Goal: Transaction & Acquisition: Download file/media

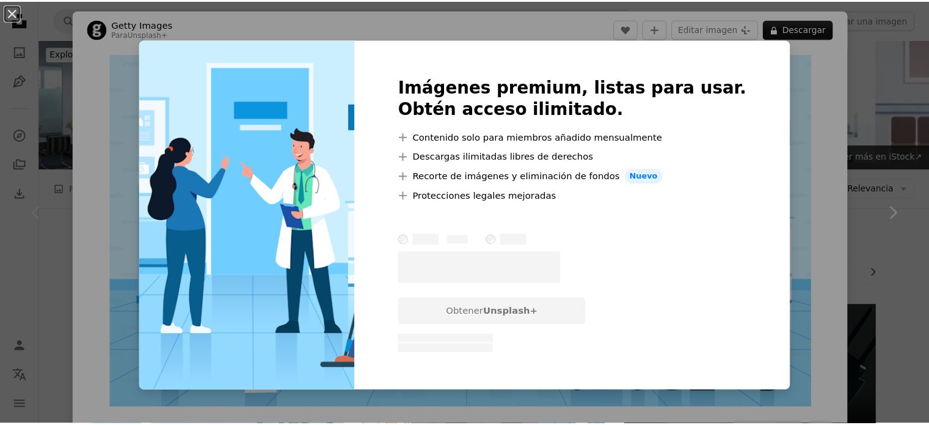
scroll to position [244, 0]
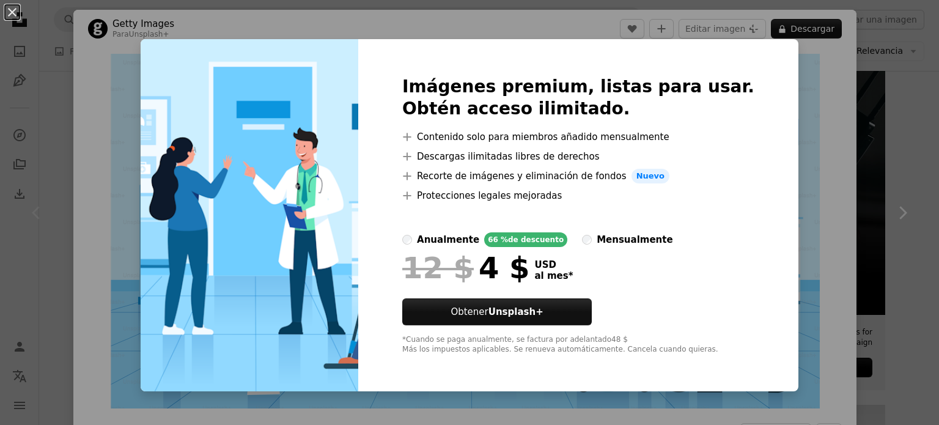
click at [590, 232] on label "mensualmente" at bounding box center [627, 239] width 90 height 15
click at [474, 256] on span "12 $" at bounding box center [437, 268] width 71 height 32
drag, startPoint x: 846, startPoint y: 62, endPoint x: 750, endPoint y: 57, distance: 96.0
click at [845, 62] on div "An X shape Imágenes premium, listas para usar. Obtén acceso ilimitado. A plus s…" at bounding box center [469, 212] width 939 height 425
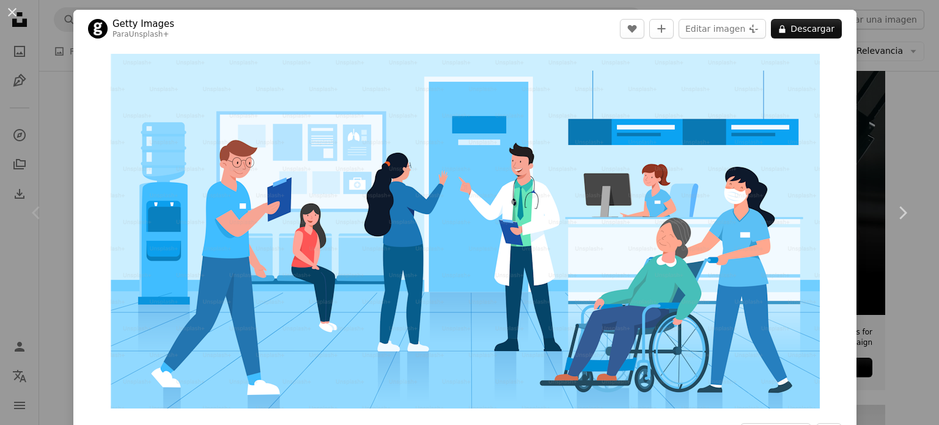
click at [904, 99] on div "An X shape Chevron left Chevron right Getty Images Para Unsplash+ A heart A plu…" at bounding box center [469, 212] width 939 height 425
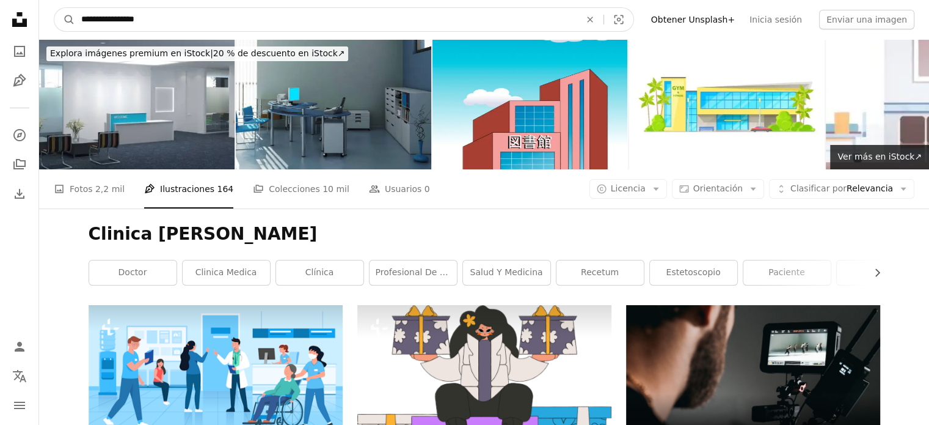
click at [307, 23] on input "**********" at bounding box center [326, 19] width 502 height 23
type input "*"
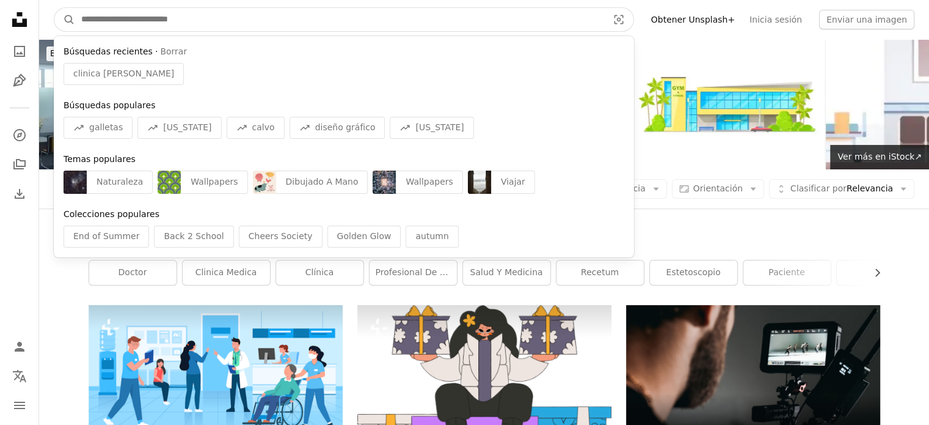
paste input "**********"
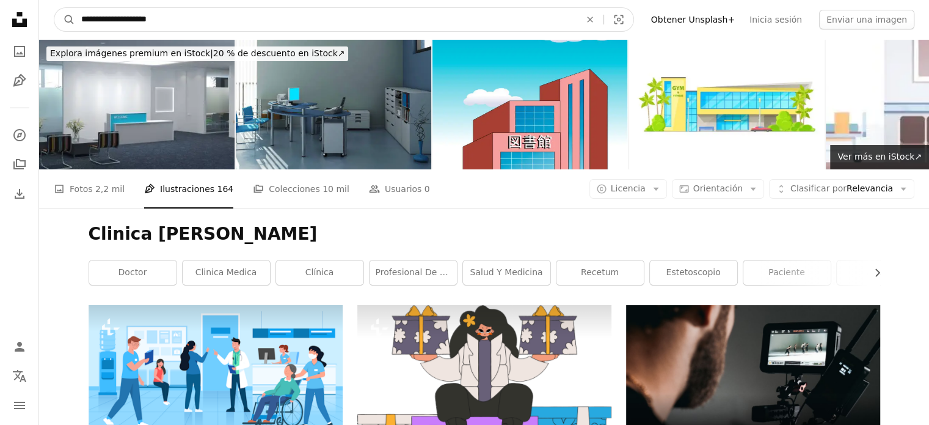
type input "**********"
click at [54, 8] on button "A magnifying glass" at bounding box center [64, 19] width 21 height 23
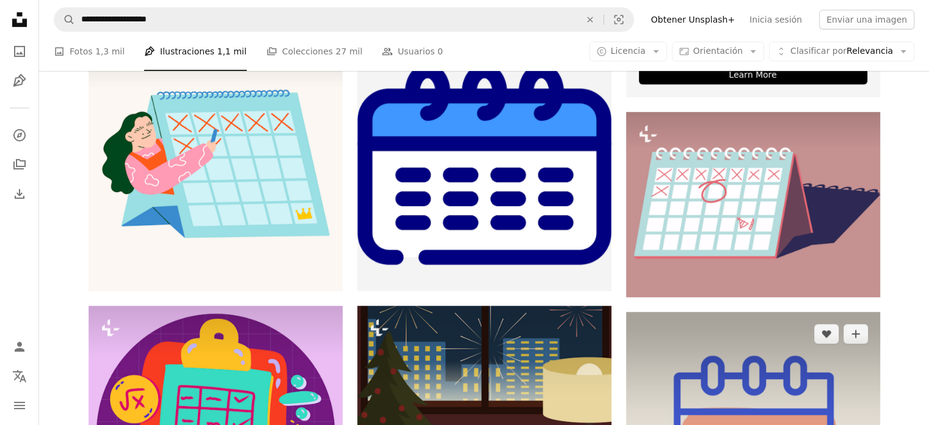
scroll to position [611, 0]
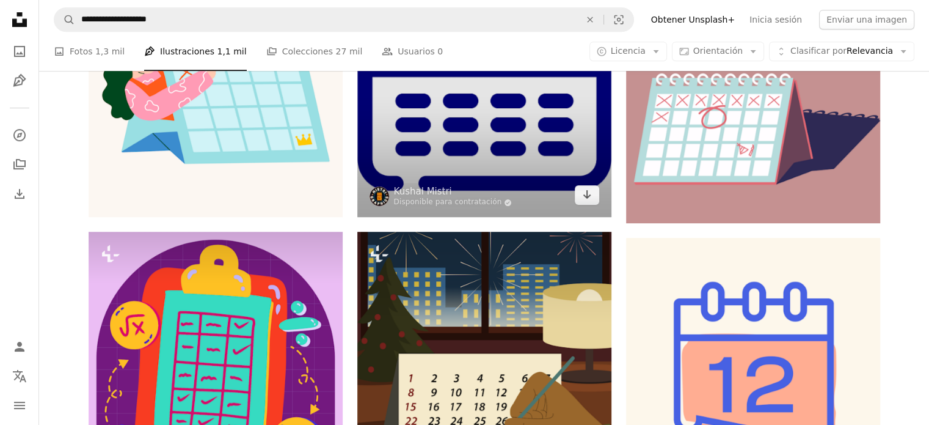
click at [563, 196] on img at bounding box center [484, 90] width 254 height 254
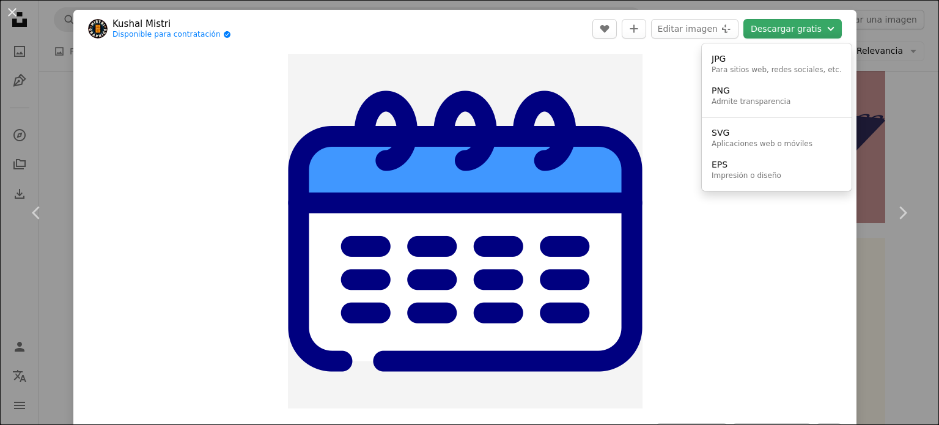
click at [769, 31] on button "Descargar gratis Chevron down" at bounding box center [792, 29] width 98 height 20
click at [775, 76] on link "JPG Para sitios web, redes sociales, etc." at bounding box center [776, 64] width 140 height 32
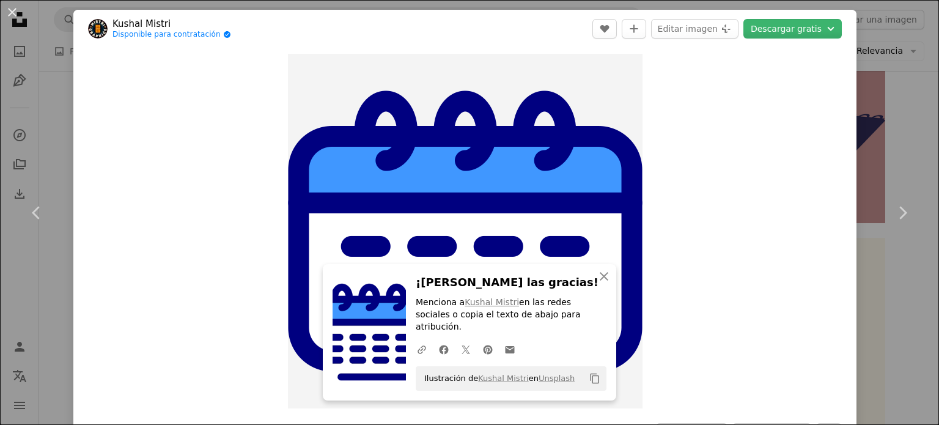
click at [863, 23] on div "An X shape Chevron left Chevron right [PERSON_NAME] Disponible para contratació…" at bounding box center [469, 212] width 939 height 425
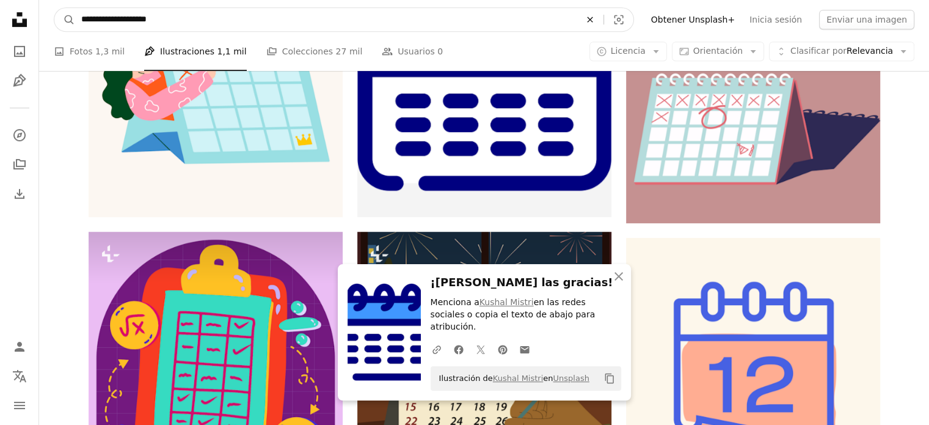
click at [604, 13] on button "An X shape" at bounding box center [590, 19] width 27 height 23
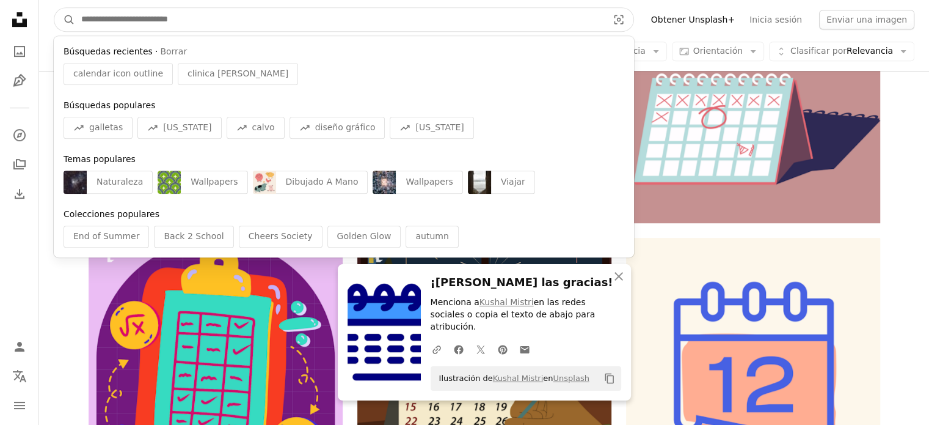
paste input "**********"
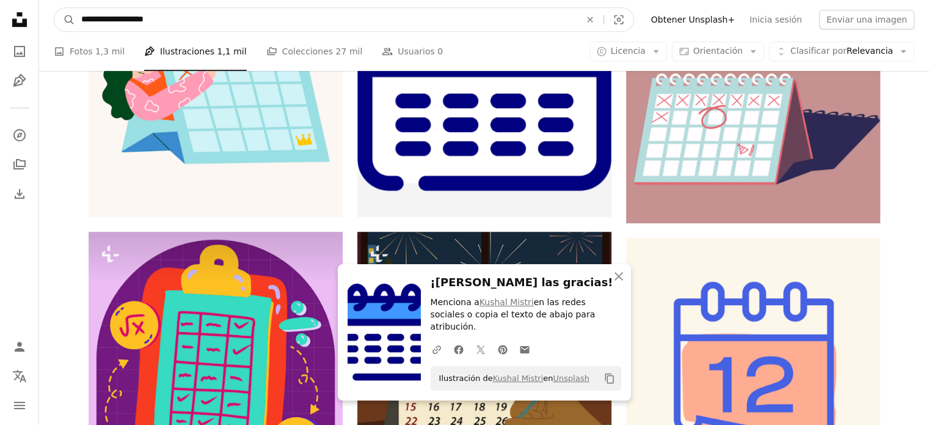
type input "**********"
click at [54, 8] on button "A magnifying glass" at bounding box center [64, 19] width 21 height 23
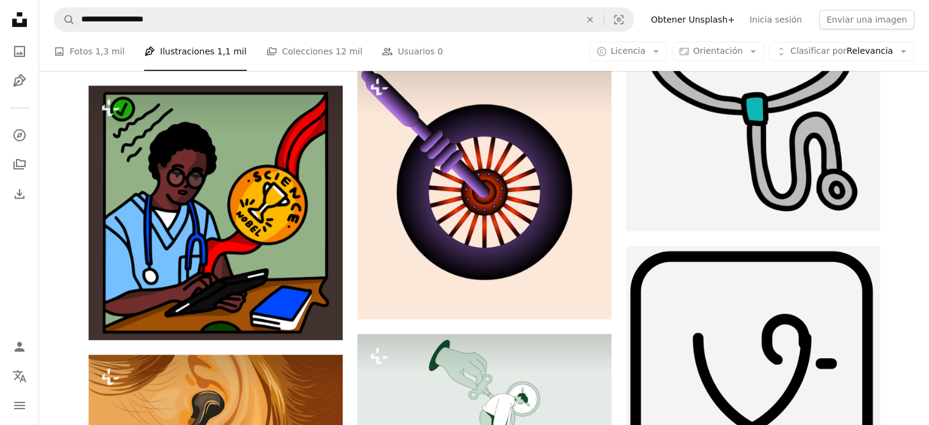
scroll to position [550, 0]
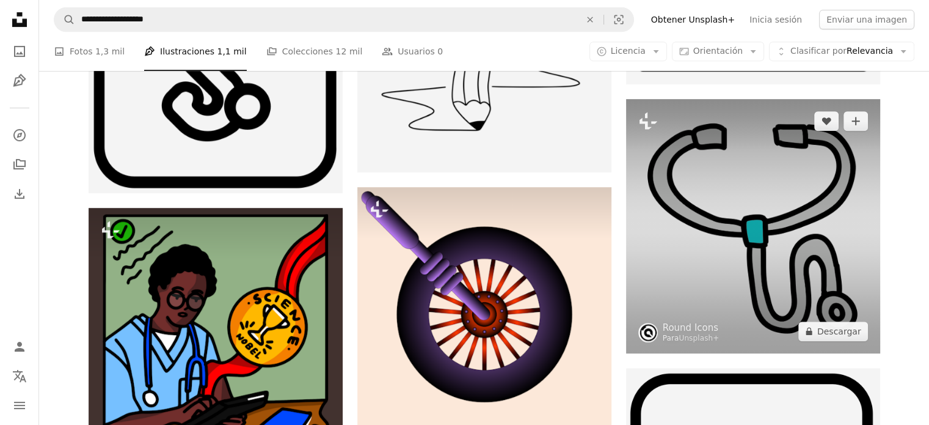
click at [786, 186] on img at bounding box center [753, 226] width 254 height 254
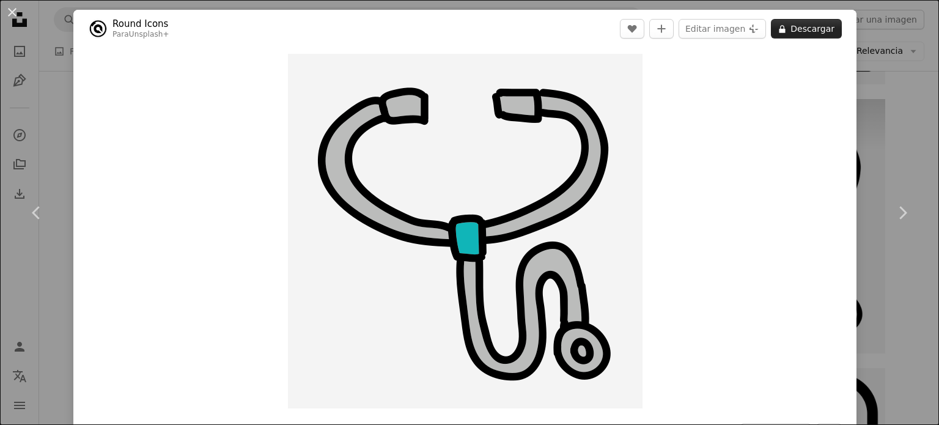
drag, startPoint x: 459, startPoint y: 227, endPoint x: 807, endPoint y: 32, distance: 398.6
click at [810, 38] on header "Round Icons Para Unsplash+ A heart A plus sign Editar imagen Plus sign for Unsp…" at bounding box center [464, 29] width 783 height 38
click at [807, 31] on button "A lock Descargar" at bounding box center [806, 29] width 71 height 20
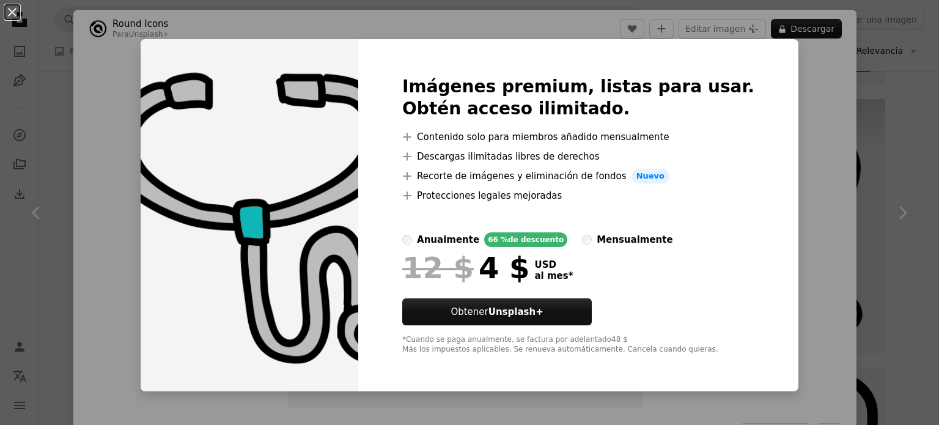
click at [794, 147] on div "An X shape Imágenes premium, listas para usar. Obtén acceso ilimitado. A plus s…" at bounding box center [469, 212] width 939 height 425
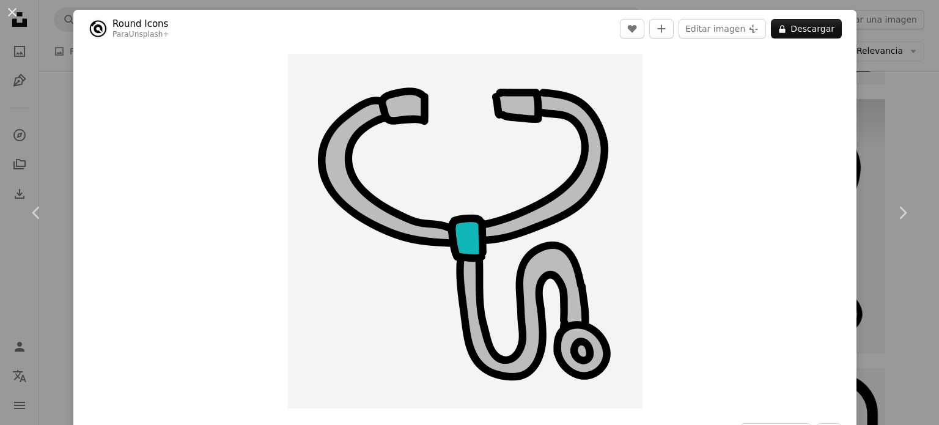
click at [900, 71] on div "An X shape Chevron left Chevron right Round Icons Para Unsplash+ A heart A plus…" at bounding box center [469, 212] width 939 height 425
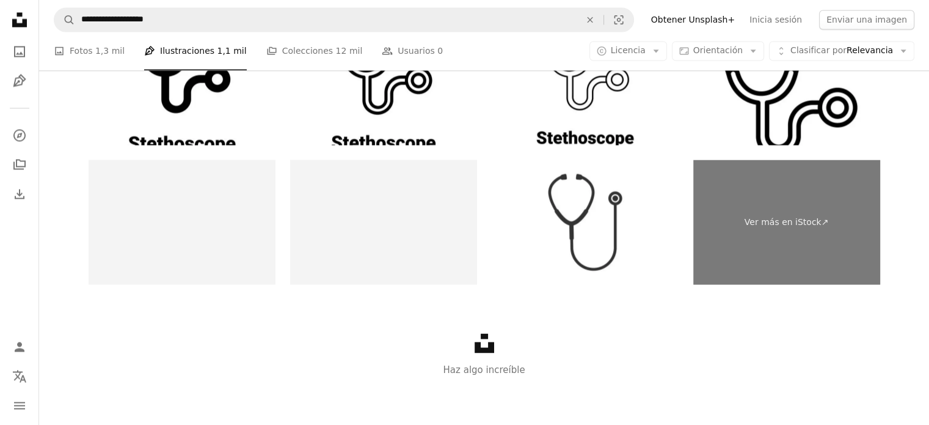
scroll to position [2176, 0]
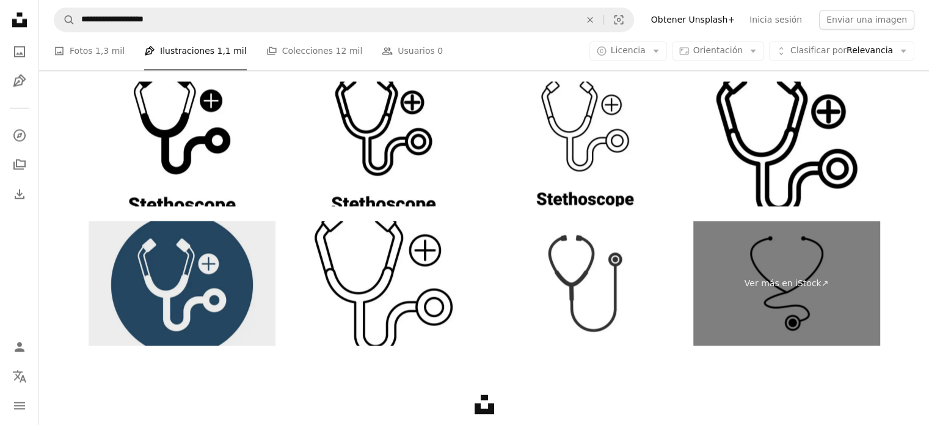
click at [164, 249] on img at bounding box center [182, 283] width 187 height 125
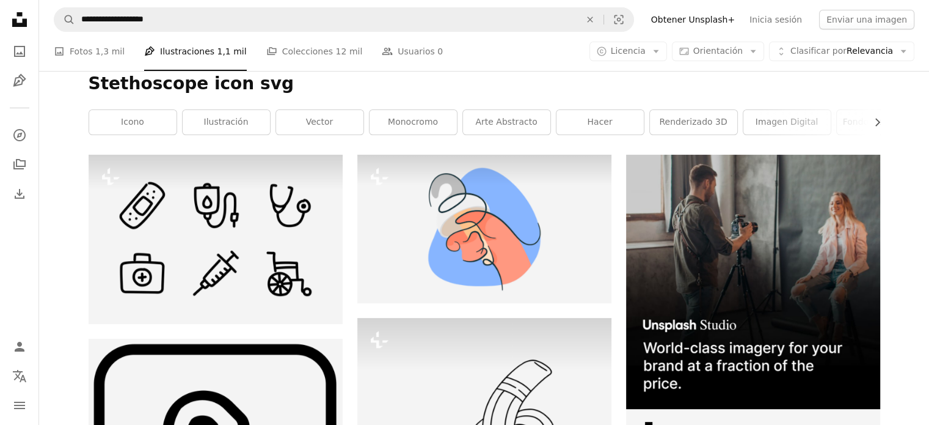
scroll to position [0, 0]
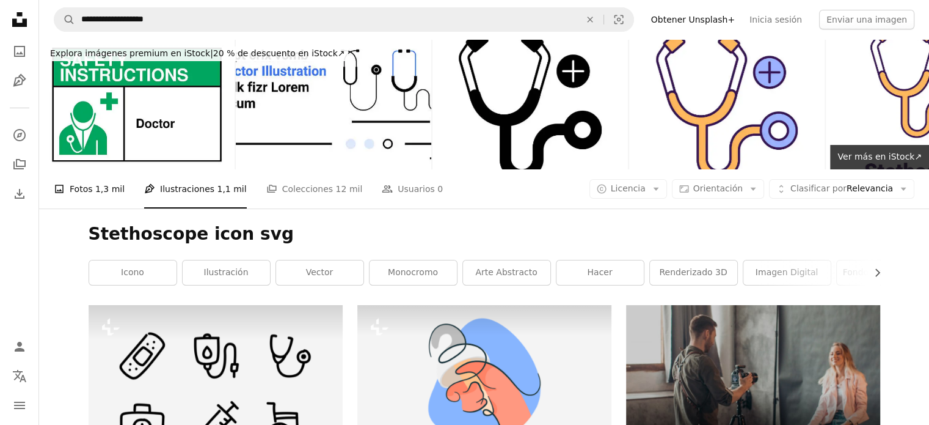
click at [88, 190] on link "A photo Fotos 1,3 mil" at bounding box center [89, 188] width 71 height 39
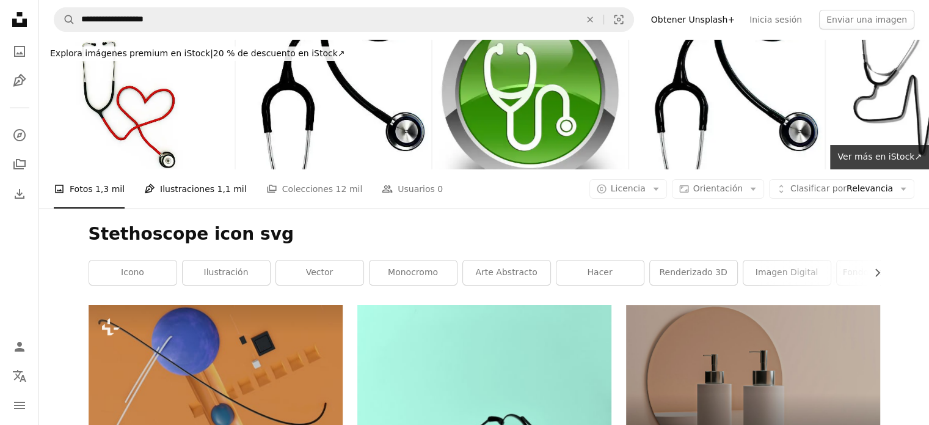
click at [191, 197] on link "Pen Tool Ilustraciones 1,1 mil" at bounding box center [195, 188] width 103 height 39
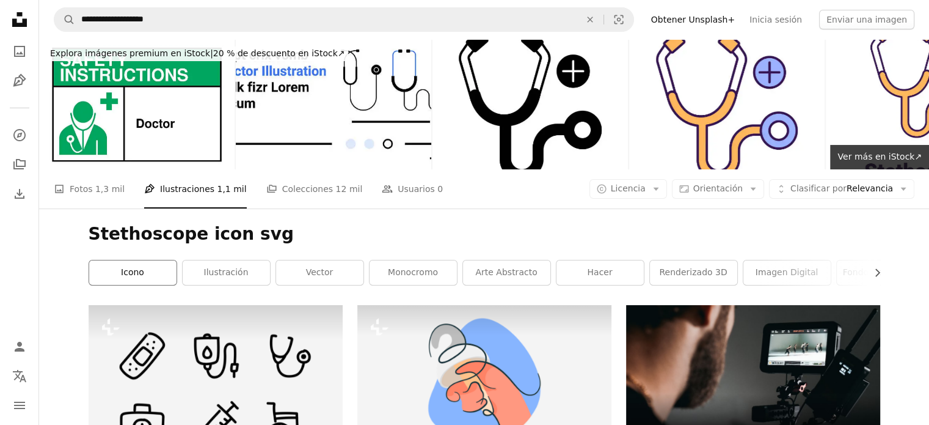
click at [112, 275] on link "icono" at bounding box center [132, 272] width 87 height 24
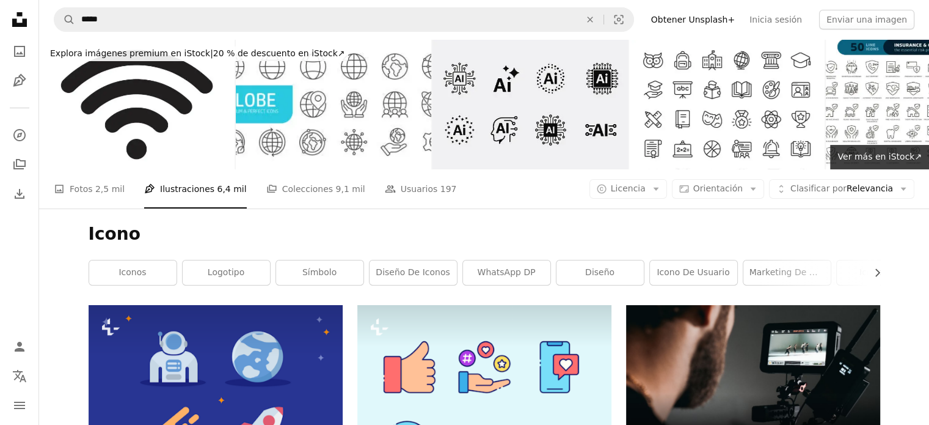
click at [196, 197] on li "Pen Tool Ilustraciones 6,4 mil" at bounding box center [195, 188] width 103 height 39
click at [197, 192] on li "Pen Tool Ilustraciones 6,4 mil" at bounding box center [195, 188] width 103 height 39
drag, startPoint x: 200, startPoint y: 190, endPoint x: 84, endPoint y: 195, distance: 116.8
click at [197, 192] on li "Pen Tool Ilustraciones 6,4 mil" at bounding box center [195, 188] width 103 height 39
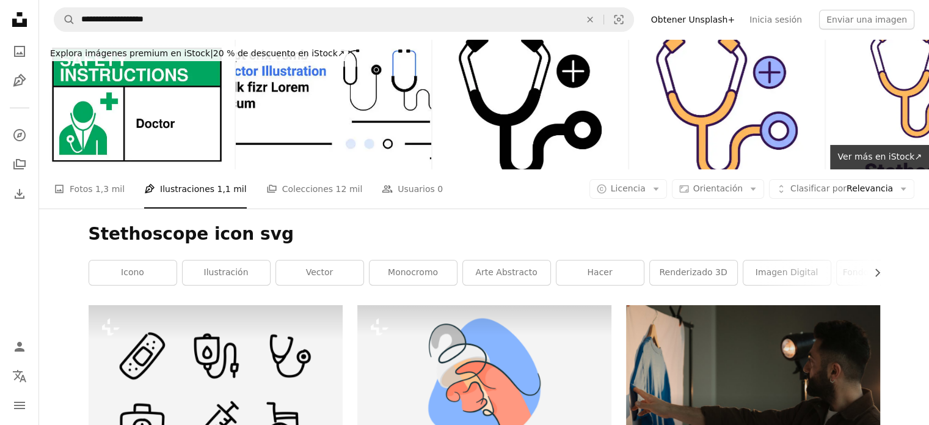
click at [307, 221] on div "Stethoscope icon svg Chevron right icono ilustración vector monocromo arte abst…" at bounding box center [484, 256] width 821 height 97
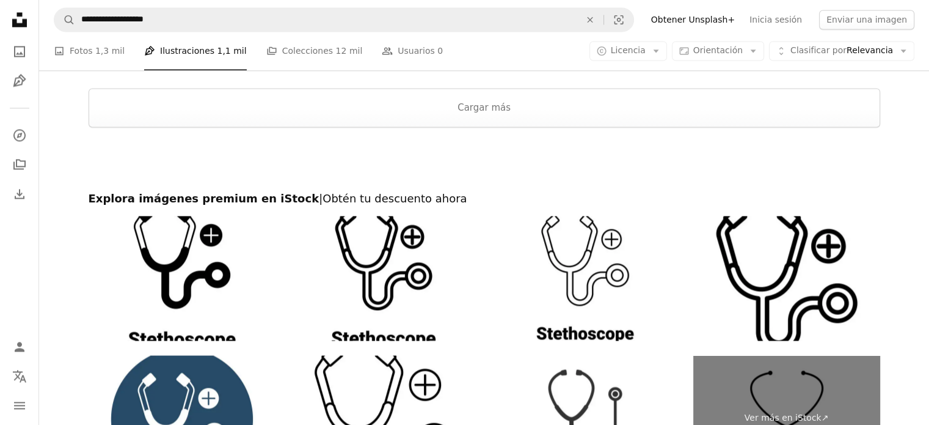
scroll to position [1956, 0]
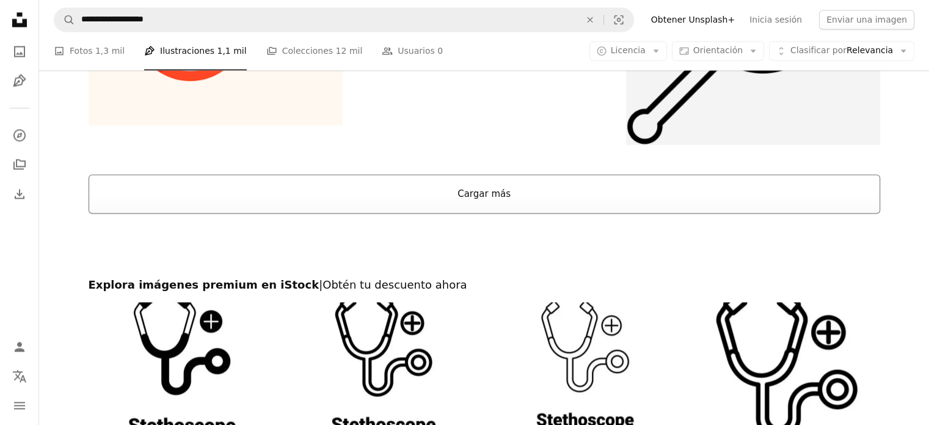
click at [466, 207] on button "Cargar más" at bounding box center [485, 193] width 792 height 39
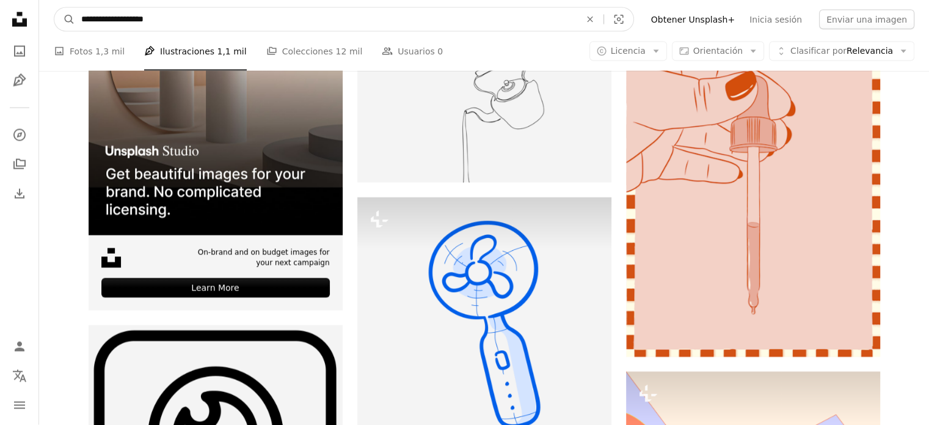
scroll to position [2265, 0]
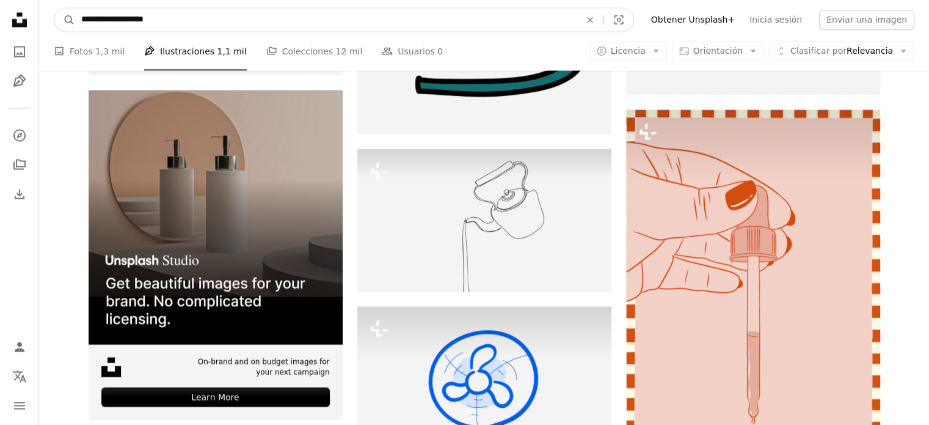
drag, startPoint x: 202, startPoint y: 27, endPoint x: 0, endPoint y: -3, distance: 204.6
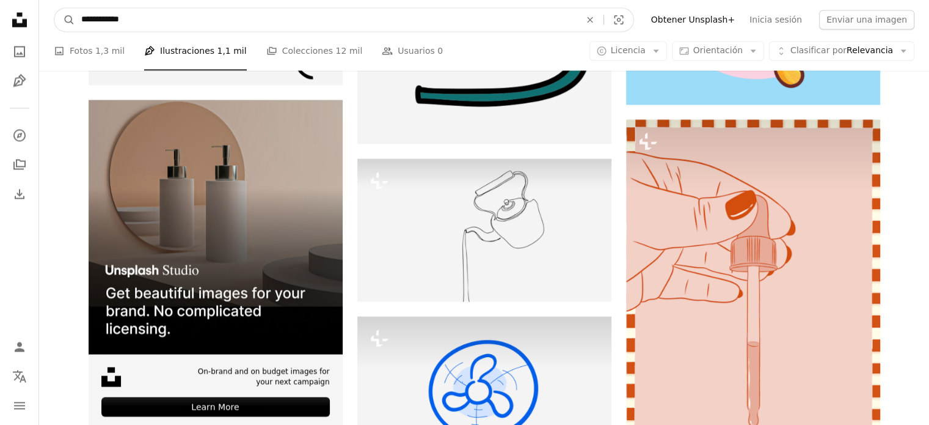
type input "**********"
click at [54, 8] on button "A magnifying glass" at bounding box center [64, 19] width 21 height 23
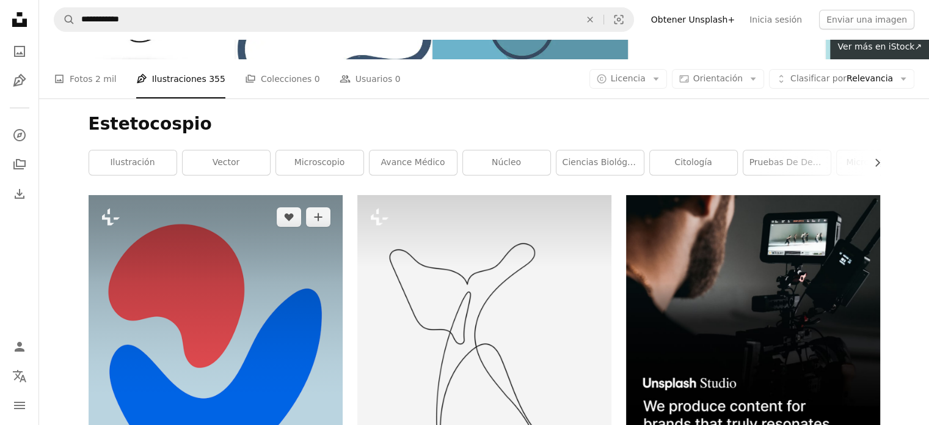
scroll to position [122, 0]
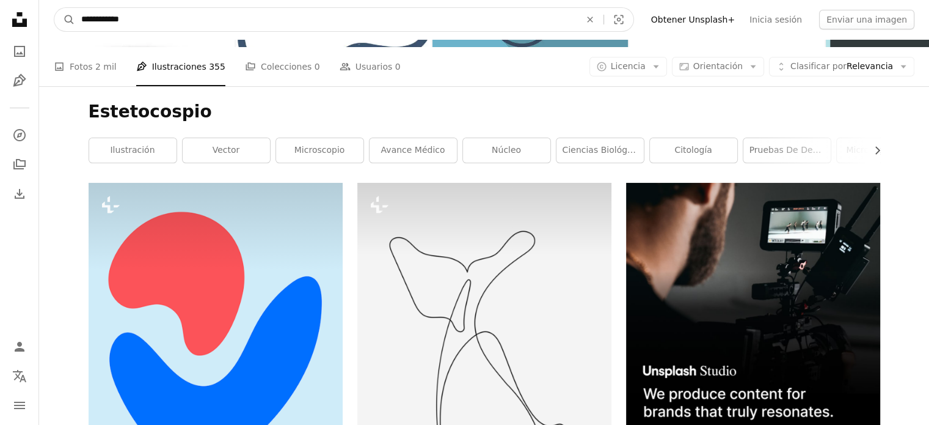
click at [158, 24] on input "**********" at bounding box center [326, 19] width 502 height 23
type input "**********"
click at [54, 8] on button "A magnifying glass" at bounding box center [64, 19] width 21 height 23
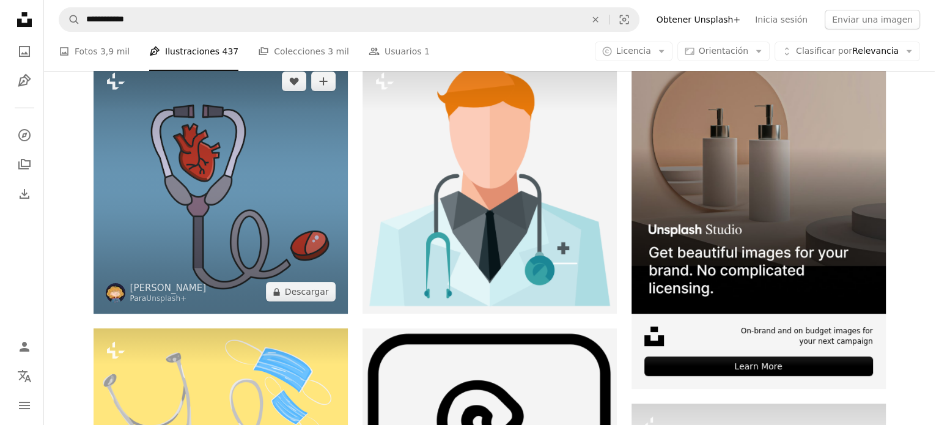
scroll to position [244, 0]
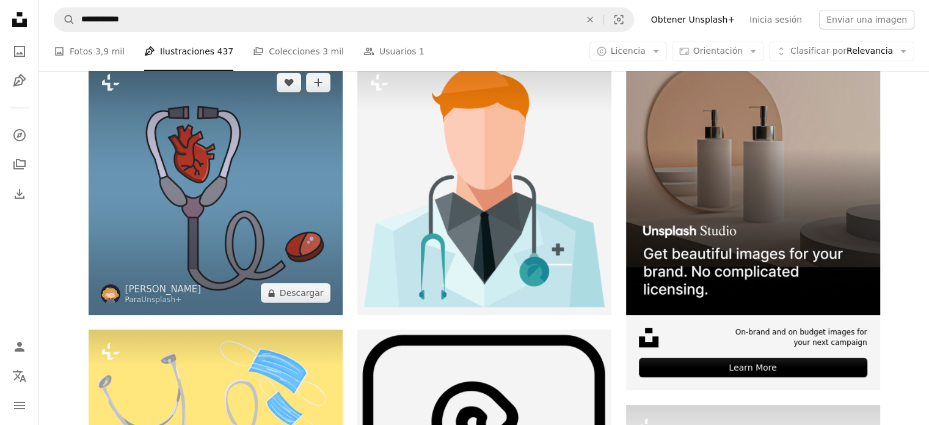
click at [225, 153] on img at bounding box center [216, 187] width 254 height 254
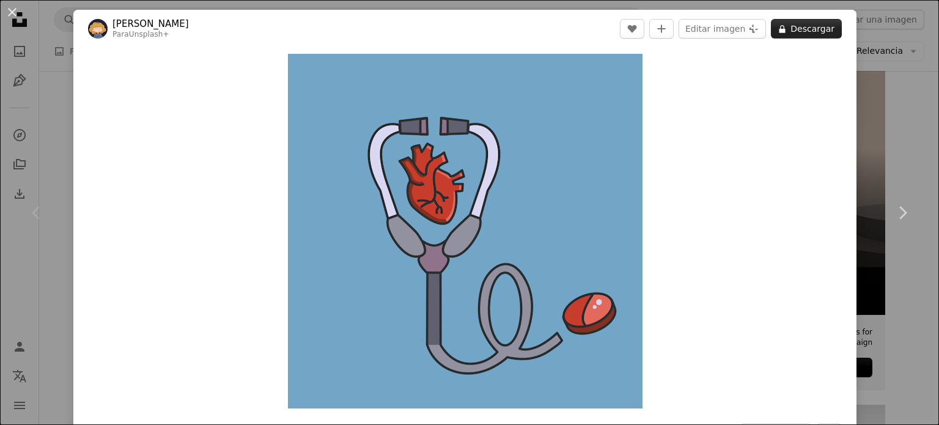
click at [799, 27] on button "A lock Descargar" at bounding box center [806, 29] width 71 height 20
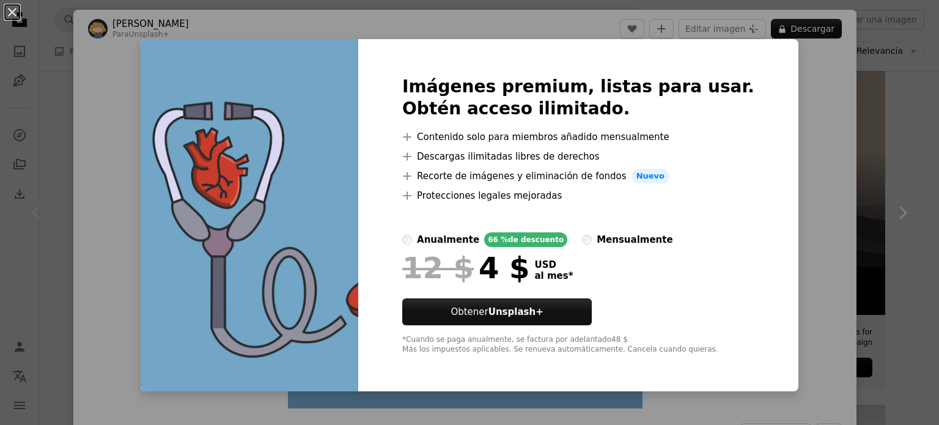
click at [787, 144] on div "An X shape Imágenes premium, listas para usar. Obtén acceso ilimitado. A plus s…" at bounding box center [469, 212] width 939 height 425
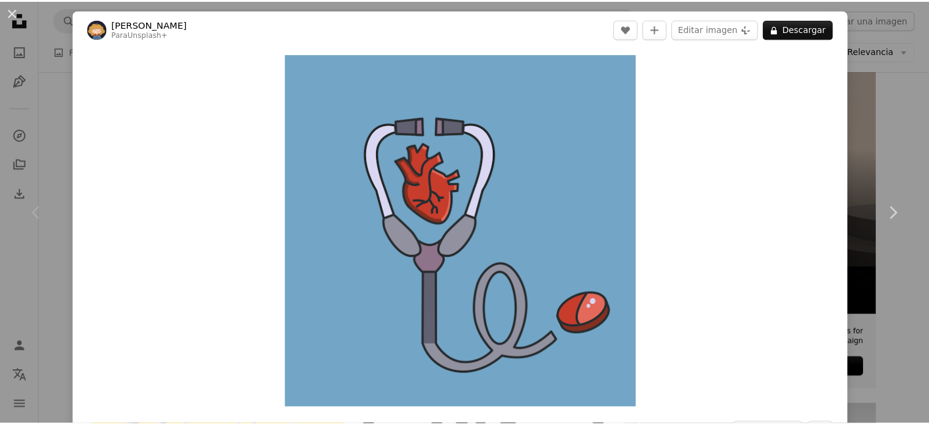
scroll to position [372, 0]
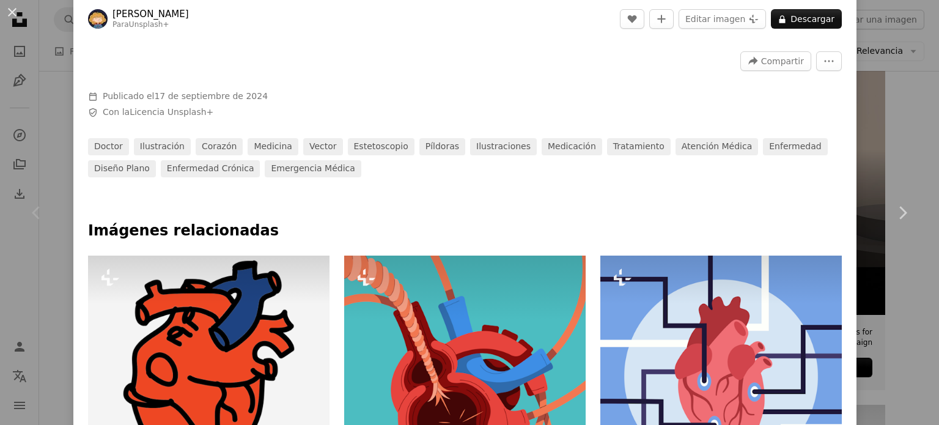
click at [893, 77] on div "An X shape Chevron left Chevron right Yelyzaveta Zyrianska Para Unsplash+ A hea…" at bounding box center [469, 212] width 939 height 425
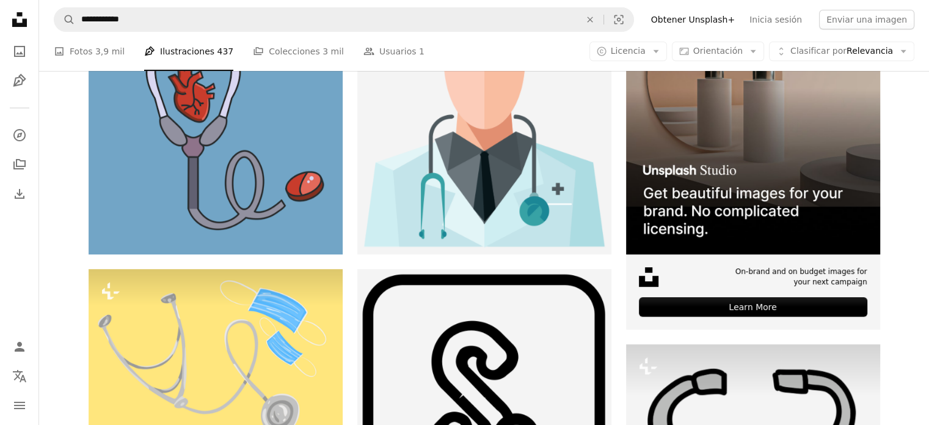
scroll to position [126, 0]
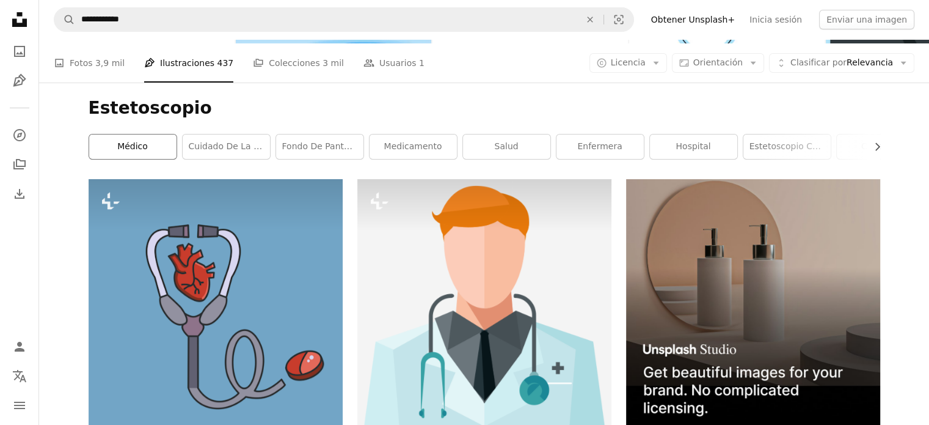
click at [122, 156] on link "médico" at bounding box center [132, 146] width 87 height 24
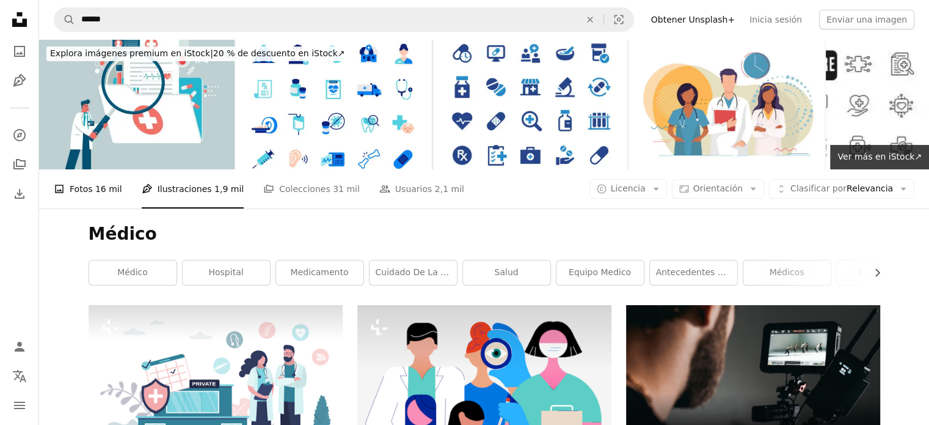
click at [112, 187] on span "16 mil" at bounding box center [108, 188] width 27 height 13
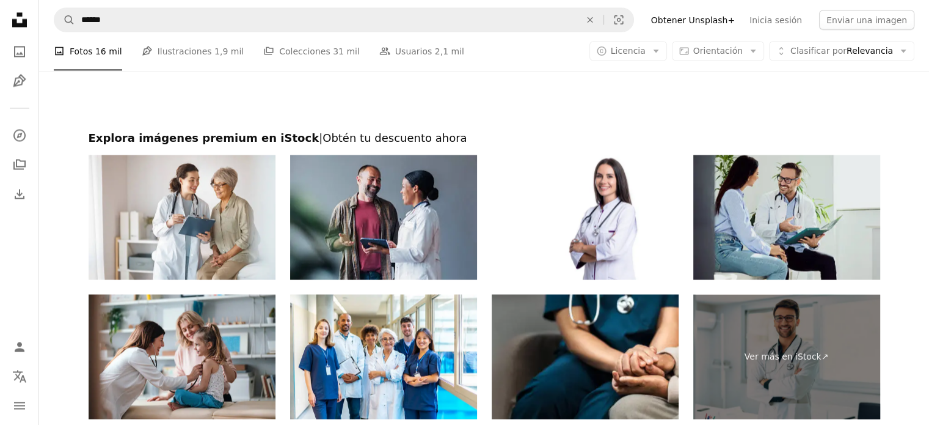
scroll to position [2085, 0]
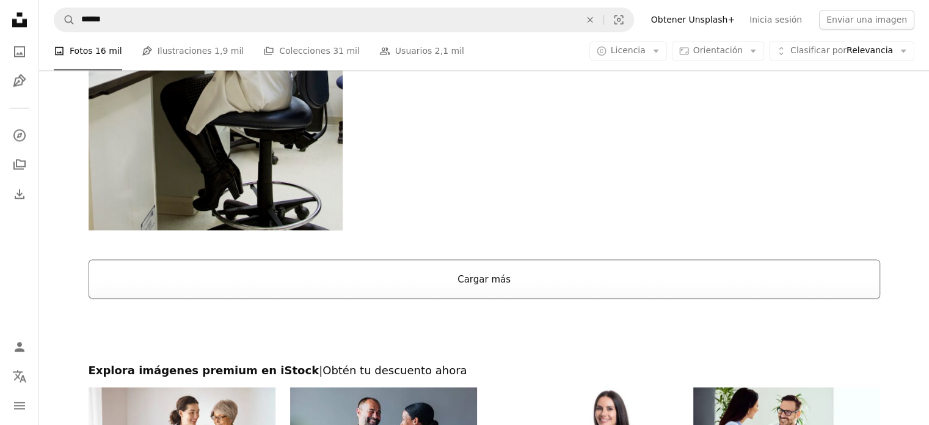
click at [480, 266] on button "Cargar más" at bounding box center [485, 278] width 792 height 39
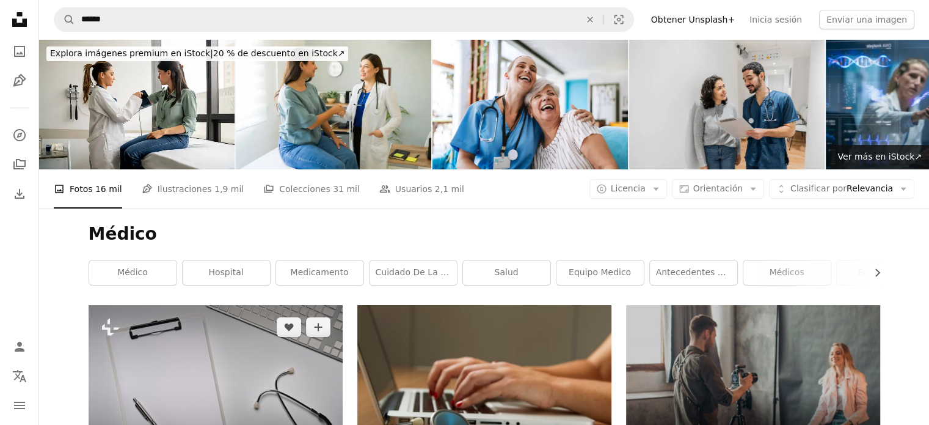
scroll to position [61, 0]
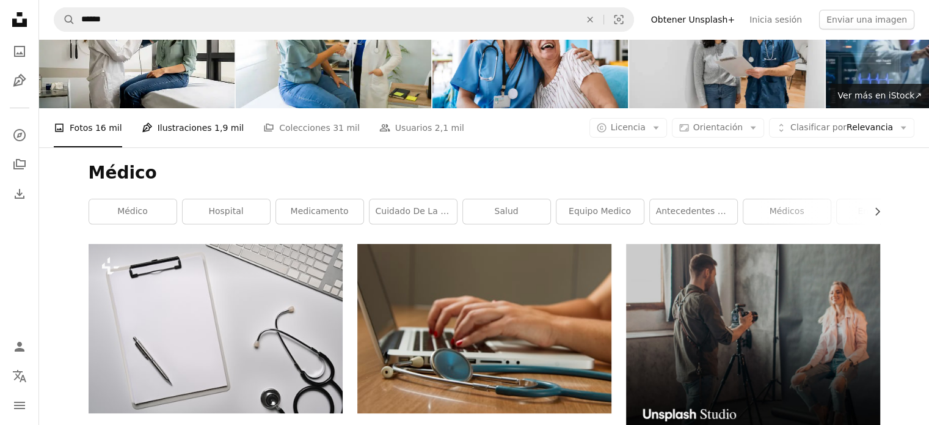
click at [171, 126] on link "Pen Tool Ilustraciones 1,9 mil" at bounding box center [193, 127] width 103 height 39
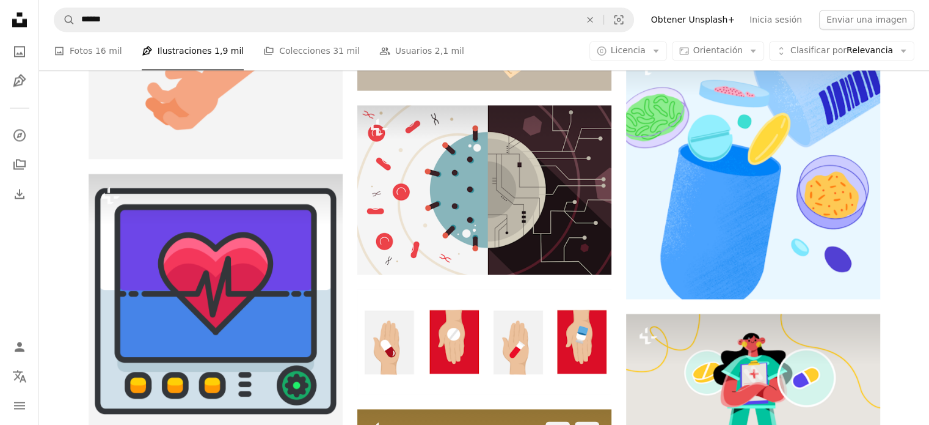
scroll to position [2017, 0]
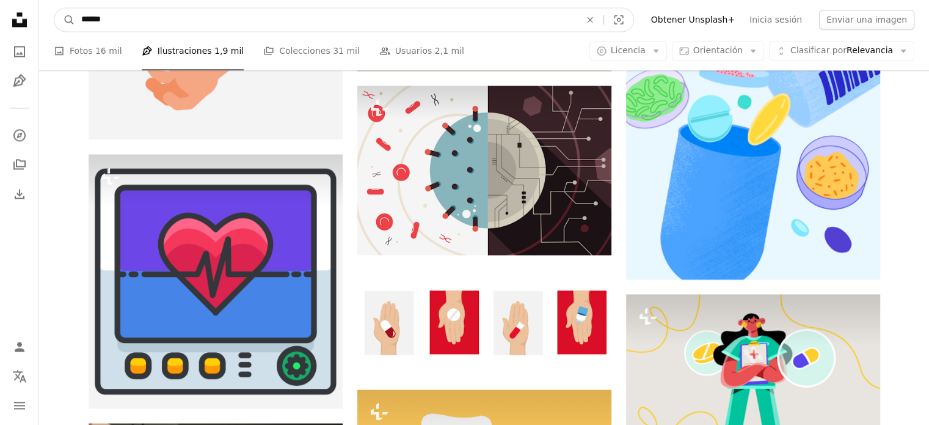
click at [226, 26] on input "******" at bounding box center [326, 19] width 502 height 23
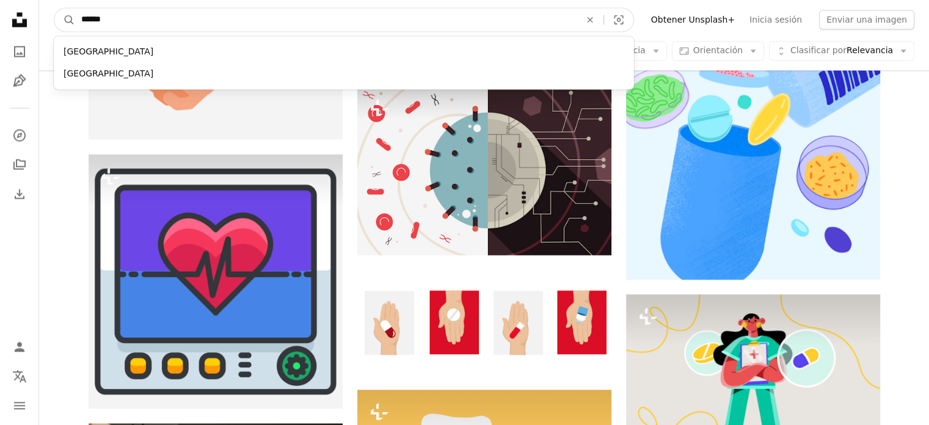
paste input "**********"
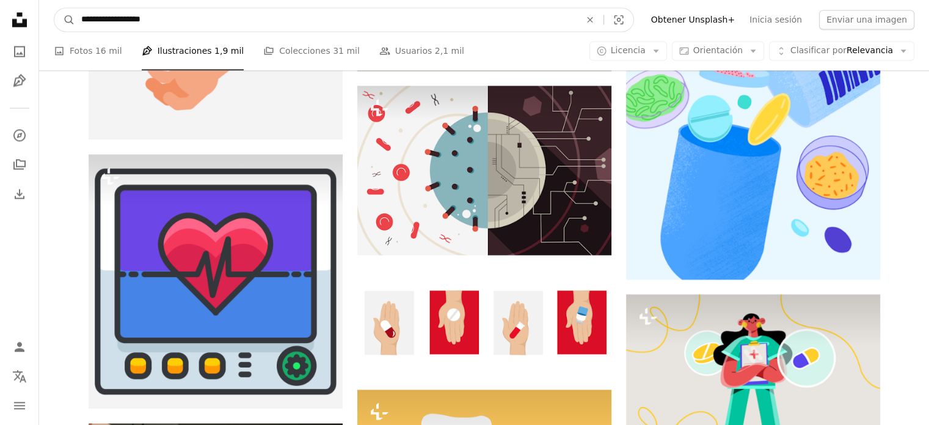
type input "**********"
click at [54, 8] on button "A magnifying glass" at bounding box center [64, 19] width 21 height 23
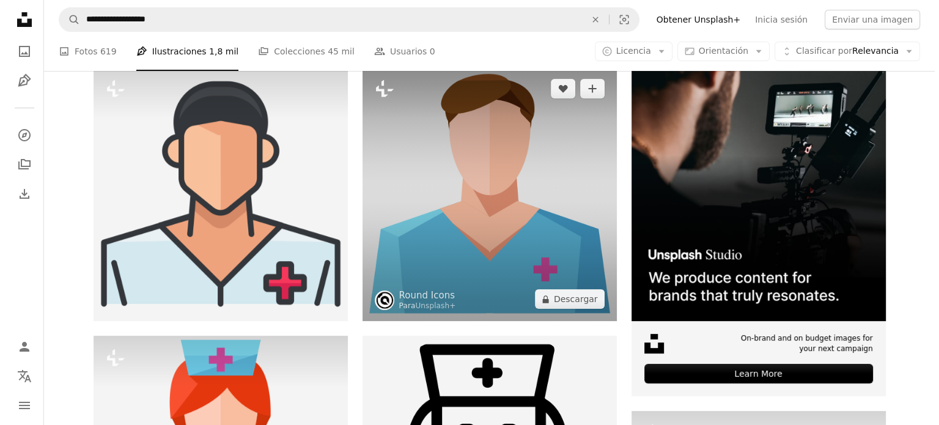
scroll to position [306, 0]
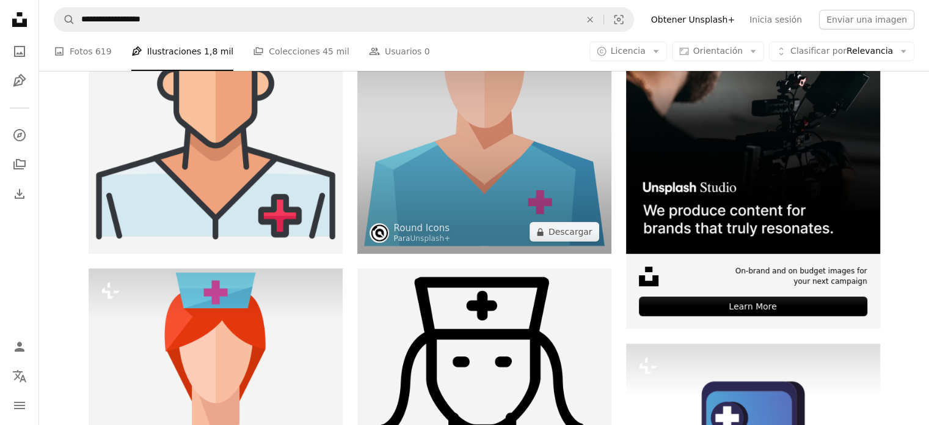
click at [567, 113] on img at bounding box center [484, 126] width 254 height 254
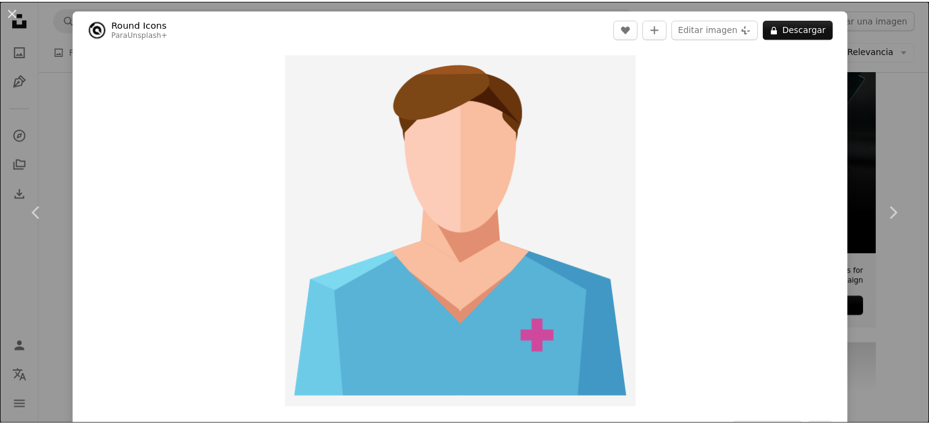
scroll to position [372, 0]
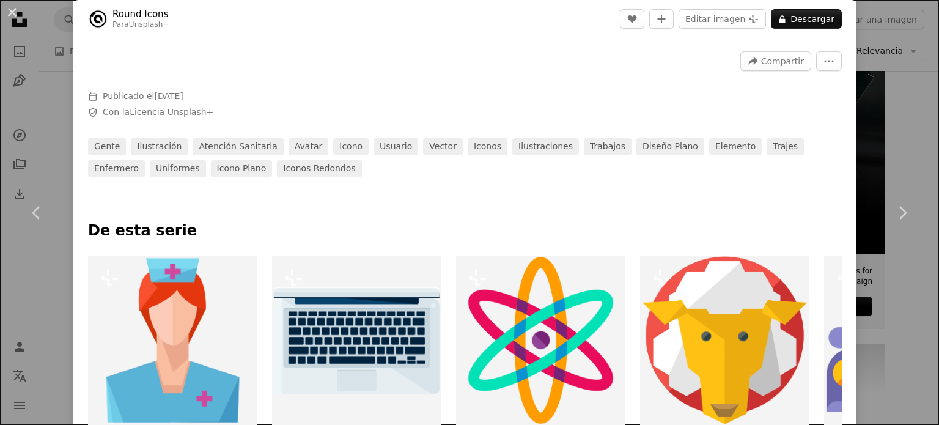
click at [907, 61] on div "An X shape Chevron left Chevron right Round Icons Para Unsplash+ A heart A plus…" at bounding box center [469, 212] width 939 height 425
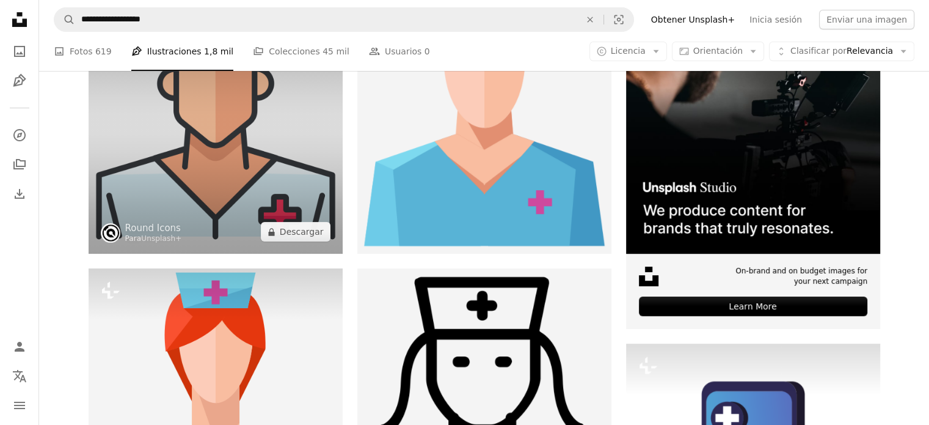
click at [205, 155] on img at bounding box center [216, 126] width 254 height 254
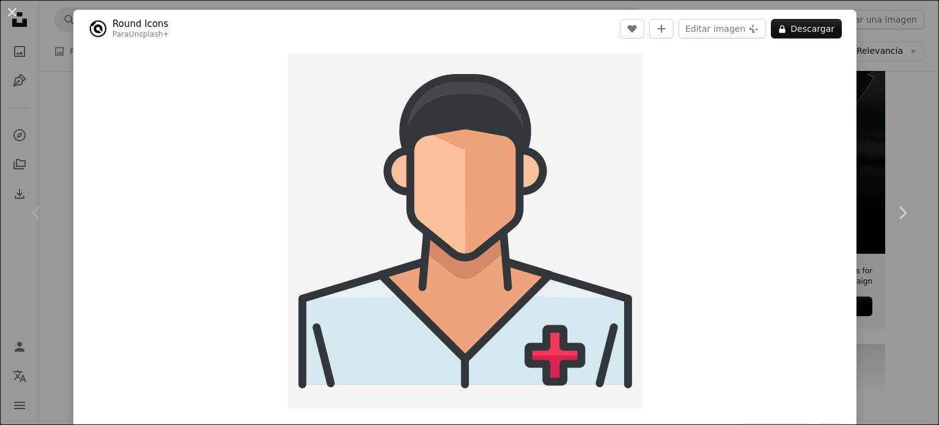
click at [901, 139] on div "An X shape Chevron left Chevron right Round Icons Para Unsplash+ A heart A plus…" at bounding box center [469, 212] width 939 height 425
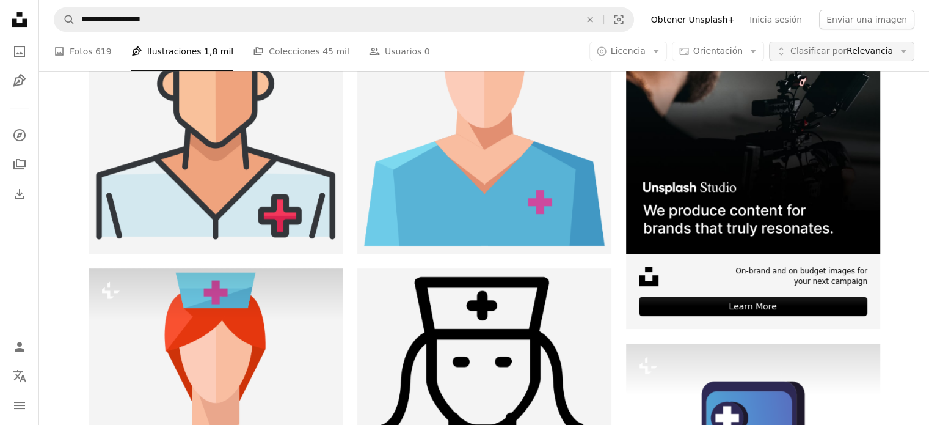
click at [896, 51] on button "Unfold Clasificar por Relevancia Arrow down" at bounding box center [841, 52] width 145 height 20
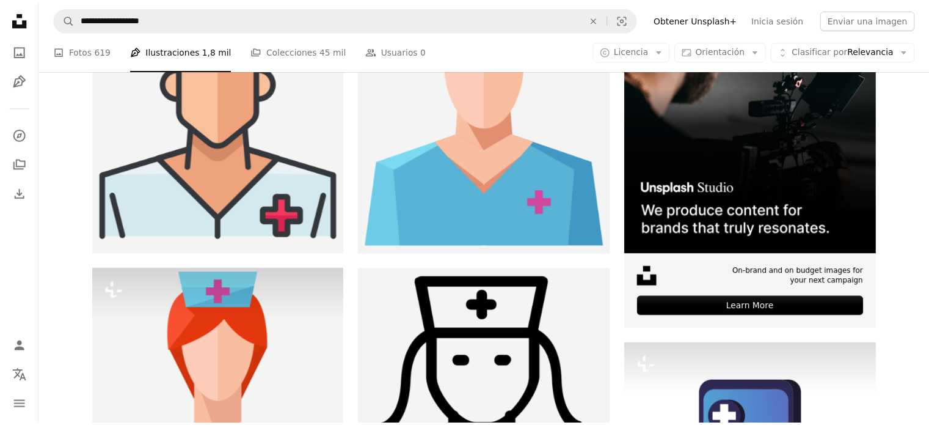
scroll to position [306, 0]
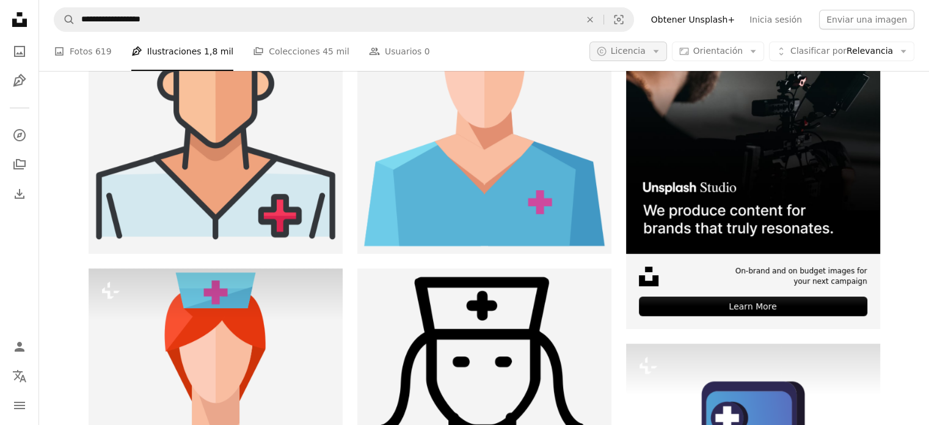
click at [645, 49] on span "Licencia" at bounding box center [628, 51] width 35 height 10
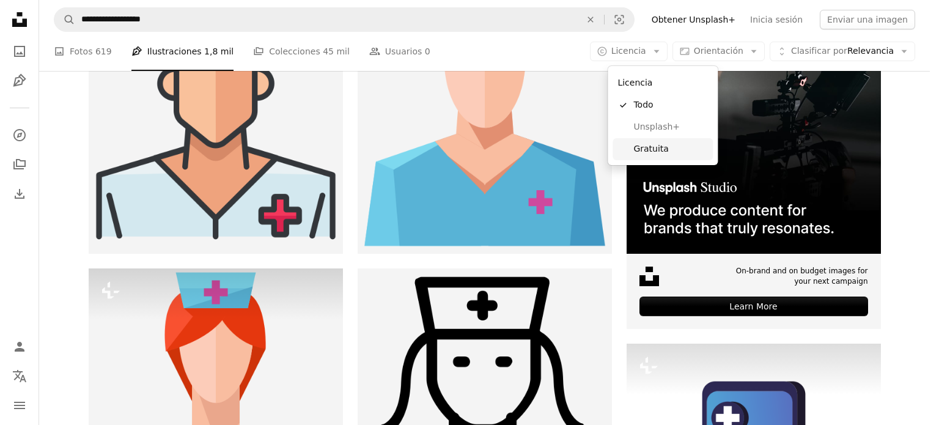
click at [652, 156] on link "Gratuita" at bounding box center [662, 149] width 100 height 22
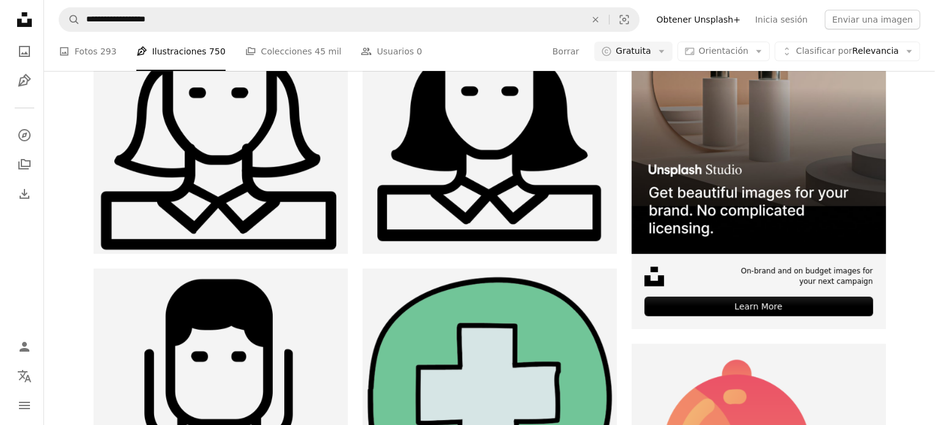
scroll to position [244, 0]
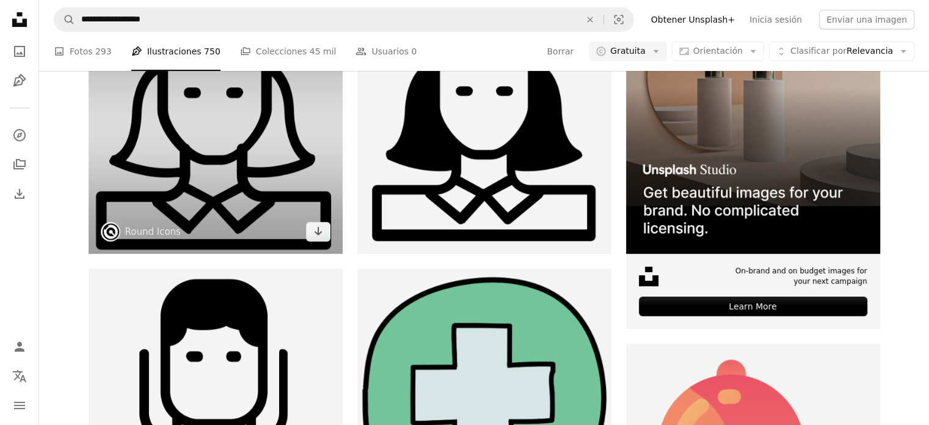
click at [188, 213] on img at bounding box center [216, 126] width 254 height 254
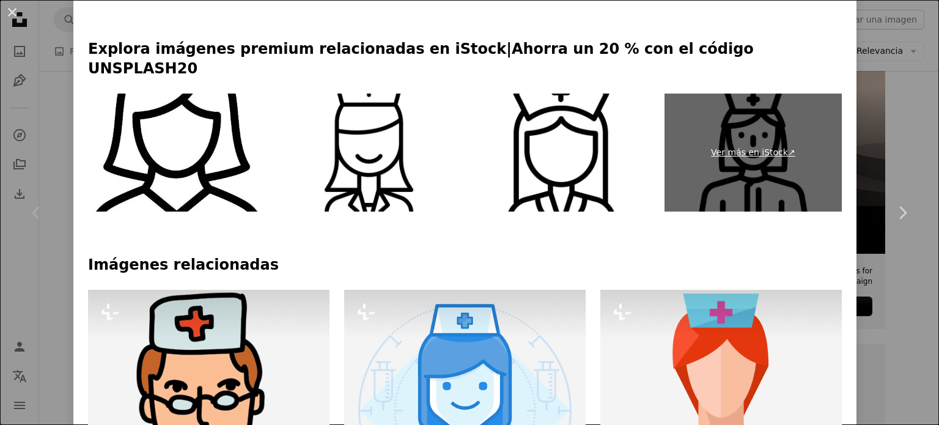
scroll to position [489, 0]
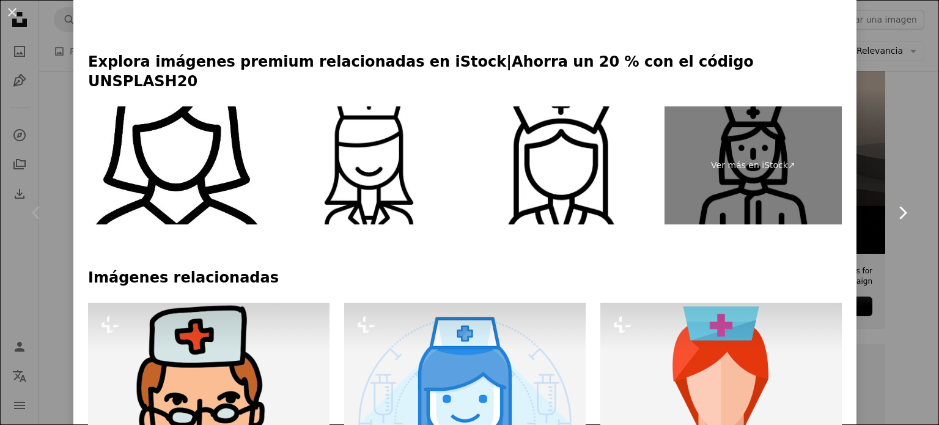
click at [865, 155] on link "Chevron right" at bounding box center [901, 212] width 73 height 117
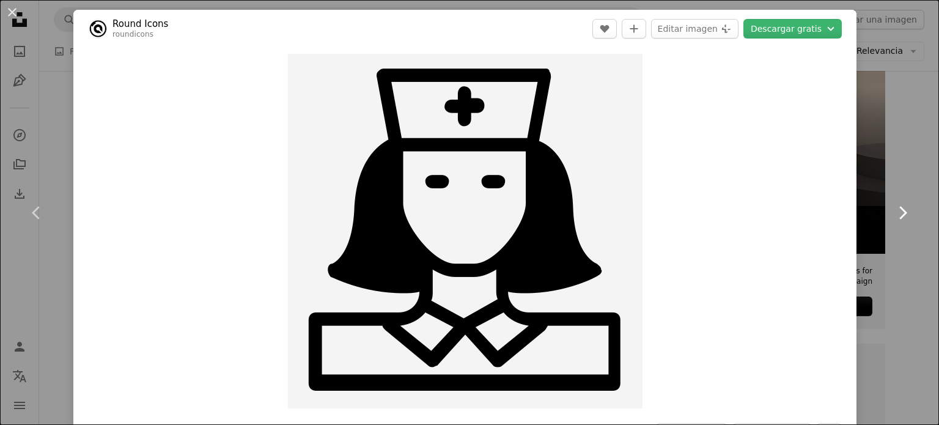
click at [865, 155] on link "Chevron right" at bounding box center [901, 212] width 73 height 117
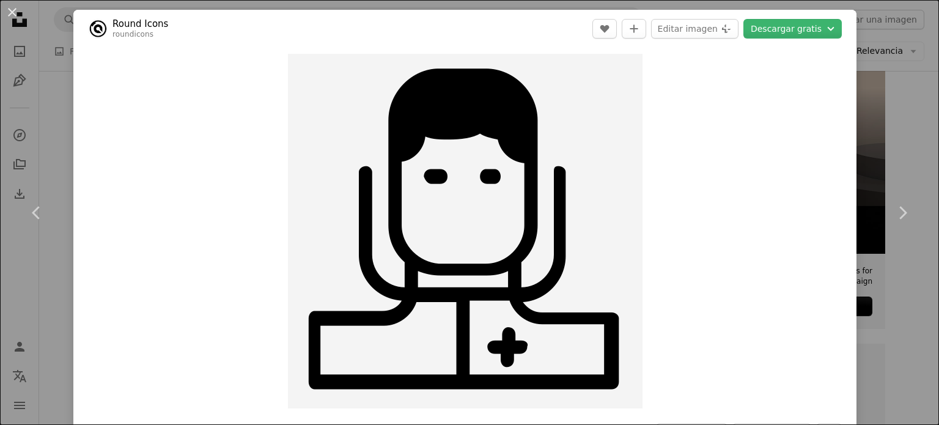
click at [903, 135] on div "An X shape Chevron left Chevron right Round Icons roundicons A heart A plus sig…" at bounding box center [469, 212] width 939 height 425
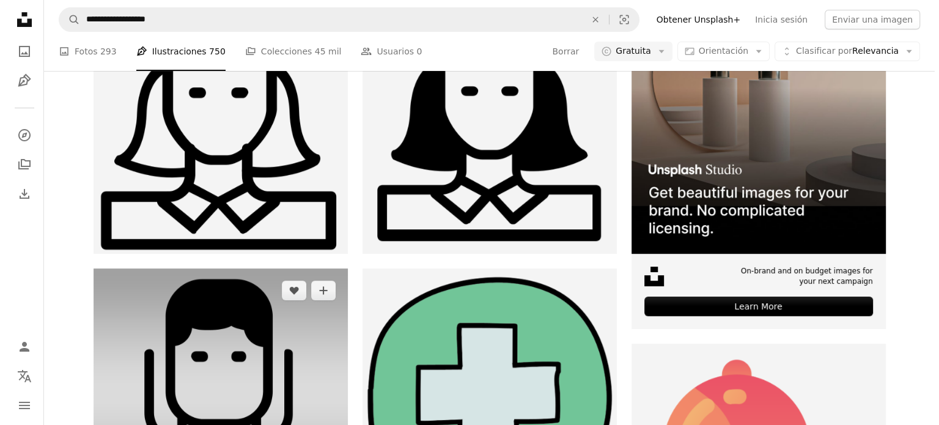
scroll to position [489, 0]
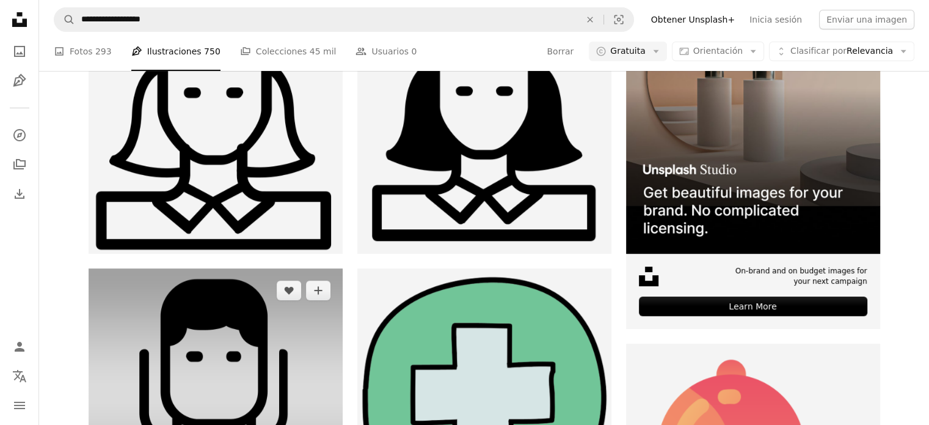
click at [181, 268] on img at bounding box center [216, 395] width 254 height 254
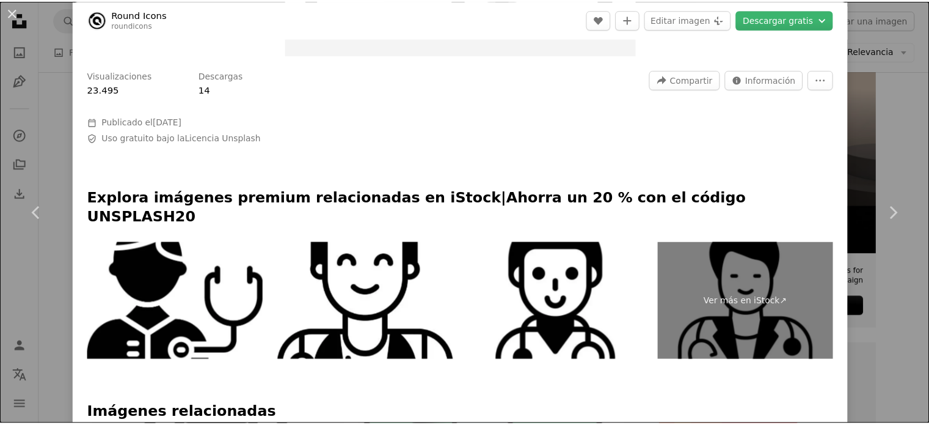
scroll to position [428, 0]
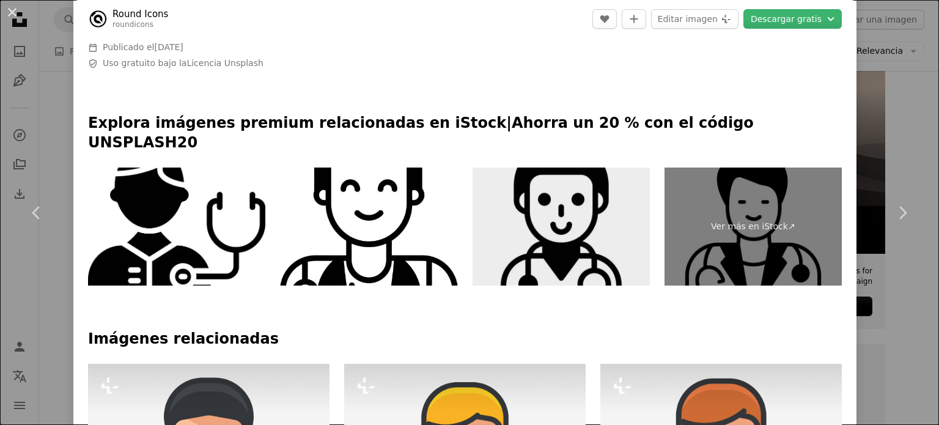
click at [565, 204] on img at bounding box center [560, 226] width 177 height 119
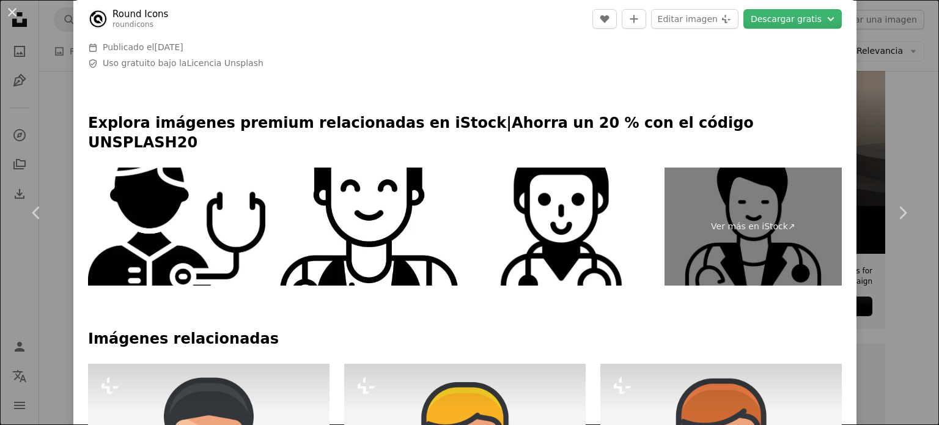
drag, startPoint x: 900, startPoint y: 95, endPoint x: 895, endPoint y: 103, distance: 9.7
click at [900, 96] on div "An X shape Chevron left Chevron right Round Icons roundicons A heart A plus sig…" at bounding box center [469, 212] width 939 height 425
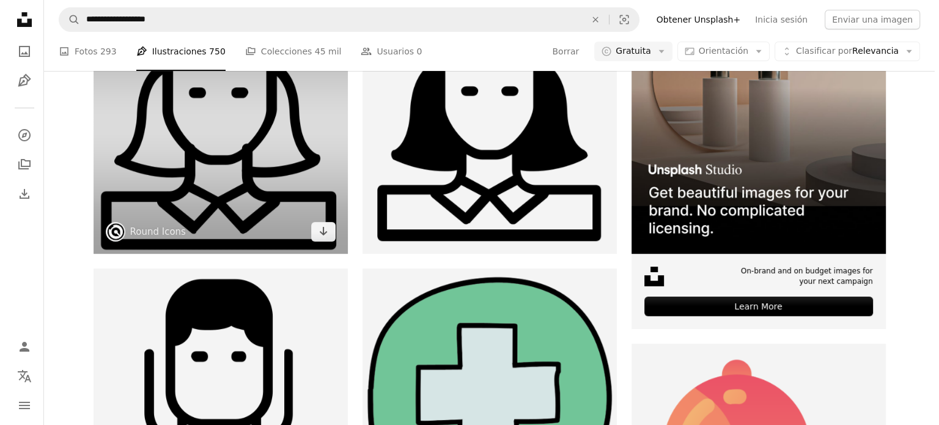
scroll to position [183, 0]
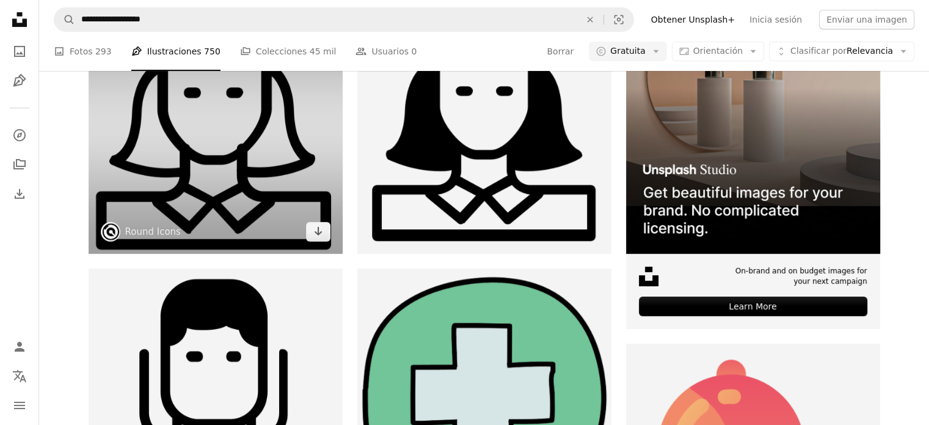
click at [273, 254] on img at bounding box center [216, 126] width 254 height 254
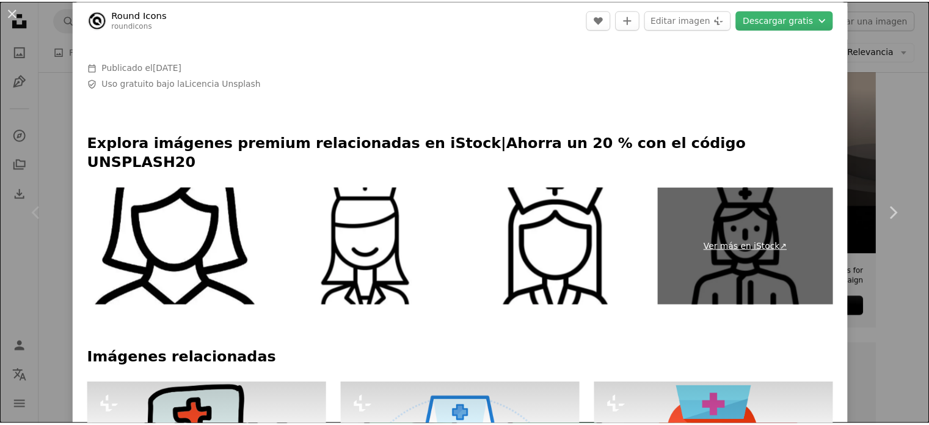
scroll to position [489, 0]
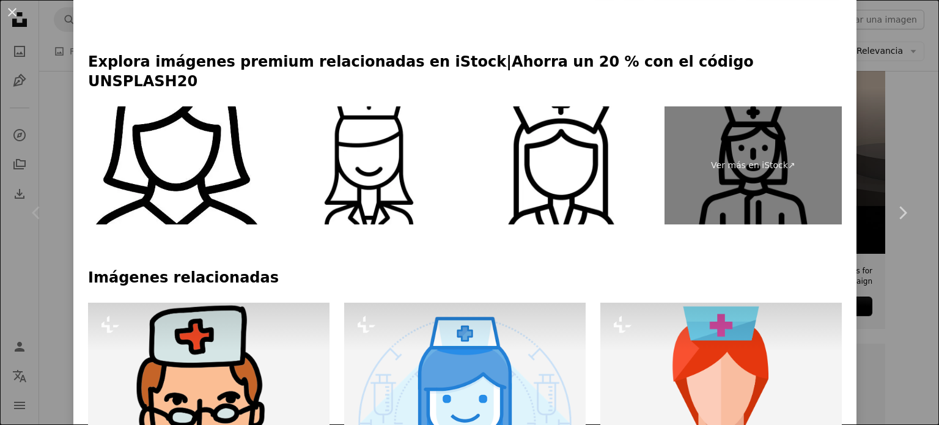
click at [881, 115] on div "An X shape Chevron left Chevron right Round Icons roundicons A heart A plus sig…" at bounding box center [469, 212] width 939 height 425
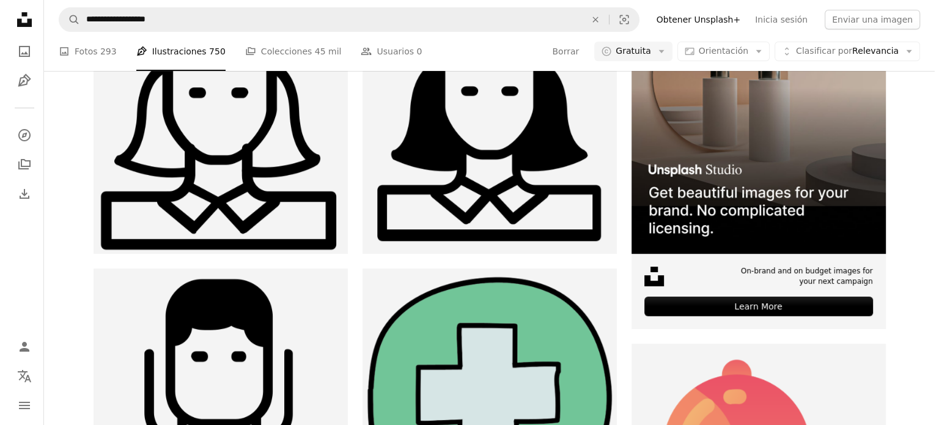
scroll to position [1711, 0]
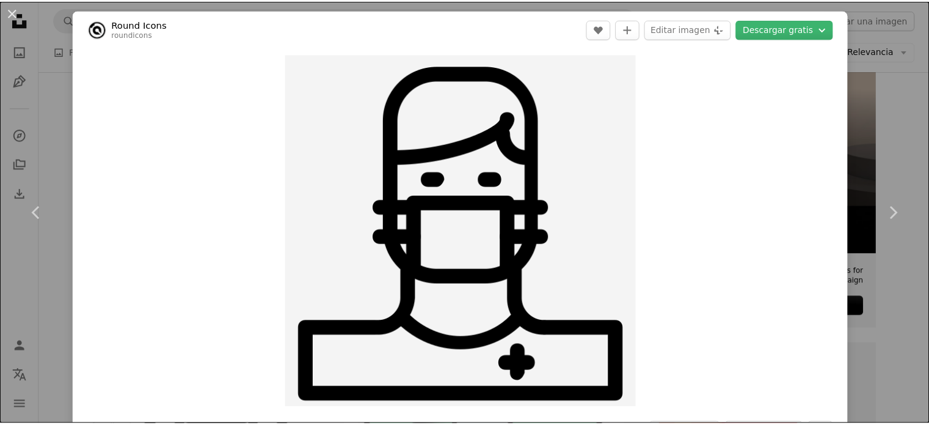
scroll to position [489, 0]
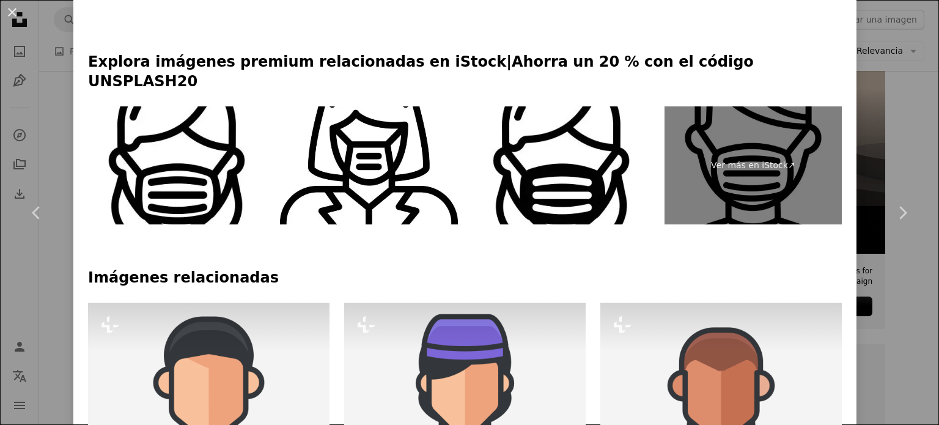
click at [911, 119] on div "An X shape Chevron left Chevron right Round Icons roundicons A heart A plus sig…" at bounding box center [469, 212] width 939 height 425
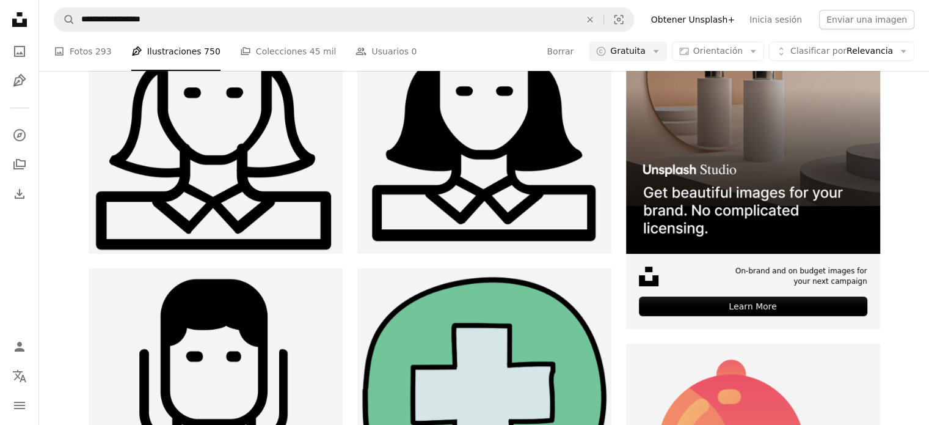
scroll to position [4217, 0]
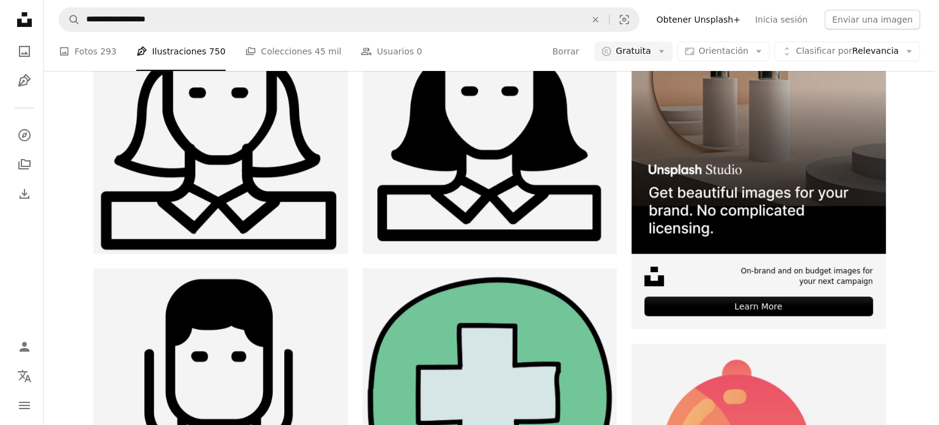
scroll to position [122, 0]
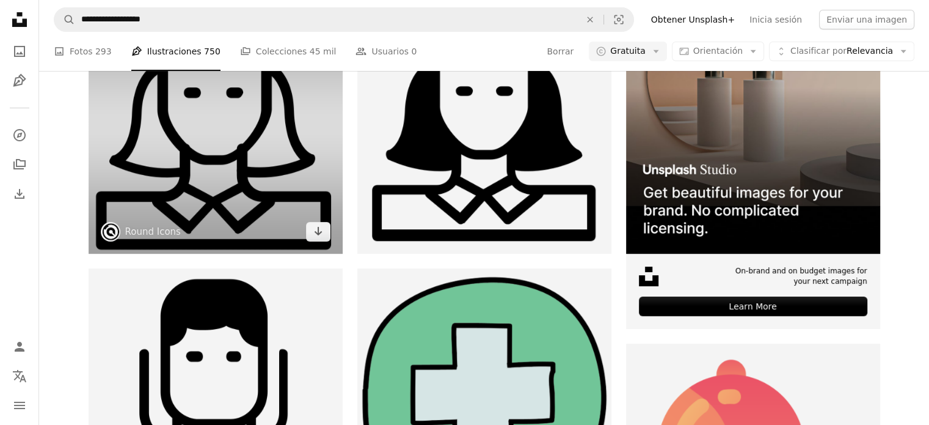
click at [203, 254] on img at bounding box center [216, 126] width 254 height 254
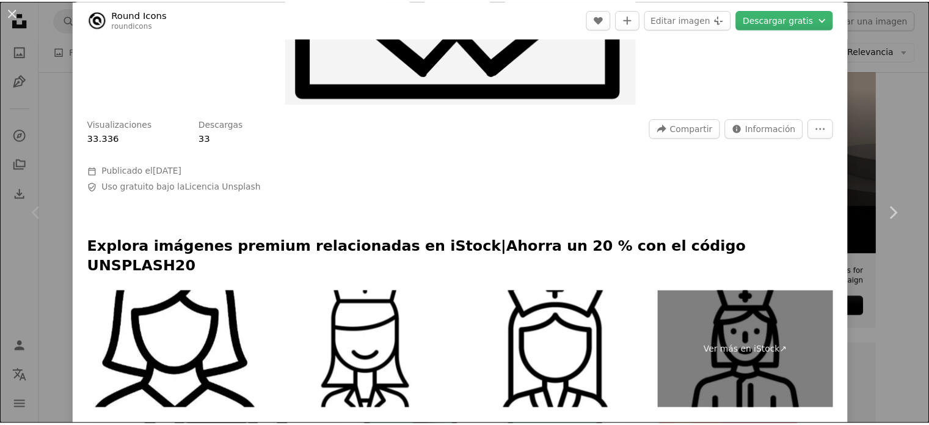
scroll to position [306, 0]
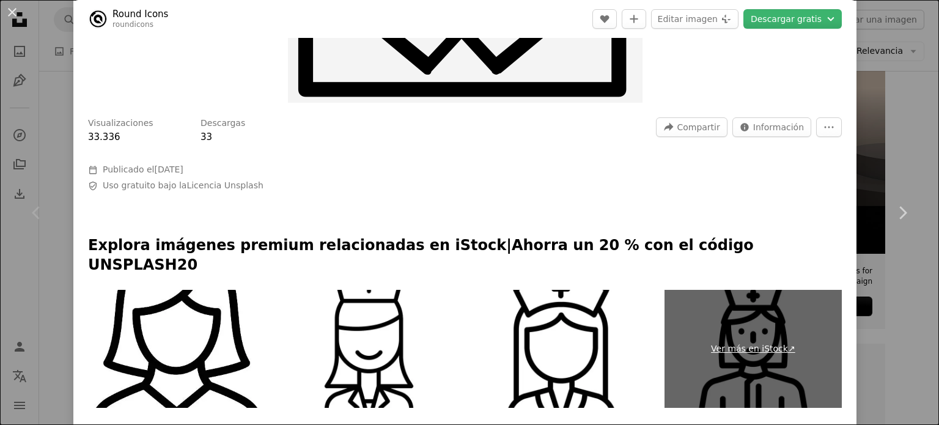
click at [736, 331] on link "Ver más en iStock ↗" at bounding box center [752, 349] width 177 height 119
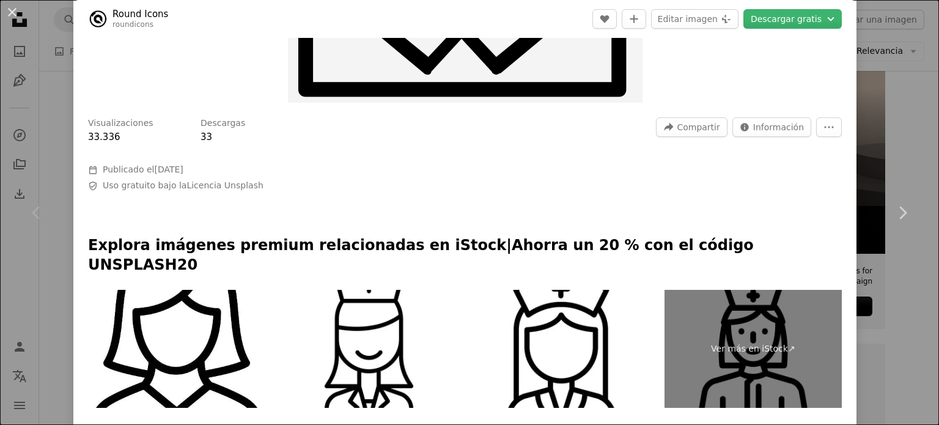
click at [883, 97] on div "An X shape Chevron left Chevron right Round Icons roundicons A heart A plus sig…" at bounding box center [469, 212] width 939 height 425
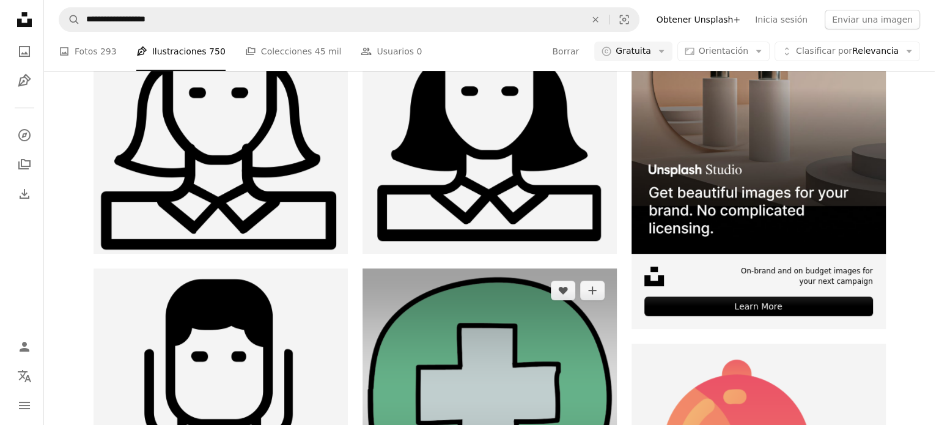
scroll to position [428, 0]
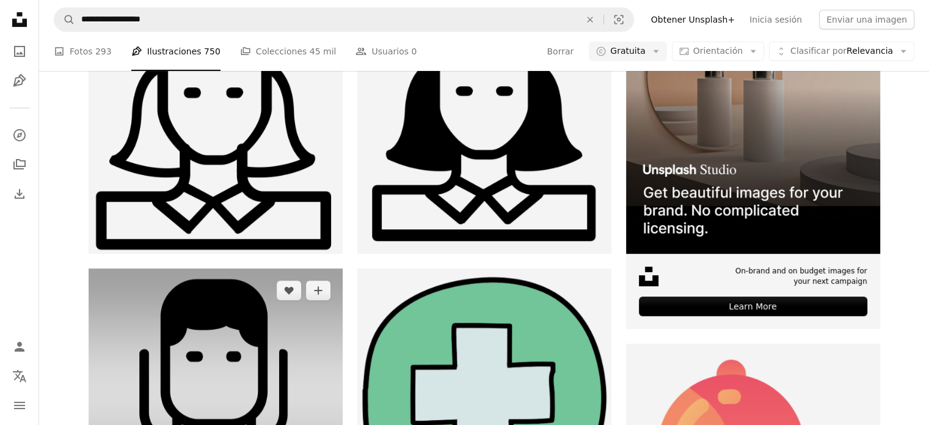
click at [220, 268] on img at bounding box center [216, 395] width 254 height 254
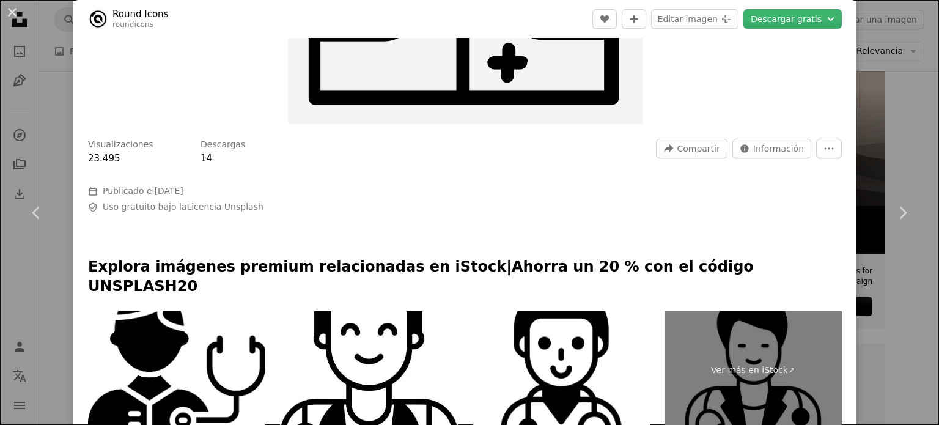
scroll to position [306, 0]
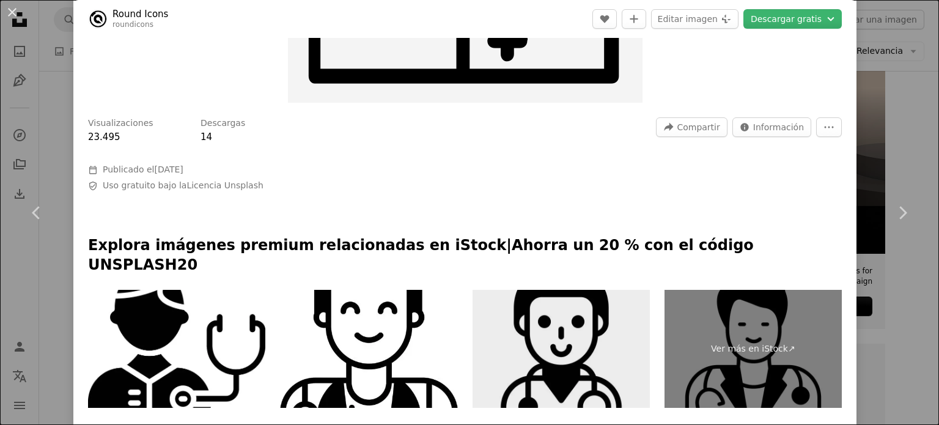
click at [576, 354] on img at bounding box center [560, 349] width 177 height 119
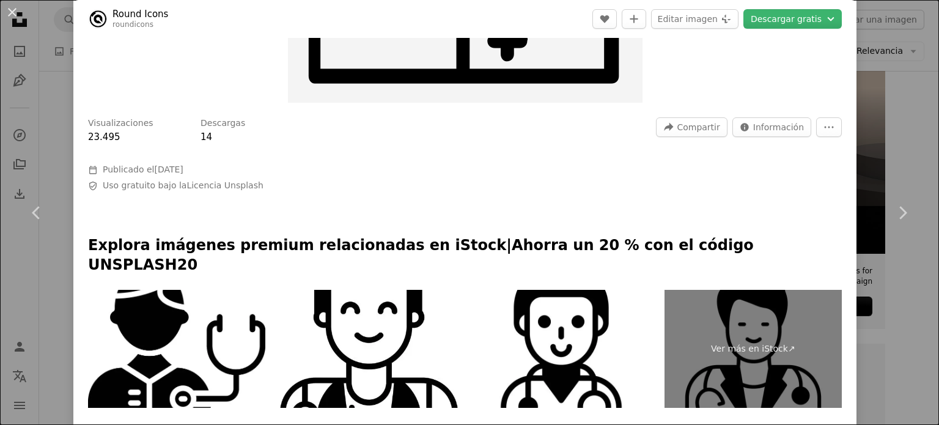
click at [864, 86] on div "An X shape Chevron left Chevron right Round Icons roundicons A heart A plus sig…" at bounding box center [469, 212] width 939 height 425
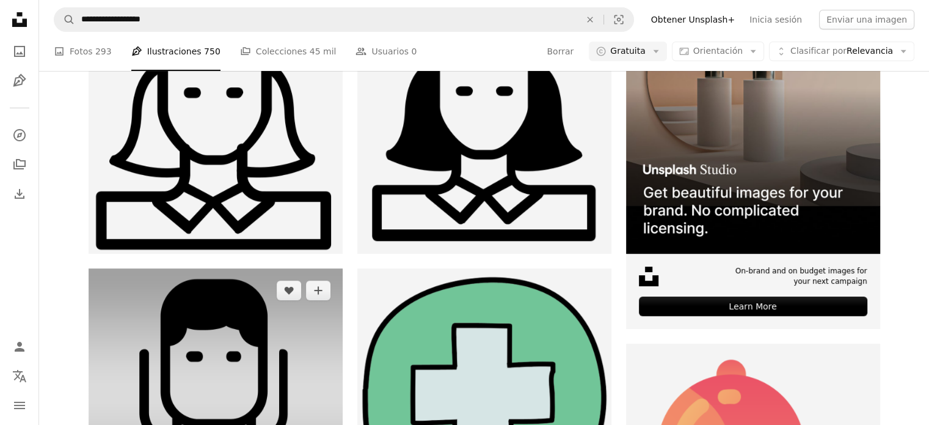
click at [206, 298] on img at bounding box center [216, 395] width 254 height 254
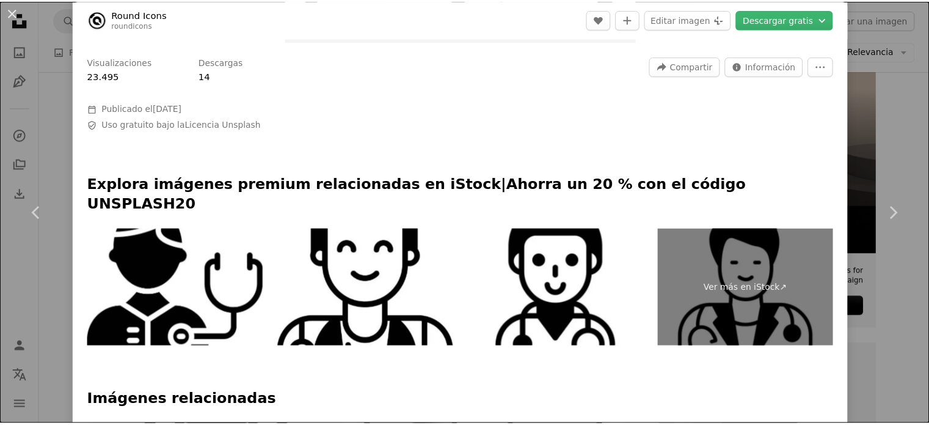
scroll to position [738, 0]
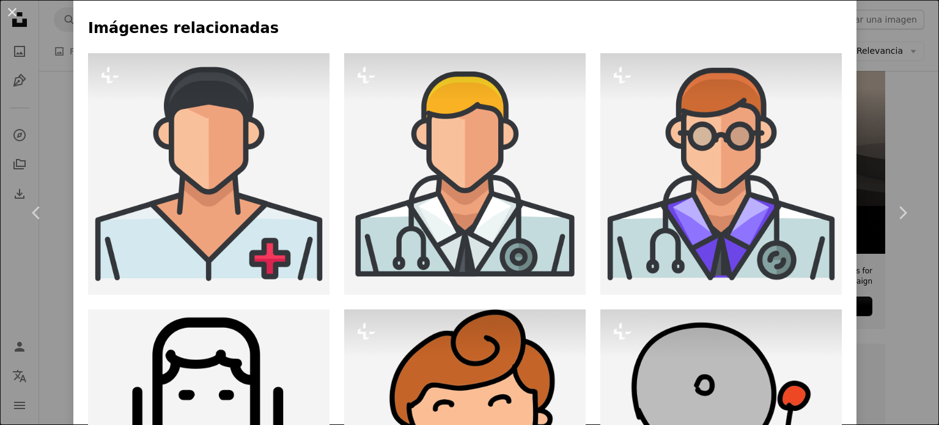
click at [914, 149] on div "An X shape Chevron left Chevron right Round Icons roundicons A heart A plus sig…" at bounding box center [469, 212] width 939 height 425
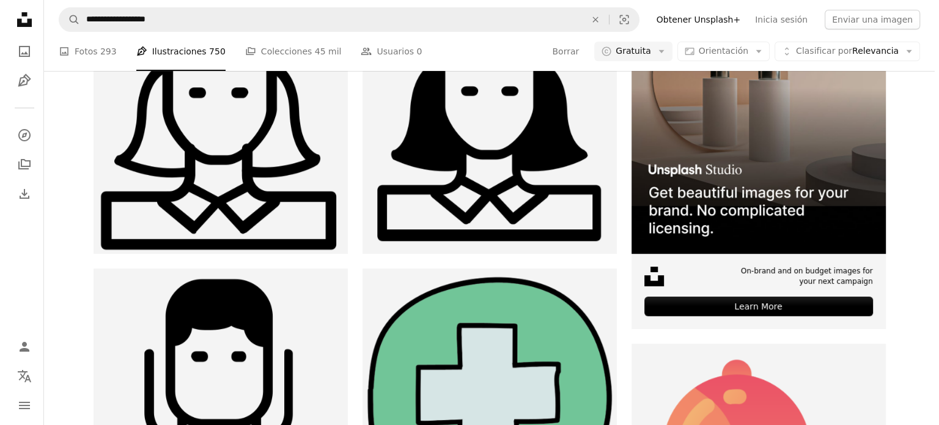
scroll to position [183, 0]
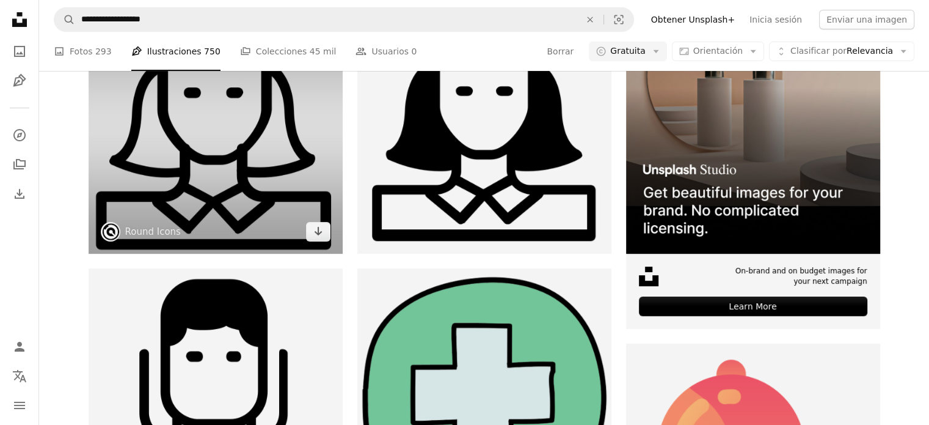
click at [274, 188] on img at bounding box center [216, 126] width 254 height 254
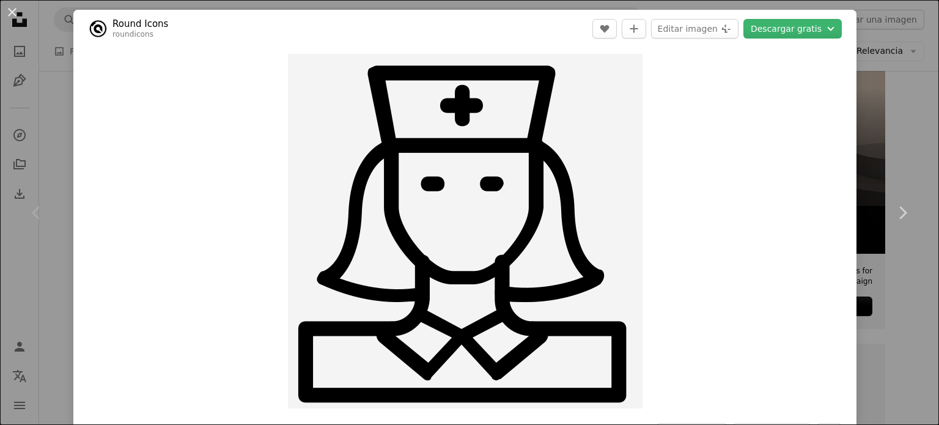
click at [896, 99] on div "An X shape Chevron left Chevron right Round Icons roundicons A heart A plus sig…" at bounding box center [469, 212] width 939 height 425
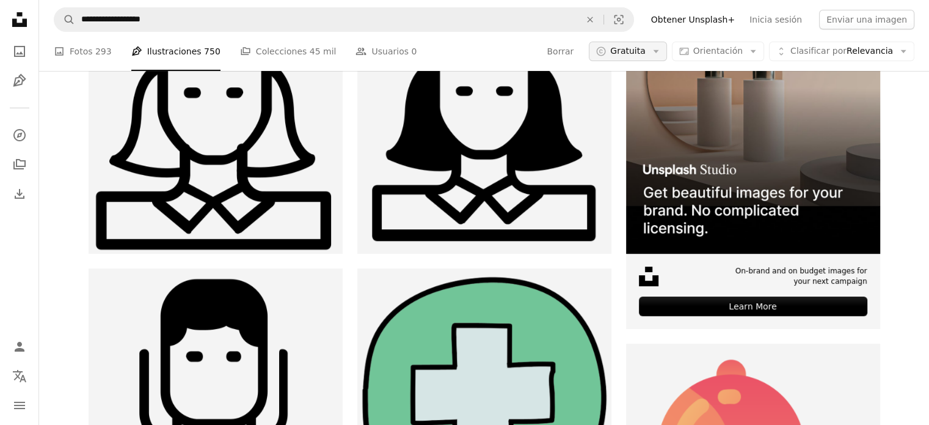
click at [650, 61] on button "A copyright icon © Gratuita Arrow down" at bounding box center [628, 52] width 78 height 20
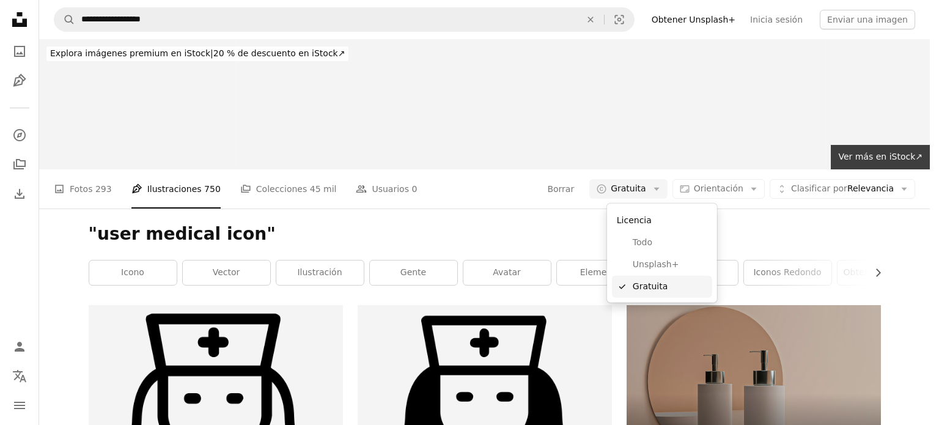
click at [639, 287] on span "Gratuita" at bounding box center [669, 286] width 75 height 12
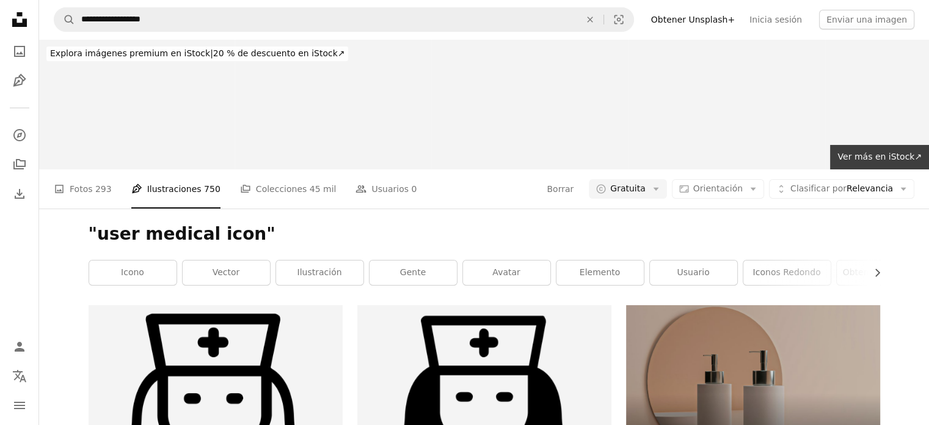
click at [755, 217] on div ""user medical icon" Chevron right icono vector ilustración gente avatar element…" at bounding box center [484, 256] width 821 height 97
click at [96, 189] on span "293" at bounding box center [103, 188] width 16 height 13
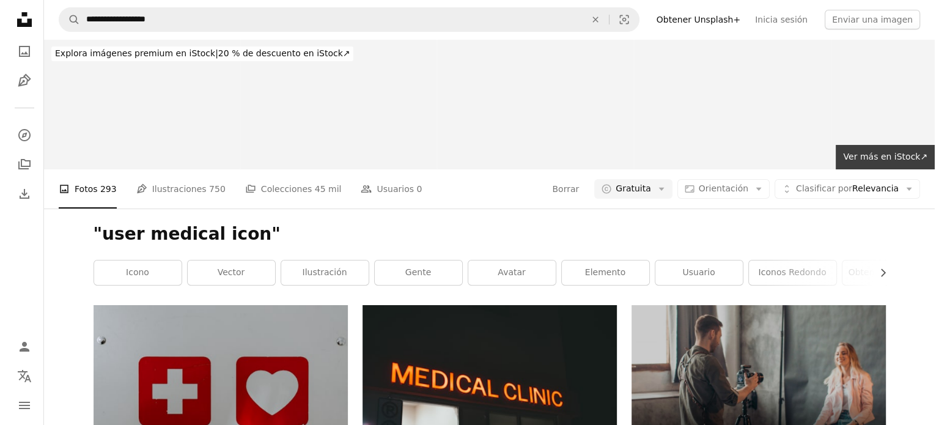
scroll to position [733, 0]
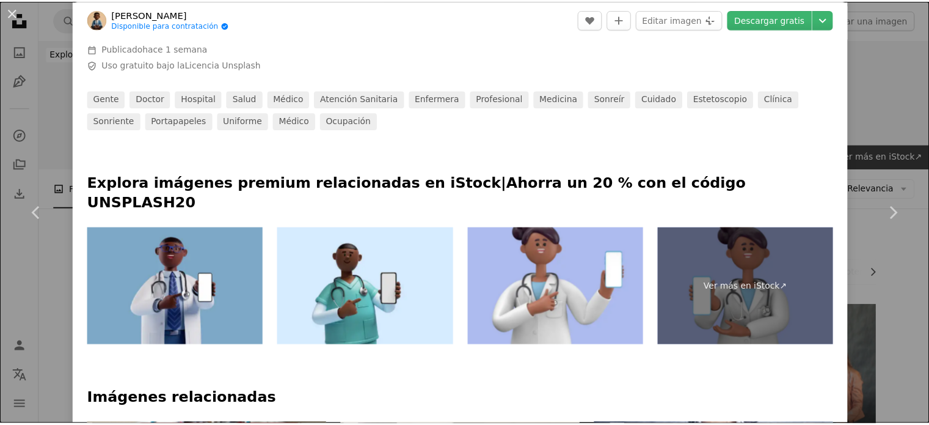
scroll to position [428, 0]
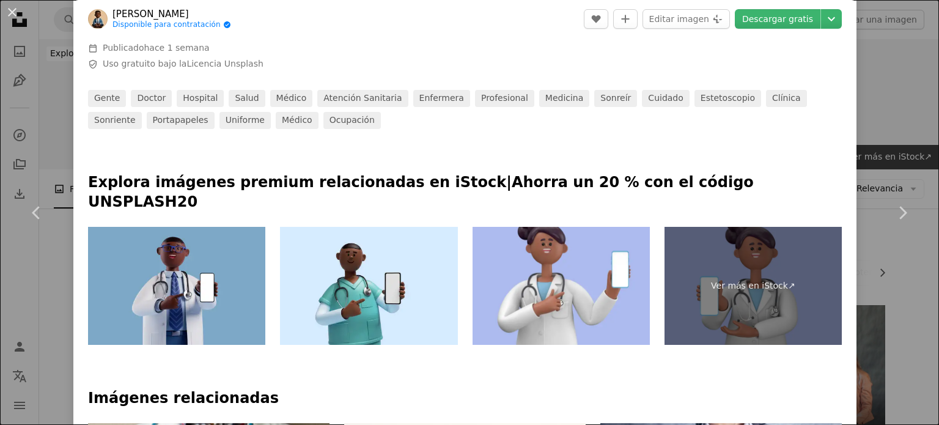
click at [909, 136] on div "An X shape Chevron left Chevron right [PERSON_NAME] zarhoudi Disponible para co…" at bounding box center [469, 212] width 939 height 425
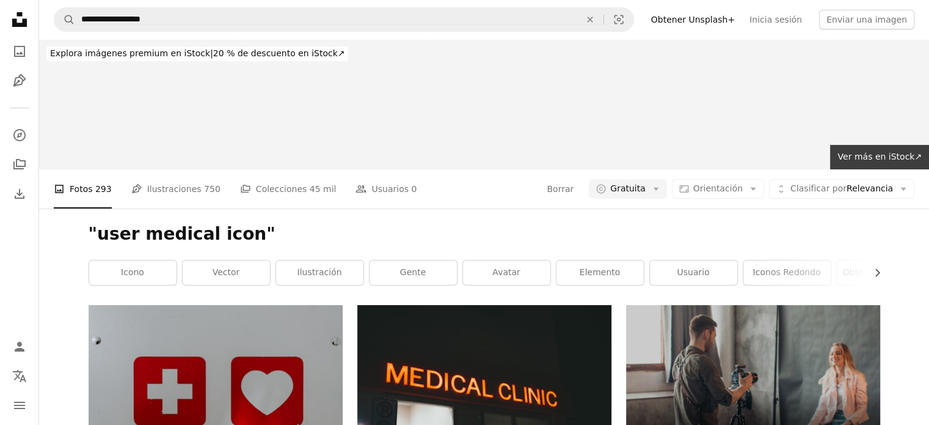
scroll to position [489, 0]
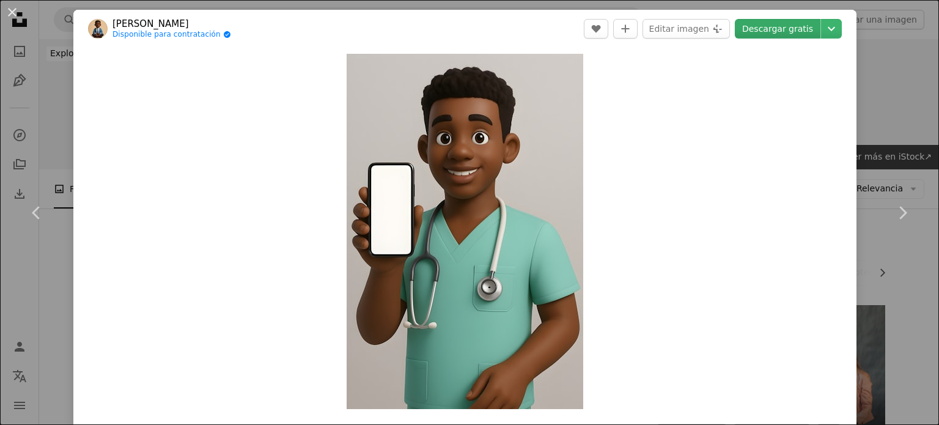
click at [763, 32] on link "Descargar gratis" at bounding box center [778, 29] width 86 height 20
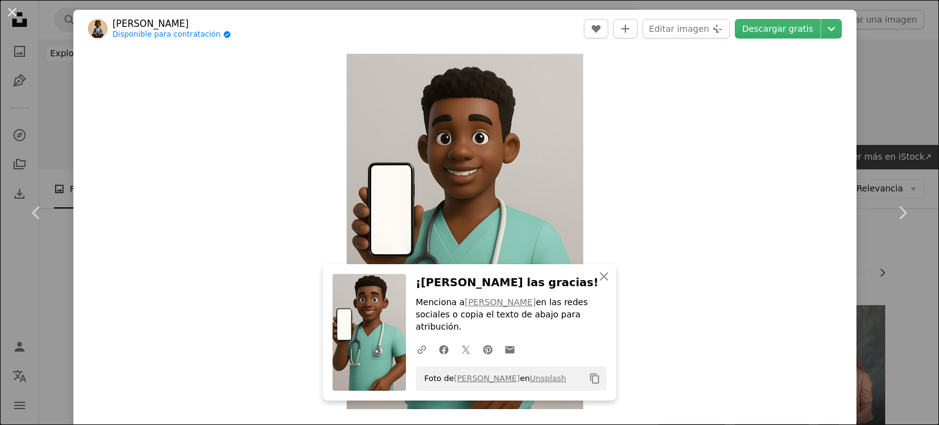
click at [50, 112] on div "An X shape Chevron left Chevron right [PERSON_NAME] zarhoudi Disponible para co…" at bounding box center [469, 212] width 939 height 425
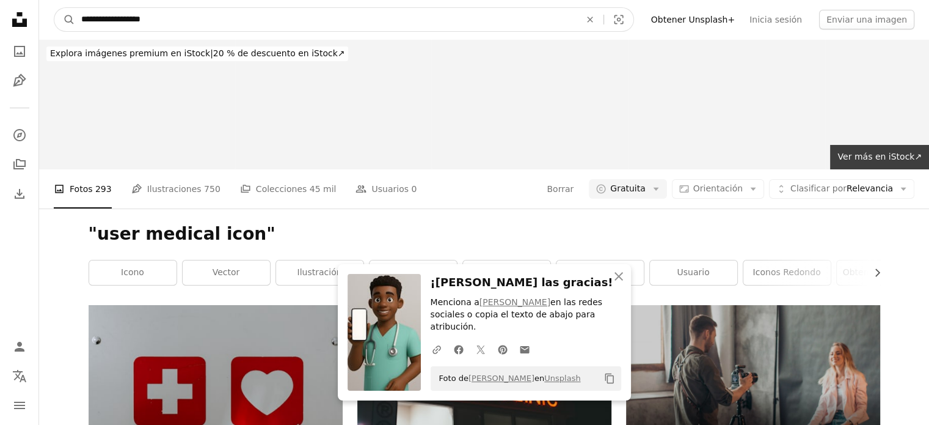
drag, startPoint x: 203, startPoint y: 30, endPoint x: 0, endPoint y: 24, distance: 203.6
paste input "**********"
type input "**********"
click button "A magnifying glass" at bounding box center [64, 19] width 21 height 23
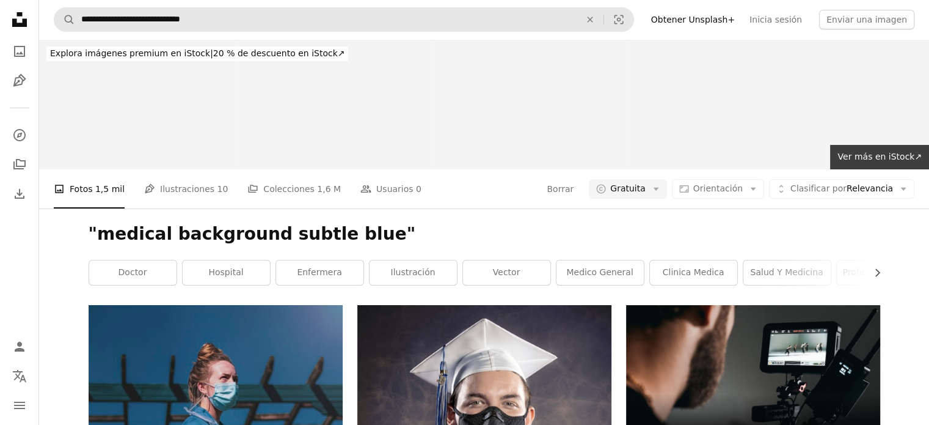
scroll to position [1589, 0]
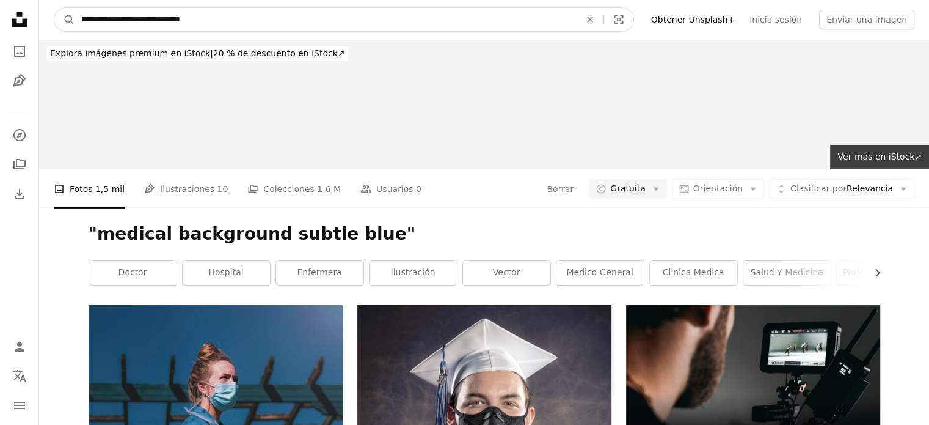
drag, startPoint x: 227, startPoint y: 16, endPoint x: 164, endPoint y: 23, distance: 63.2
click at [164, 23] on input "**********" at bounding box center [326, 19] width 502 height 23
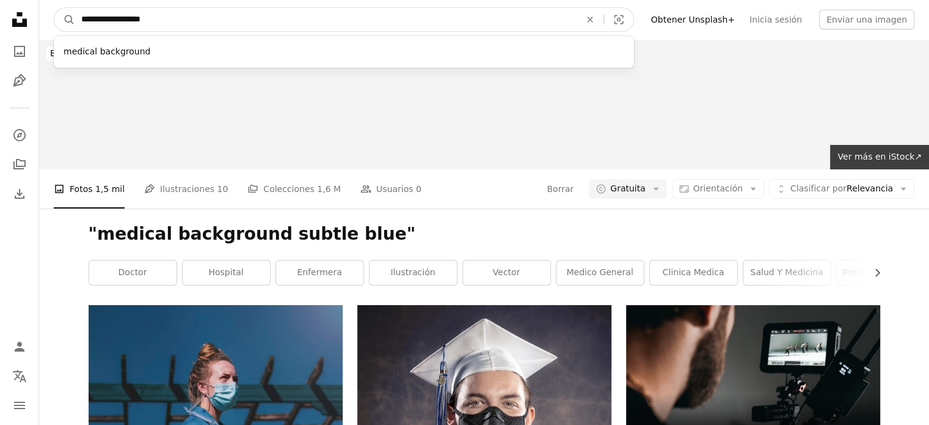
type input "**********"
click at [54, 8] on button "A magnifying glass" at bounding box center [64, 19] width 21 height 23
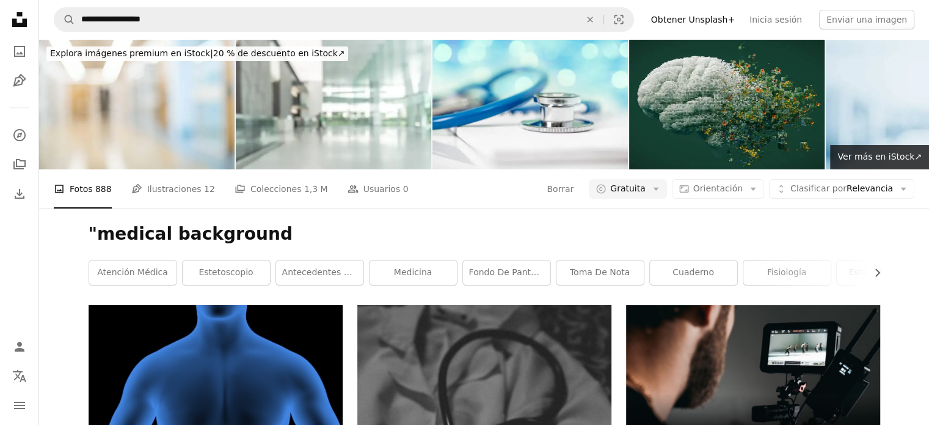
scroll to position [2054, 0]
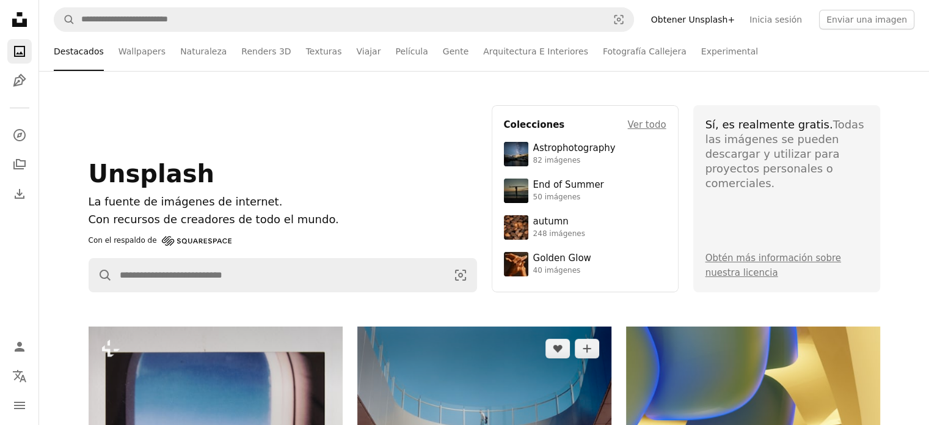
scroll to position [244, 0]
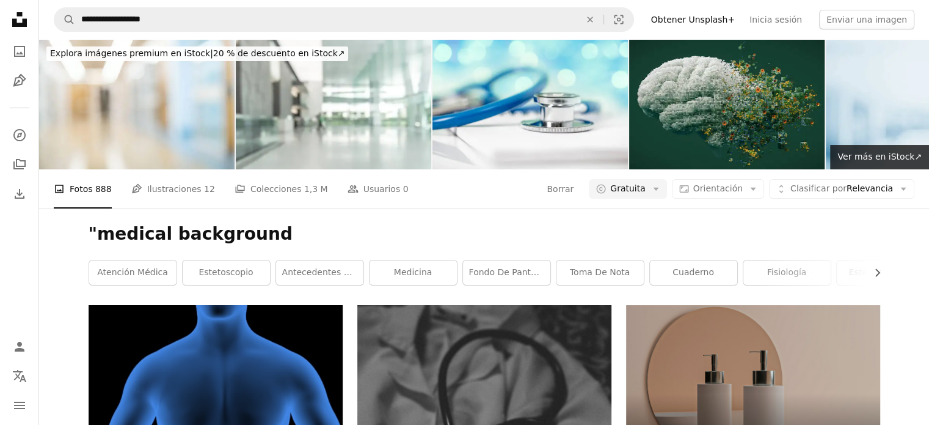
scroll to position [1993, 0]
click at [169, 200] on link "Pen Tool Ilustraciones 12" at bounding box center [173, 188] width 84 height 39
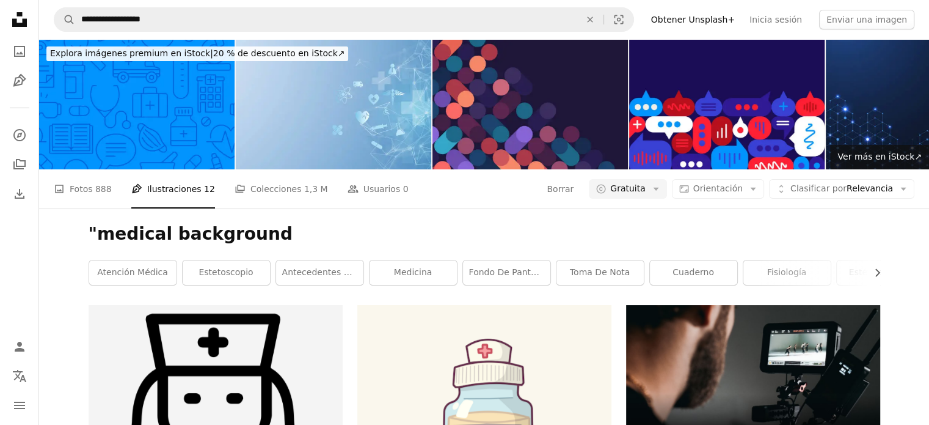
scroll to position [2322, 0]
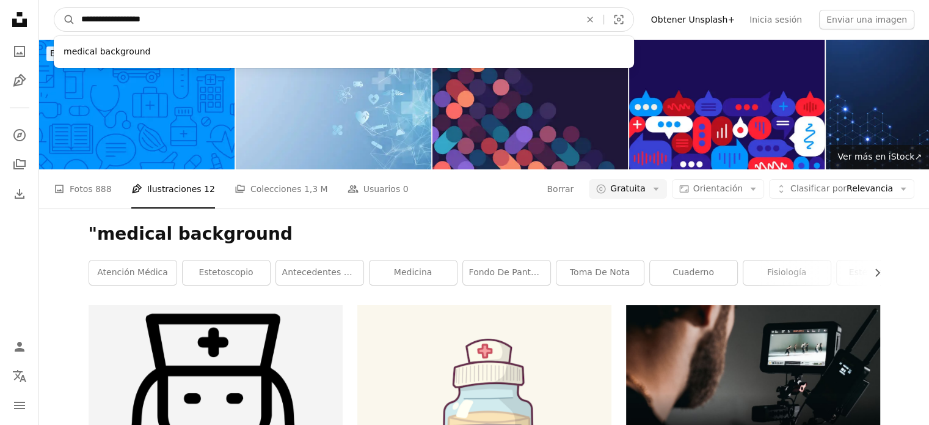
drag, startPoint x: 202, startPoint y: 18, endPoint x: 0, endPoint y: -13, distance: 204.8
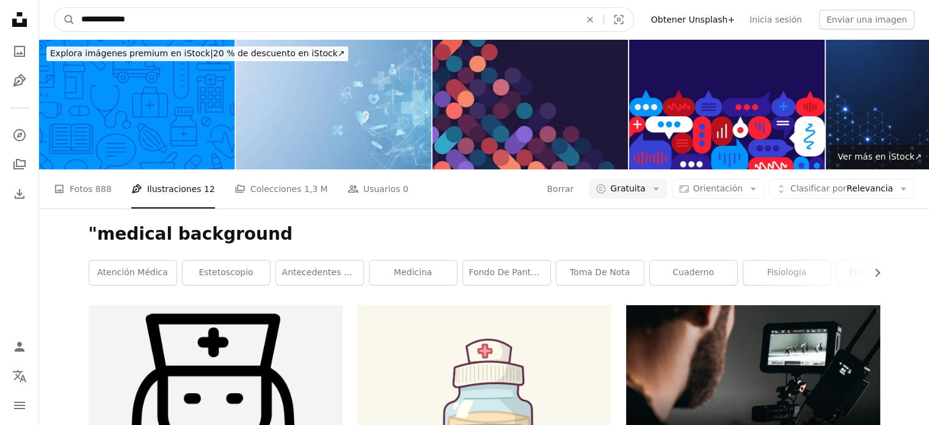
type input "**********"
click button "A magnifying glass" at bounding box center [64, 19] width 21 height 23
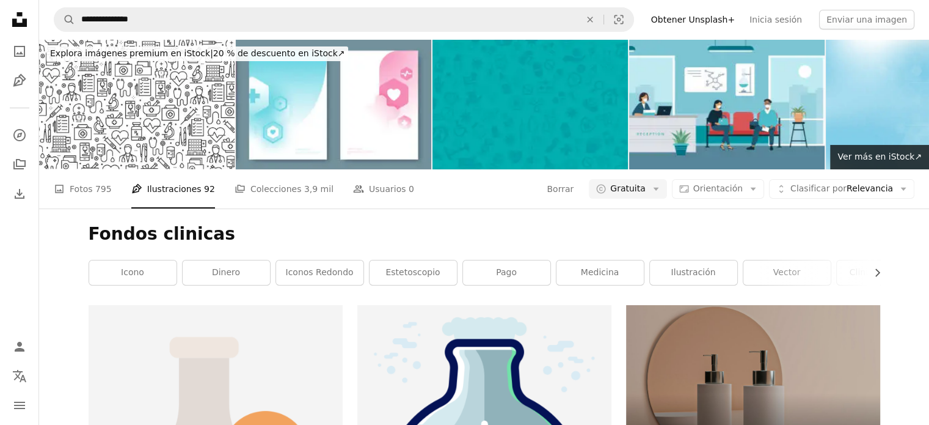
scroll to position [122, 0]
click at [83, 169] on link "A photo Fotos 795" at bounding box center [83, 188] width 58 height 39
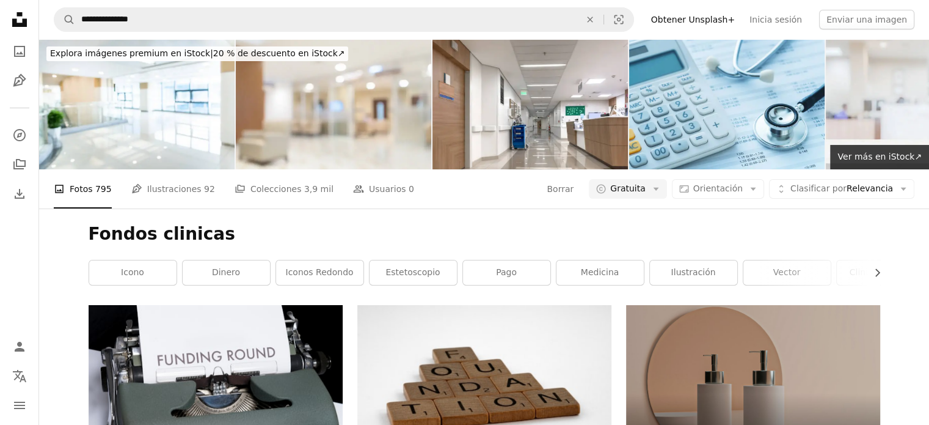
scroll to position [733, 0]
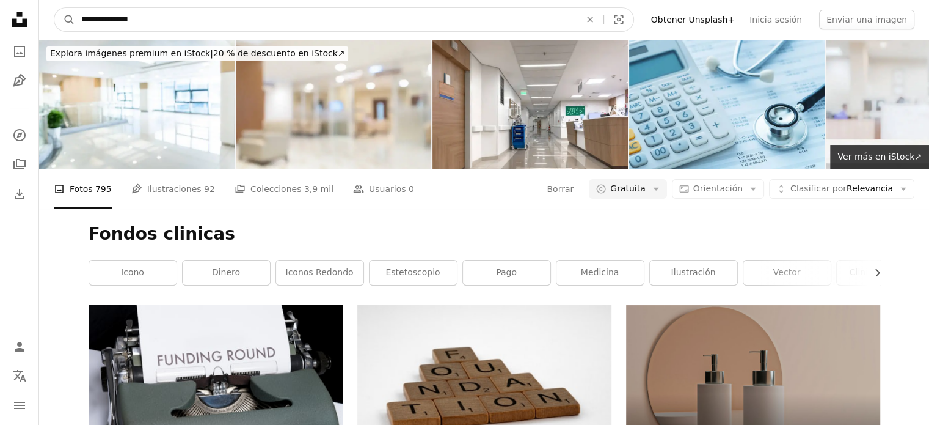
click at [154, 22] on input "**********" at bounding box center [326, 19] width 502 height 23
type input "**********"
click button "A magnifying glass" at bounding box center [64, 19] width 21 height 23
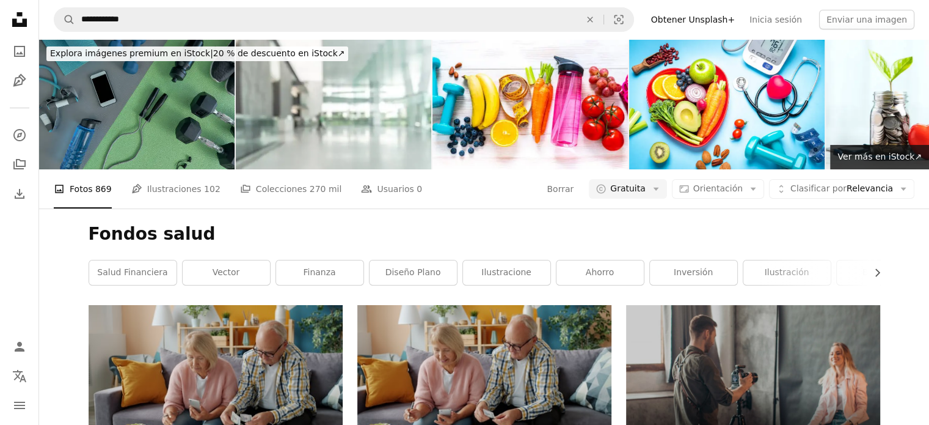
scroll to position [1528, 0]
click at [170, 169] on link "Pen Tool Ilustraciones 102" at bounding box center [175, 188] width 89 height 39
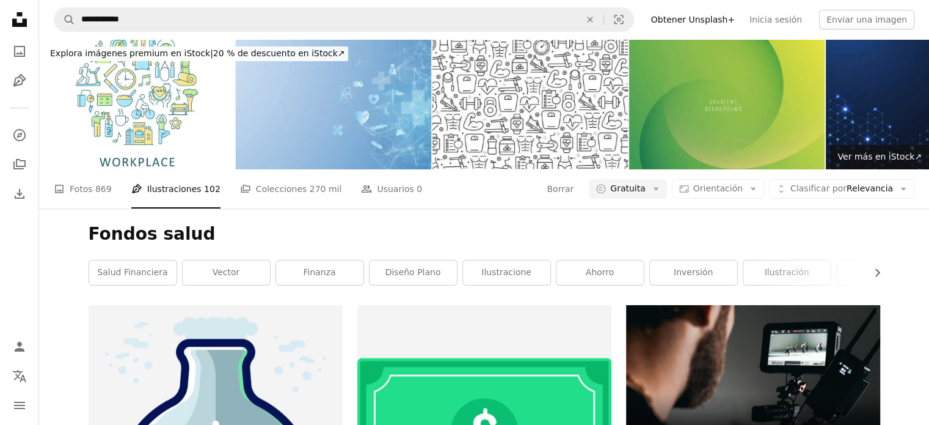
scroll to position [2200, 0]
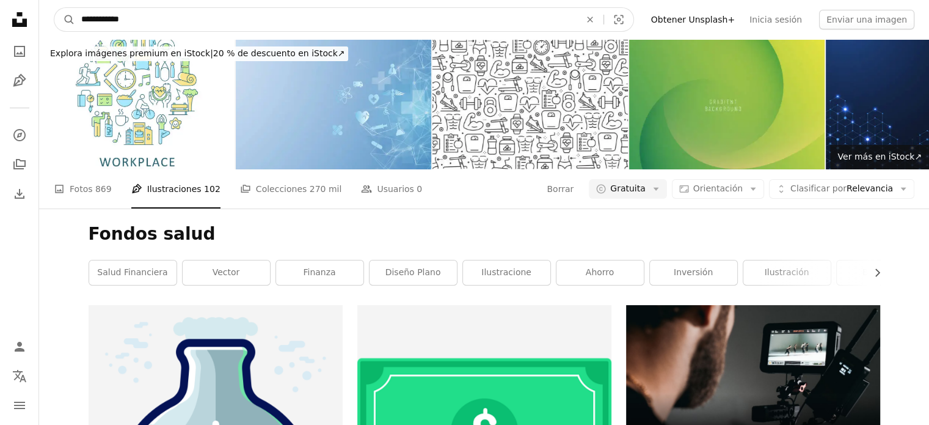
click at [309, 18] on input "**********" at bounding box center [326, 19] width 502 height 23
type input "**********"
click button "A magnifying glass" at bounding box center [64, 19] width 21 height 23
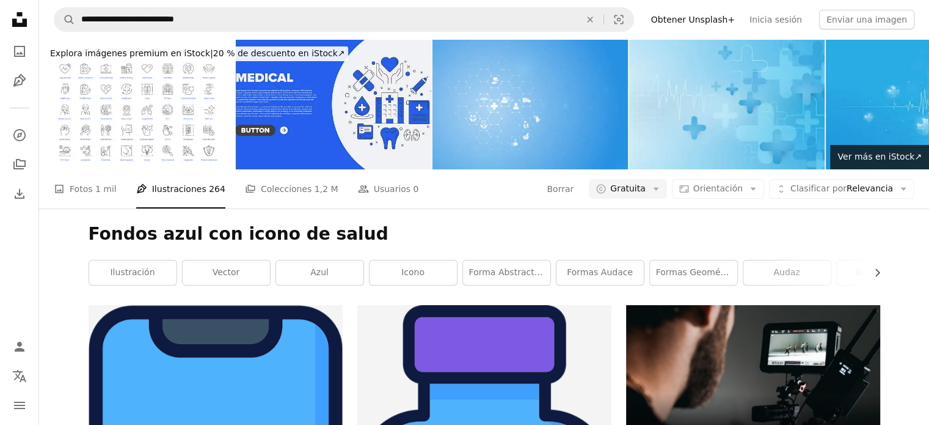
scroll to position [61, 0]
click at [108, 182] on span "1 mil" at bounding box center [105, 188] width 21 height 13
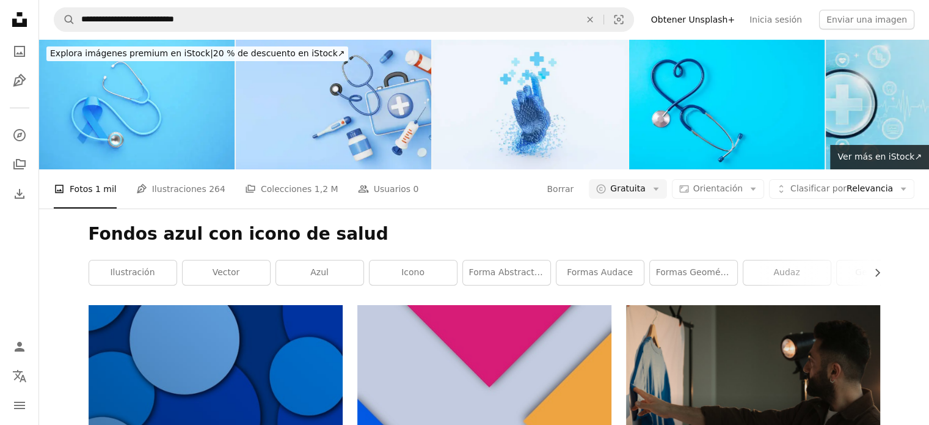
click at [884, 64] on img at bounding box center [924, 104] width 196 height 130
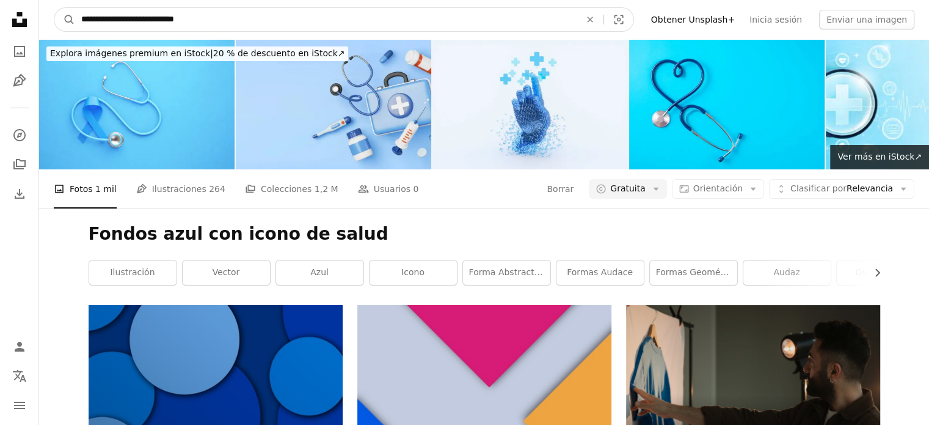
drag, startPoint x: 257, startPoint y: 19, endPoint x: 0, endPoint y: 60, distance: 260.5
type input "**********"
click at [54, 8] on button "A magnifying glass" at bounding box center [64, 19] width 21 height 23
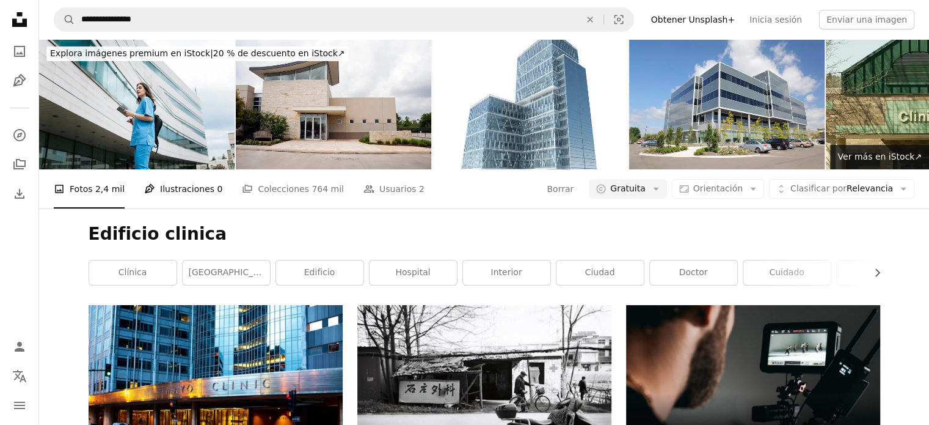
click at [178, 185] on link "Pen Tool Ilustraciones 0" at bounding box center [183, 188] width 78 height 39
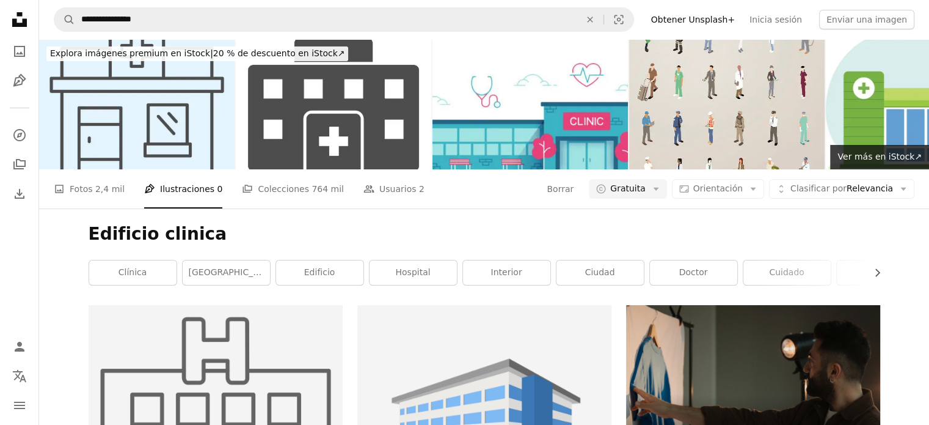
scroll to position [461, 0]
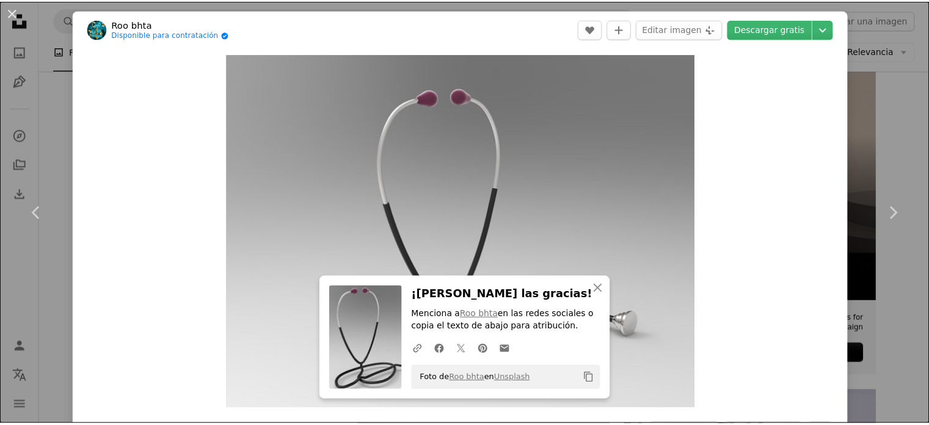
scroll to position [3911, 0]
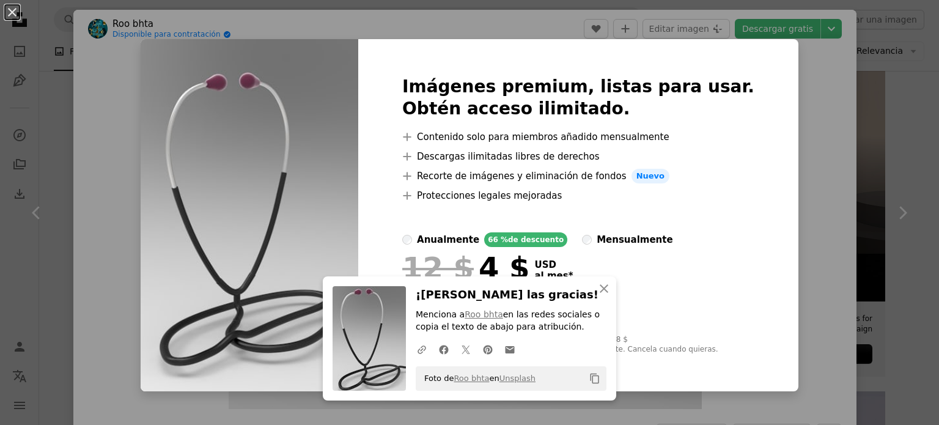
click at [907, 245] on div "An X shape Imágenes premium, listas para usar. Obtén acceso ilimitado. A plus s…" at bounding box center [469, 212] width 939 height 425
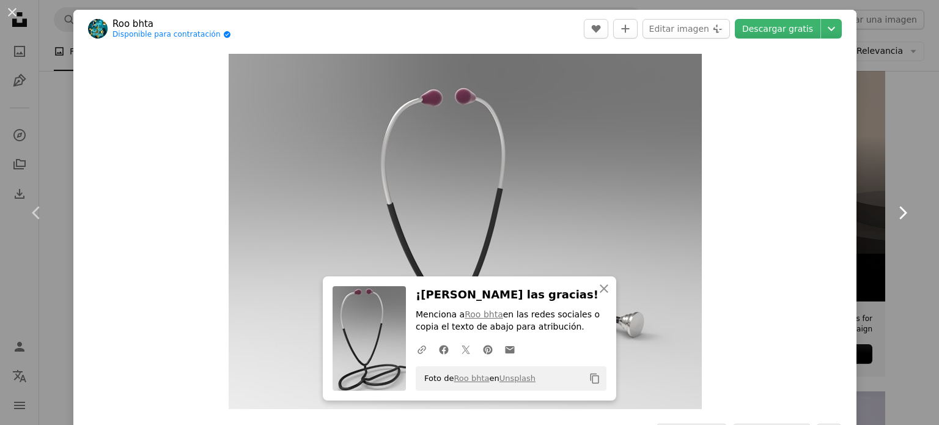
click at [907, 196] on link "Chevron right" at bounding box center [901, 212] width 73 height 117
click at [893, 75] on div "An X shape Chevron left Chevron right Roo bhta Disponible para contratación A c…" at bounding box center [469, 212] width 939 height 425
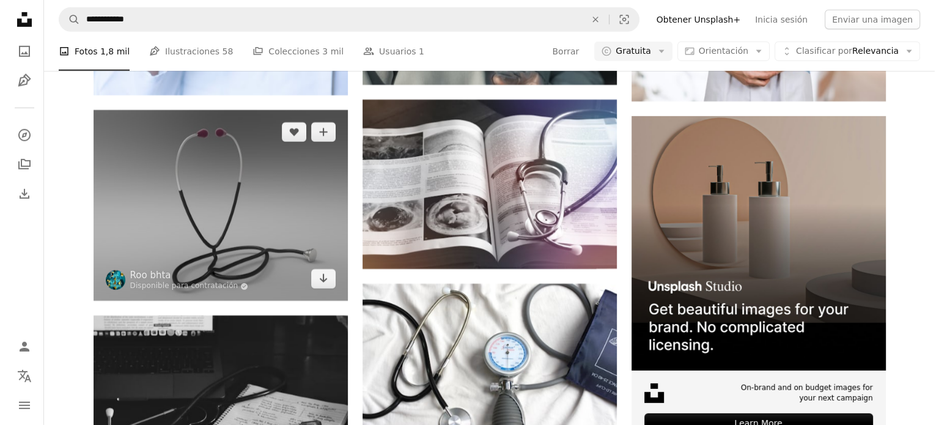
scroll to position [3850, 0]
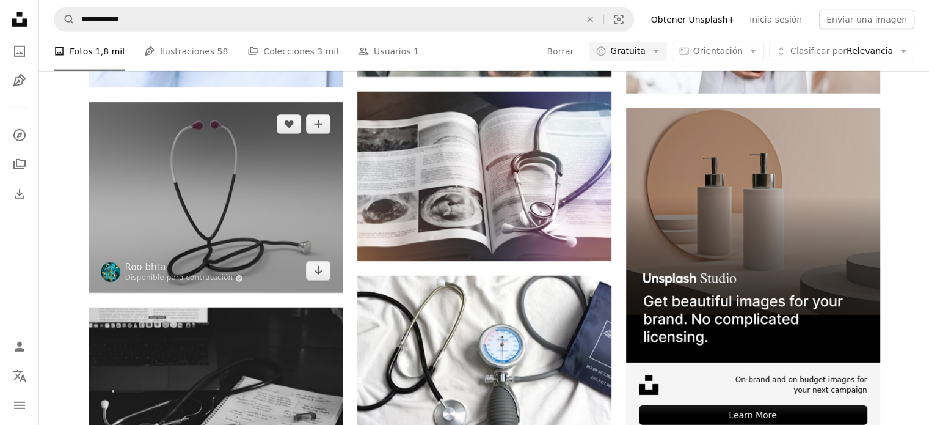
click at [248, 163] on img at bounding box center [216, 197] width 254 height 191
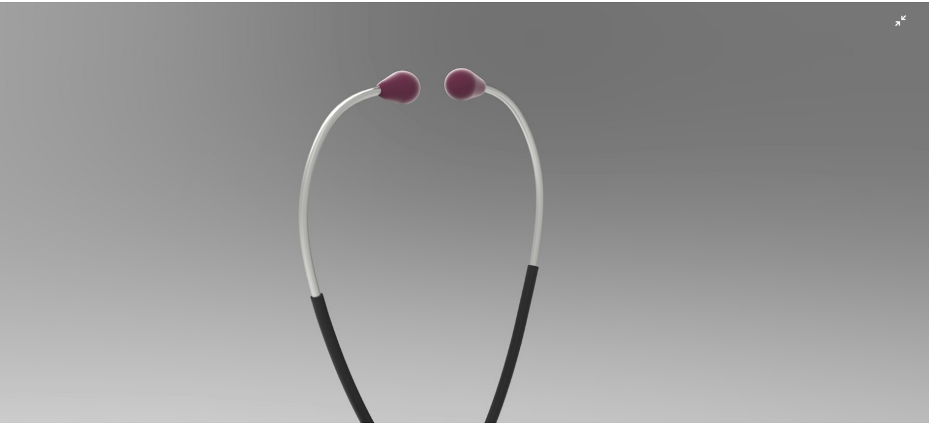
scroll to position [255, 0]
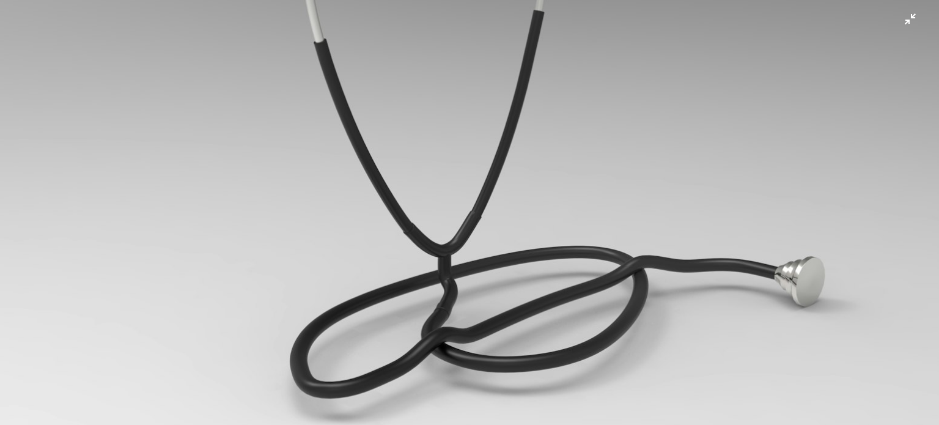
click at [686, 117] on img "Reducir el zoom en esta imagen" at bounding box center [469, 96] width 940 height 705
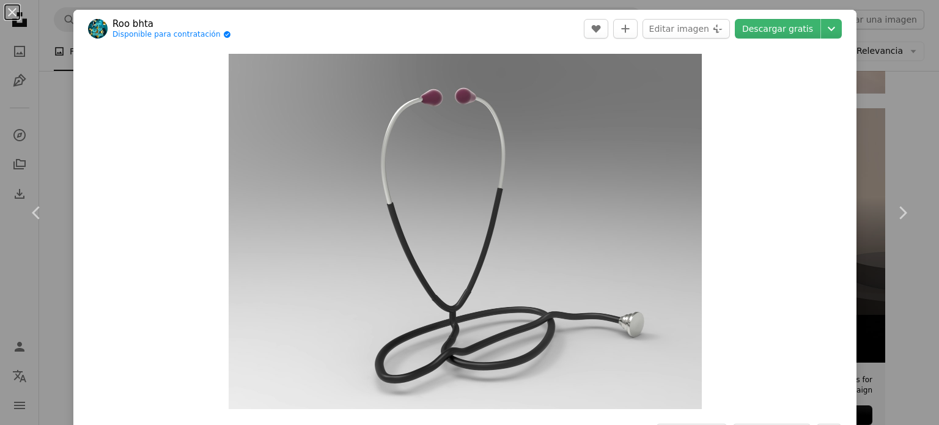
click at [702, 42] on header "Roo bhta Disponible para contratación A checkmark inside of a circle A heart A …" at bounding box center [464, 29] width 783 height 38
click at [702, 29] on button "Editar imagen Plus sign for Unsplash+" at bounding box center [685, 29] width 87 height 20
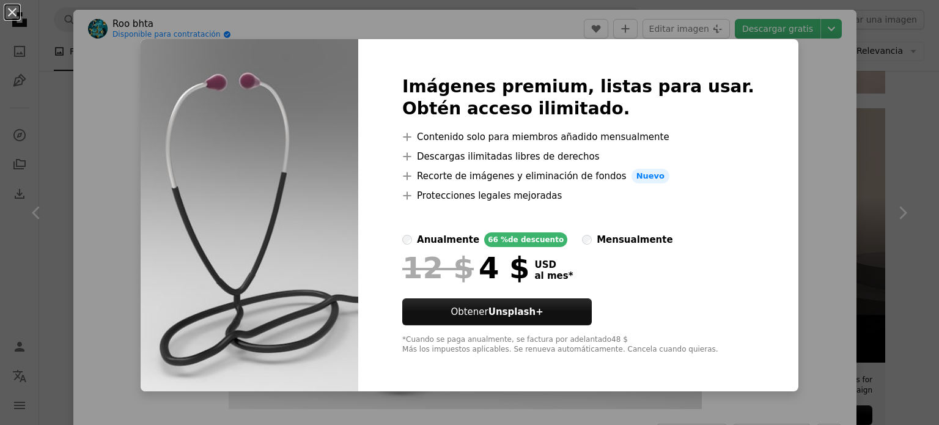
click at [797, 90] on div "An X shape Imágenes premium, listas para usar. Obtén acceso ilimitado. A plus s…" at bounding box center [469, 212] width 939 height 425
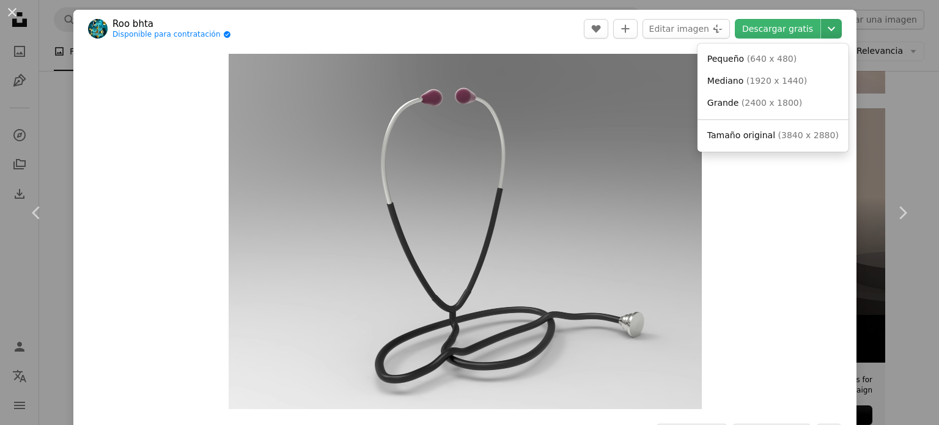
click at [821, 31] on icon "Chevron down" at bounding box center [831, 28] width 20 height 15
click at [780, 24] on dialog "An X shape Chevron left Chevron right Roo bhta Disponible para contratación A c…" at bounding box center [469, 212] width 939 height 425
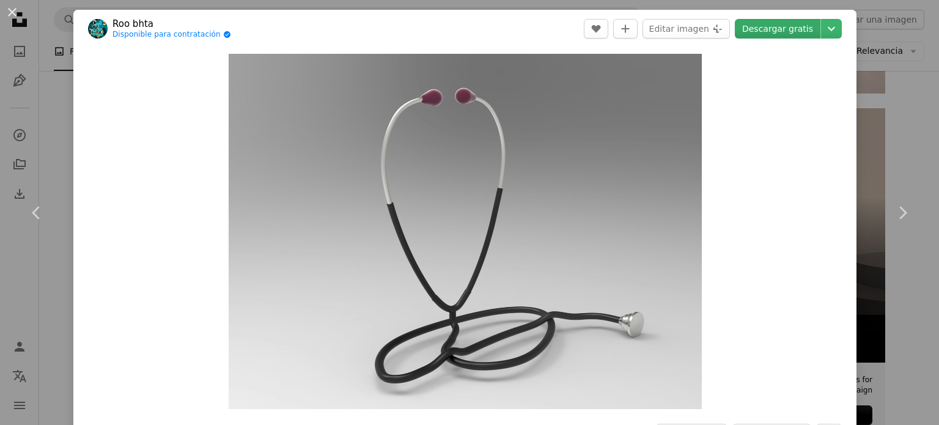
click at [780, 24] on link "Descargar gratis" at bounding box center [778, 29] width 86 height 20
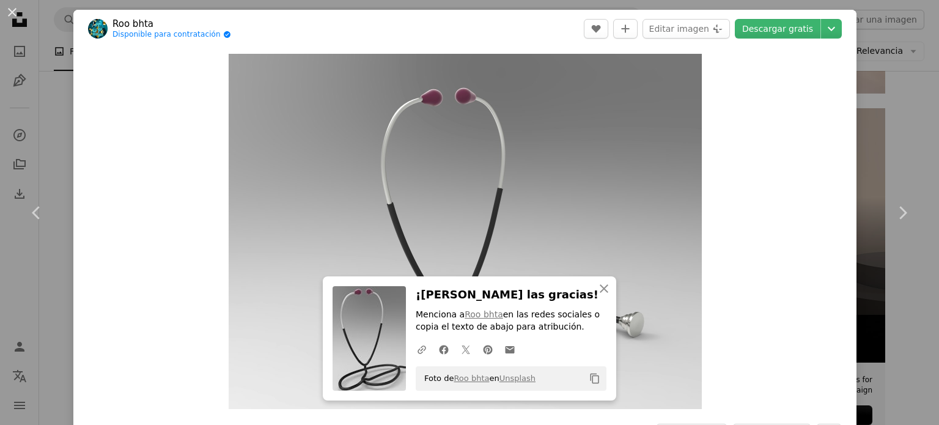
click at [86, 188] on div "Zoom in" at bounding box center [464, 231] width 783 height 367
click at [66, 180] on link "Chevron left" at bounding box center [36, 212] width 73 height 117
click at [56, 81] on div "An X shape Chevron left Chevron right Roo bhta Disponible para contratación A c…" at bounding box center [469, 212] width 939 height 425
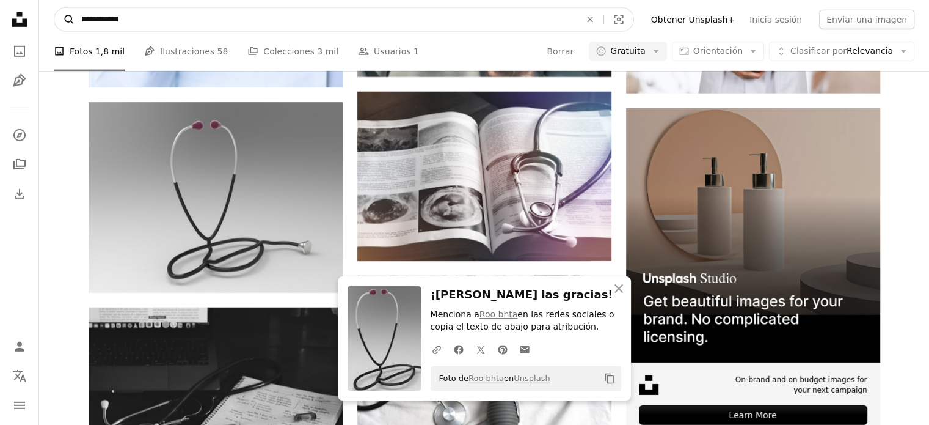
drag, startPoint x: 160, startPoint y: 0, endPoint x: 71, endPoint y: 21, distance: 91.7
click at [57, 21] on nav "**********" at bounding box center [484, 19] width 890 height 39
type input "**********"
click button "A magnifying glass" at bounding box center [64, 19] width 21 height 23
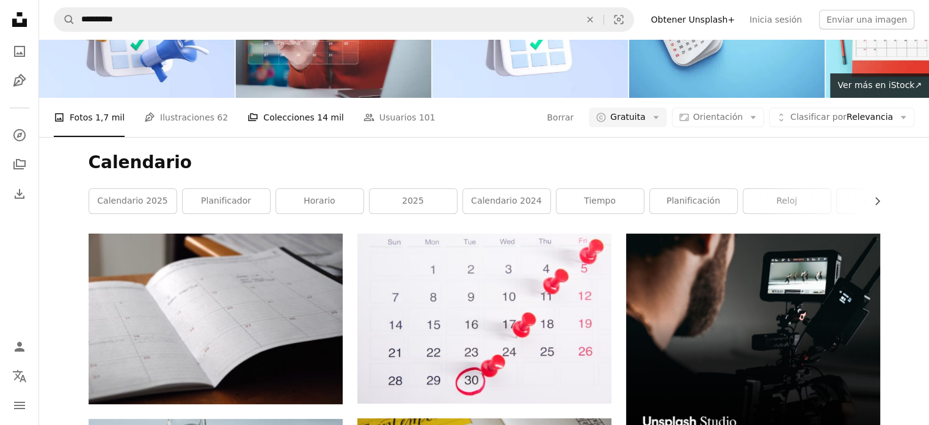
scroll to position [61, 0]
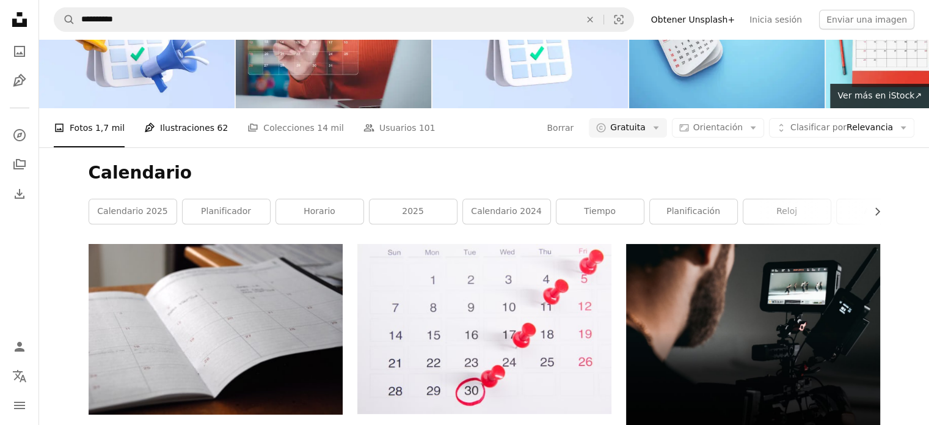
click at [161, 131] on link "Pen Tool Ilustraciones 62" at bounding box center [186, 127] width 84 height 39
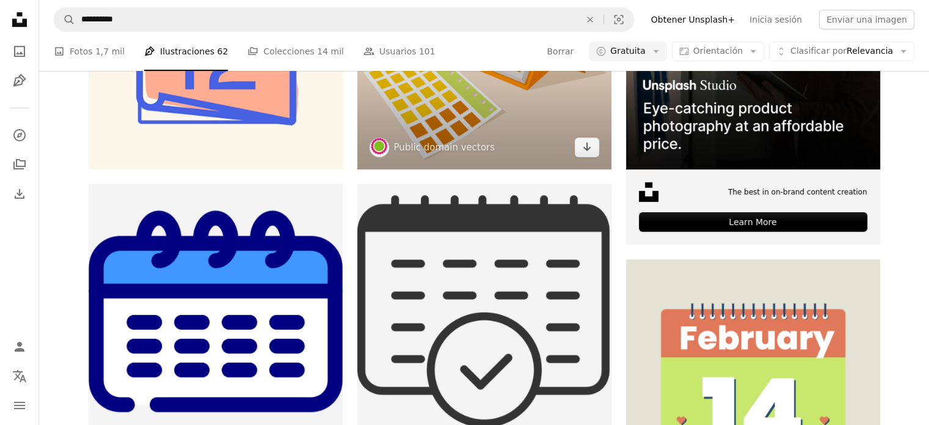
scroll to position [428, 0]
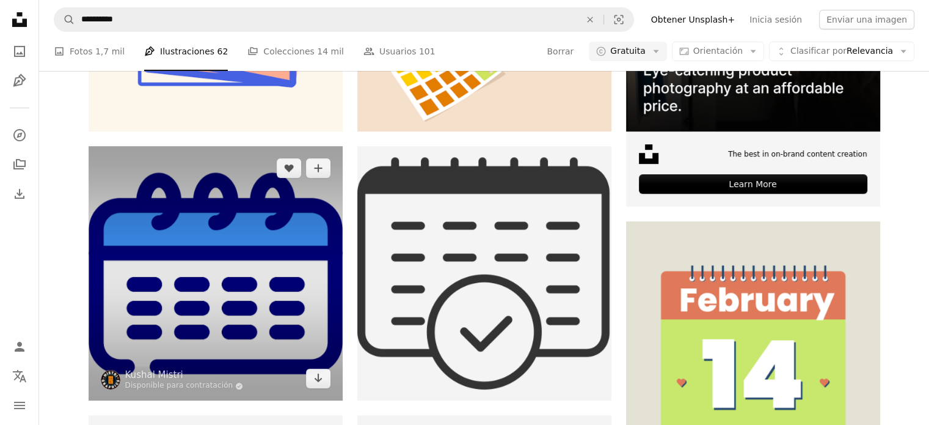
click at [183, 240] on img at bounding box center [216, 273] width 254 height 254
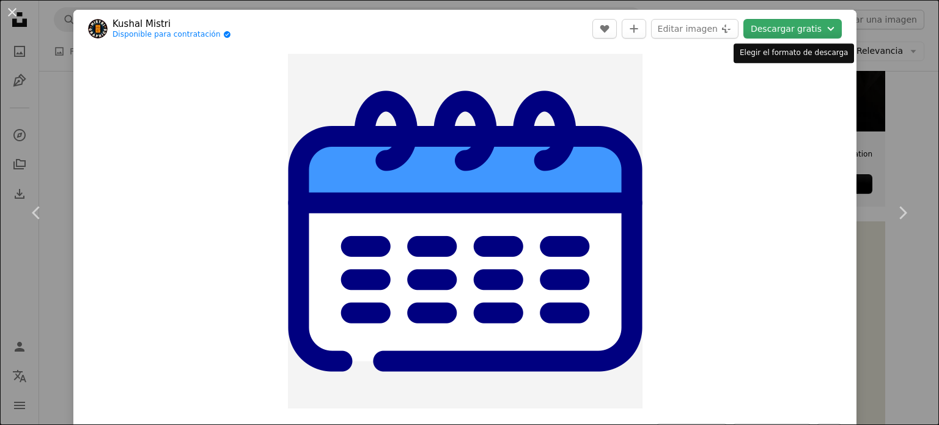
click at [807, 29] on button "Descargar gratis Chevron down" at bounding box center [792, 29] width 98 height 20
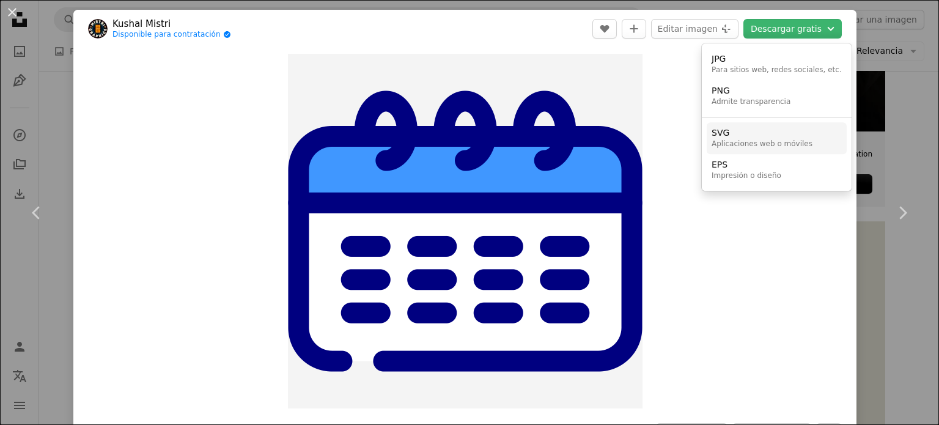
click at [754, 134] on div "SVG" at bounding box center [761, 133] width 101 height 12
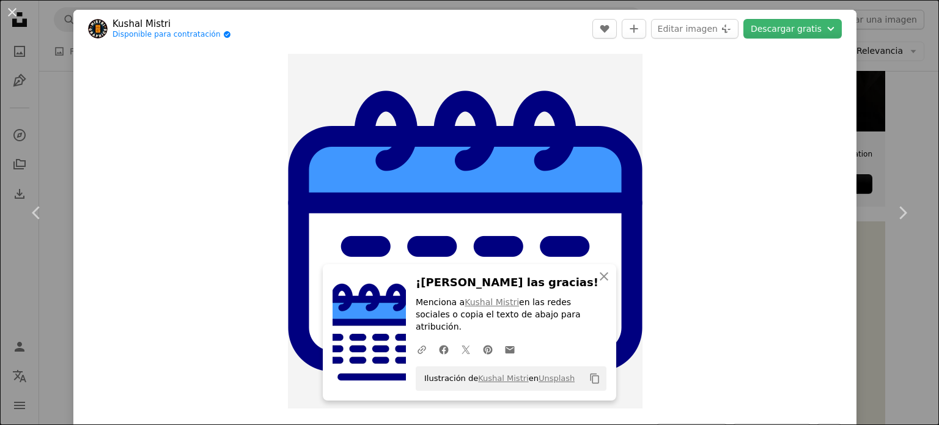
drag, startPoint x: 379, startPoint y: 1, endPoint x: 412, endPoint y: 4, distance: 33.2
click at [379, 1] on div "An X shape Chevron left Chevron right [PERSON_NAME] Disponible para contratació…" at bounding box center [469, 212] width 939 height 425
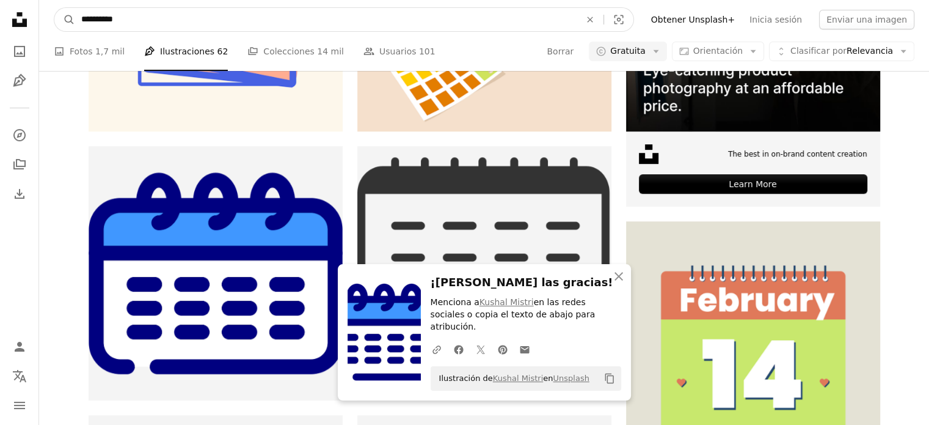
drag, startPoint x: 308, startPoint y: 26, endPoint x: 7, endPoint y: 18, distance: 301.4
type input "**********"
click at [54, 8] on button "A magnifying glass" at bounding box center [64, 19] width 21 height 23
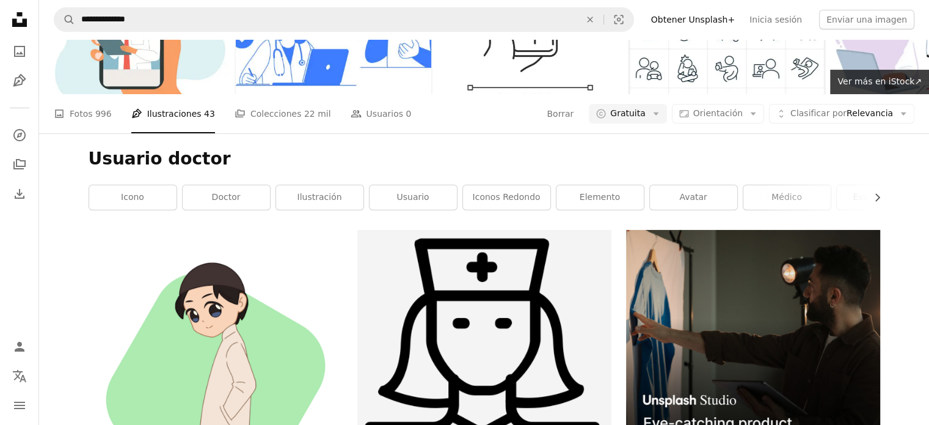
scroll to position [61, 0]
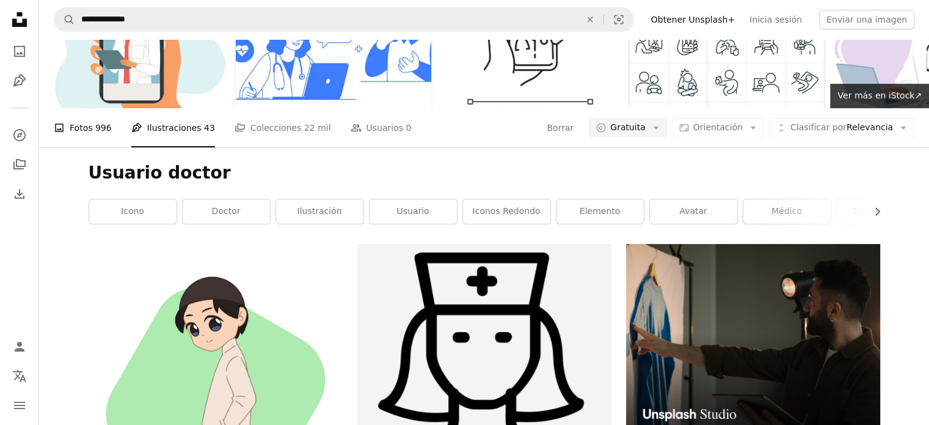
click at [68, 130] on link "A photo Fotos 996" at bounding box center [83, 127] width 58 height 39
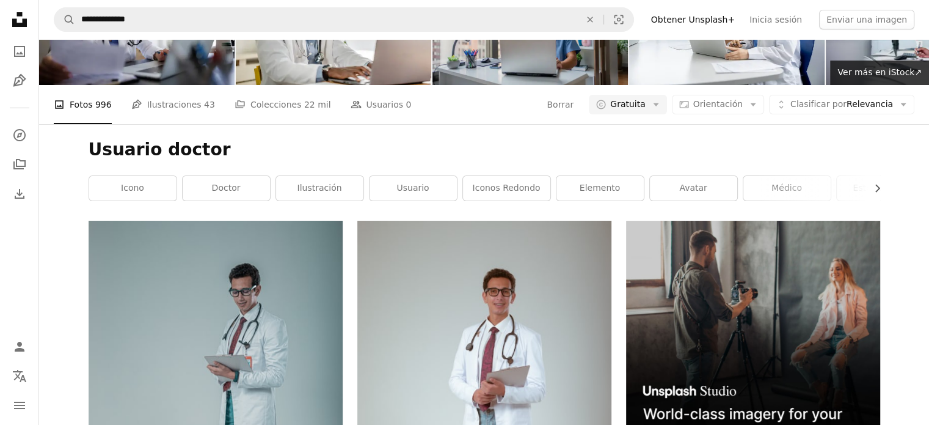
scroll to position [61, 0]
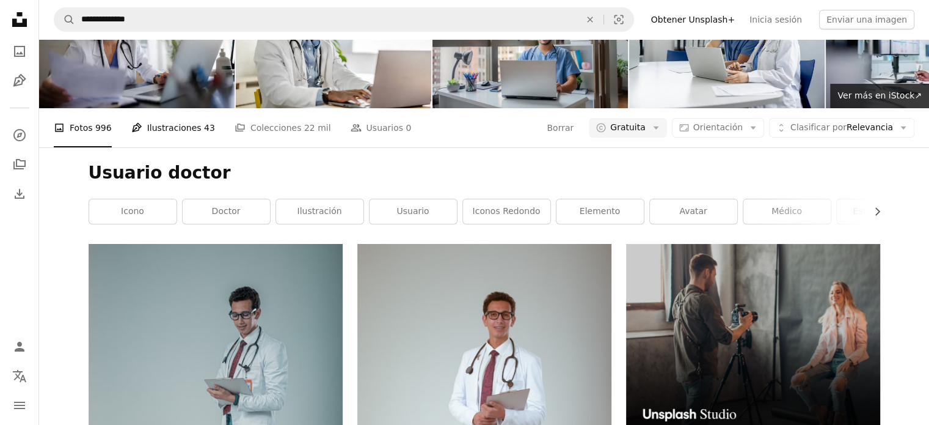
click at [155, 126] on link "Pen Tool Ilustraciones 43" at bounding box center [173, 127] width 84 height 39
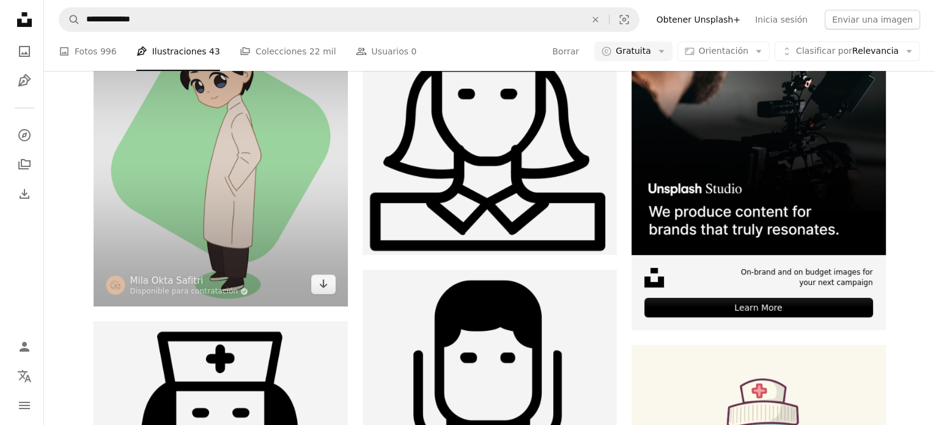
scroll to position [306, 0]
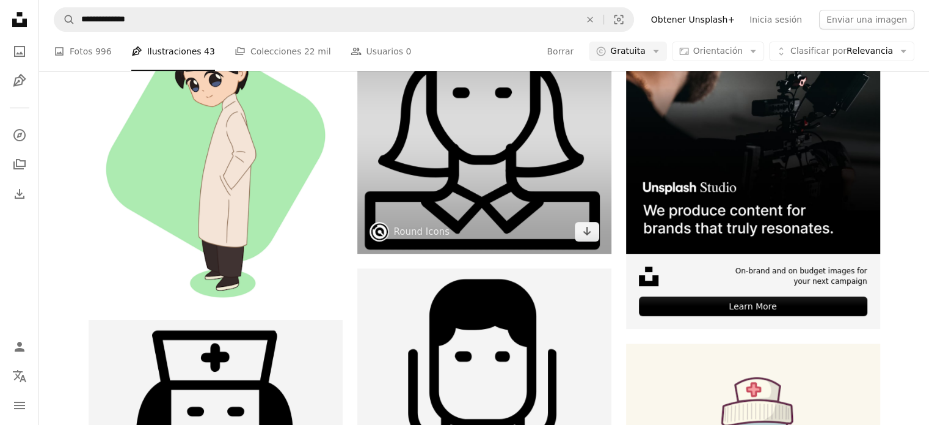
click at [438, 129] on img at bounding box center [484, 126] width 254 height 254
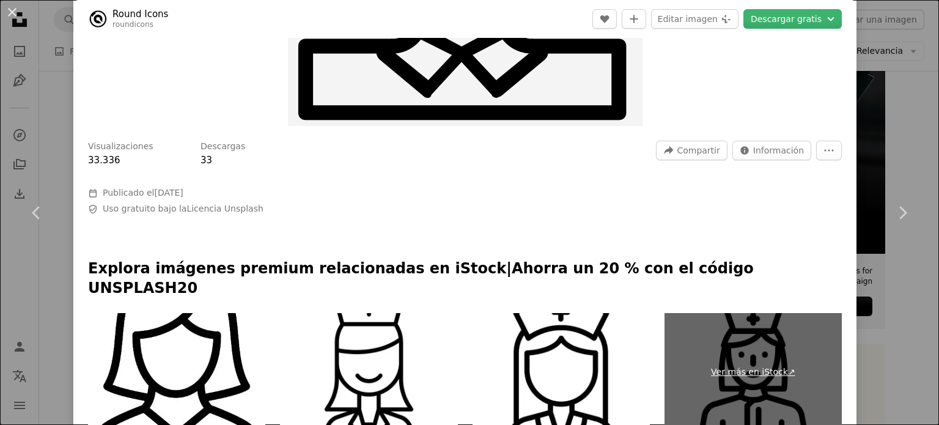
scroll to position [367, 0]
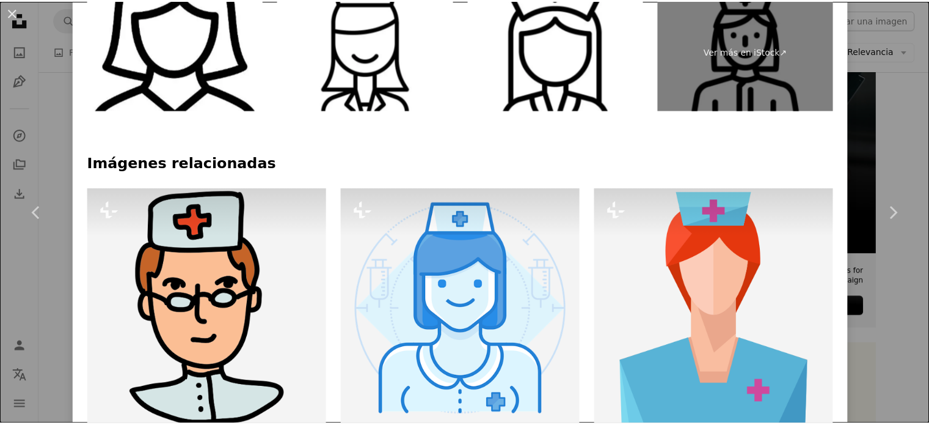
scroll to position [611, 0]
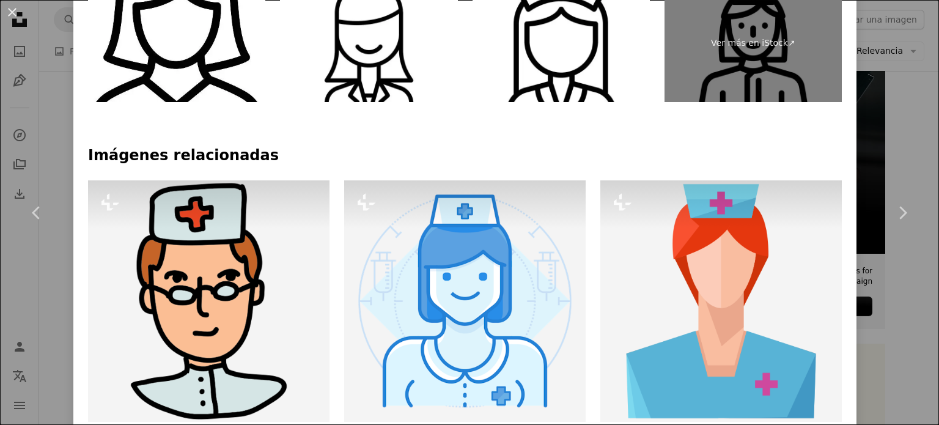
click at [902, 119] on div "An X shape Chevron left Chevron right Round Icons roundicons A heart A plus sig…" at bounding box center [469, 212] width 939 height 425
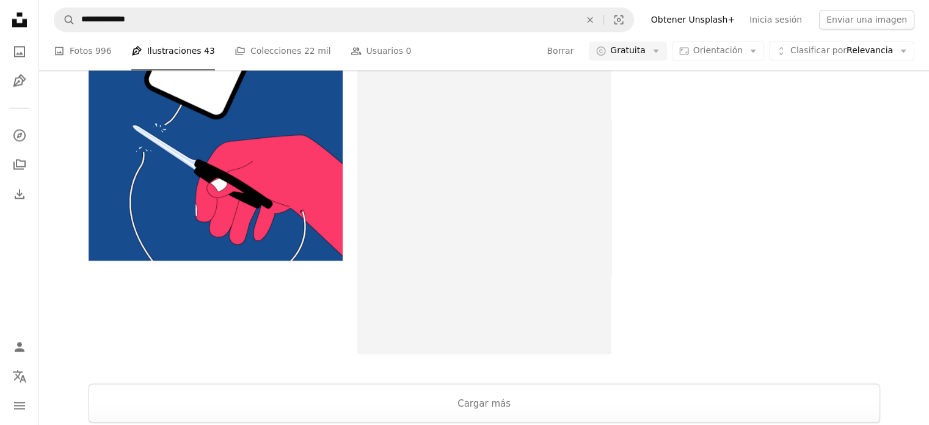
scroll to position [2383, 0]
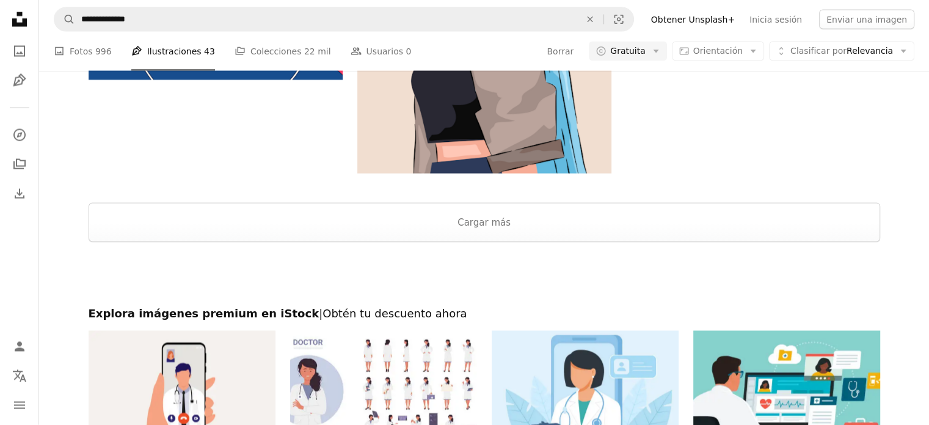
click at [486, 243] on div at bounding box center [484, 274] width 890 height 64
click at [484, 214] on button "Cargar más" at bounding box center [485, 222] width 792 height 39
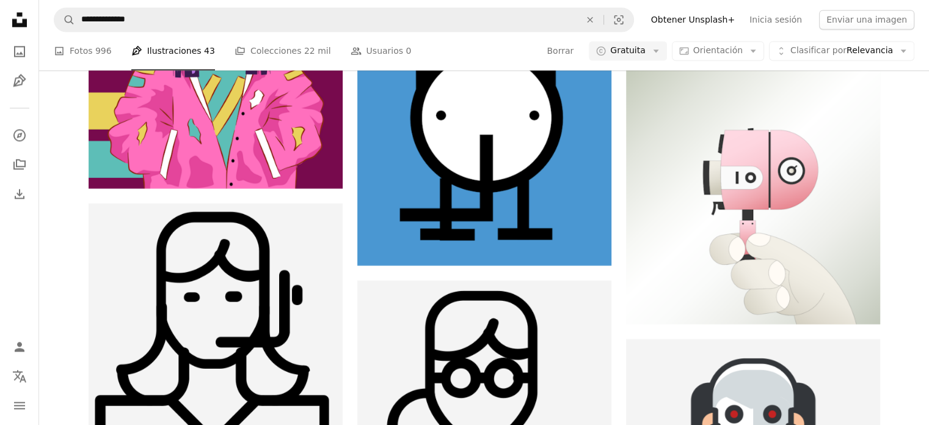
scroll to position [6478, 0]
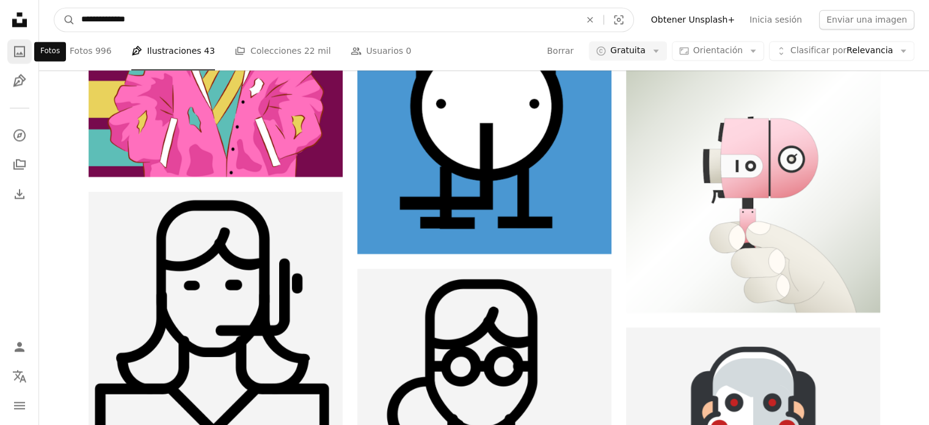
drag, startPoint x: 262, startPoint y: 15, endPoint x: 13, endPoint y: 48, distance: 250.8
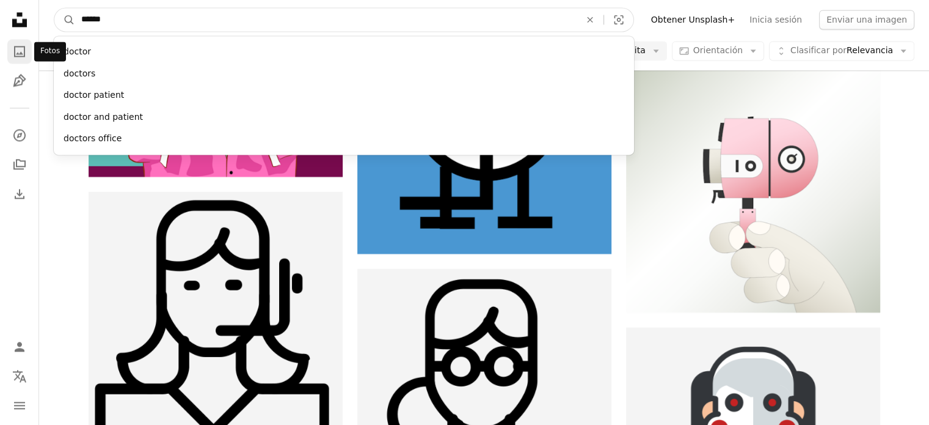
type input "******"
click at [54, 8] on button "A magnifying glass" at bounding box center [64, 19] width 21 height 23
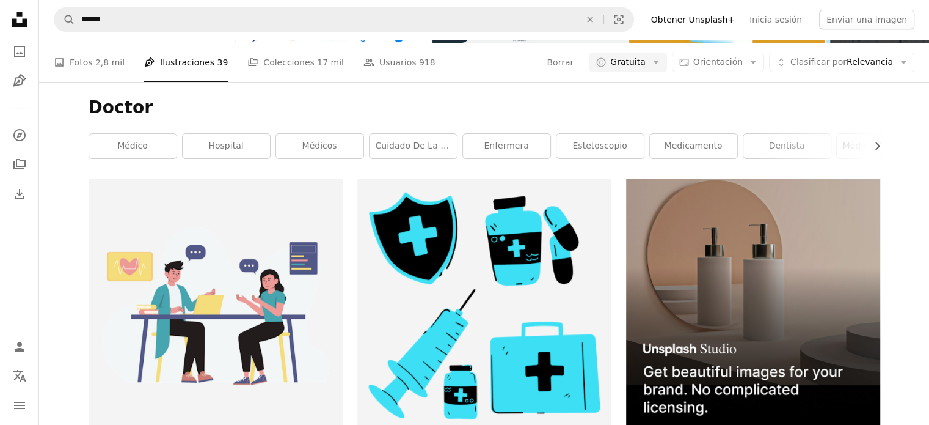
scroll to position [122, 0]
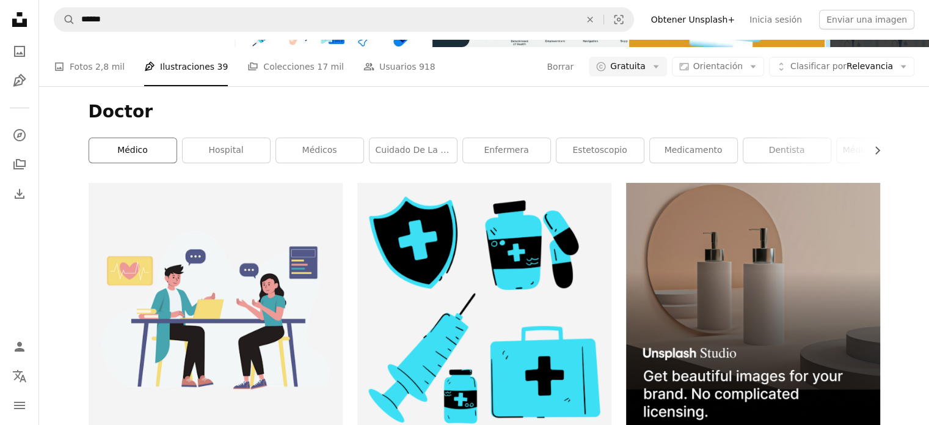
click at [139, 142] on link "médico" at bounding box center [132, 150] width 87 height 24
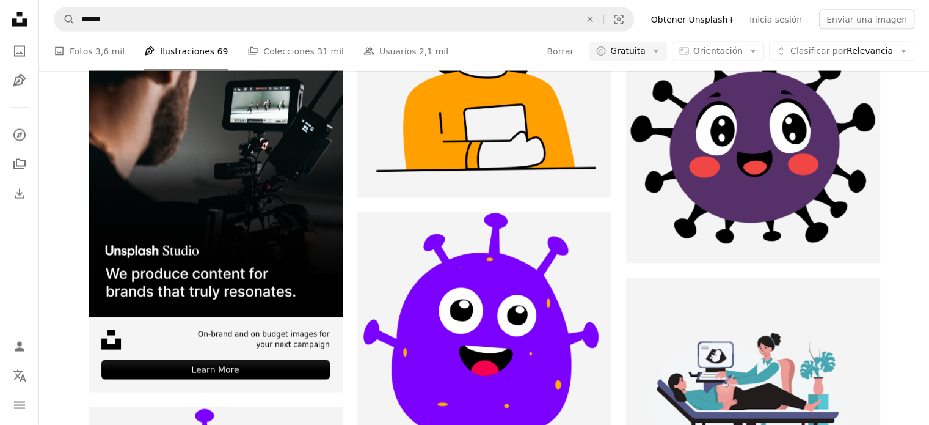
scroll to position [2567, 0]
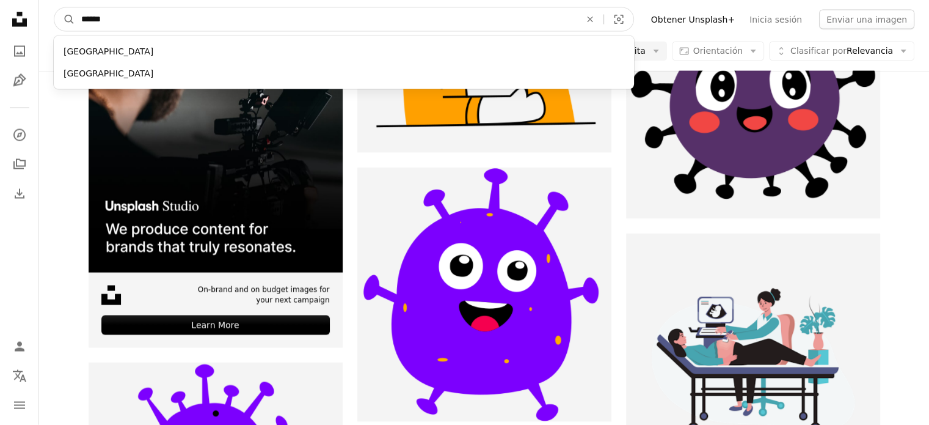
drag, startPoint x: 175, startPoint y: 13, endPoint x: 19, endPoint y: 29, distance: 156.6
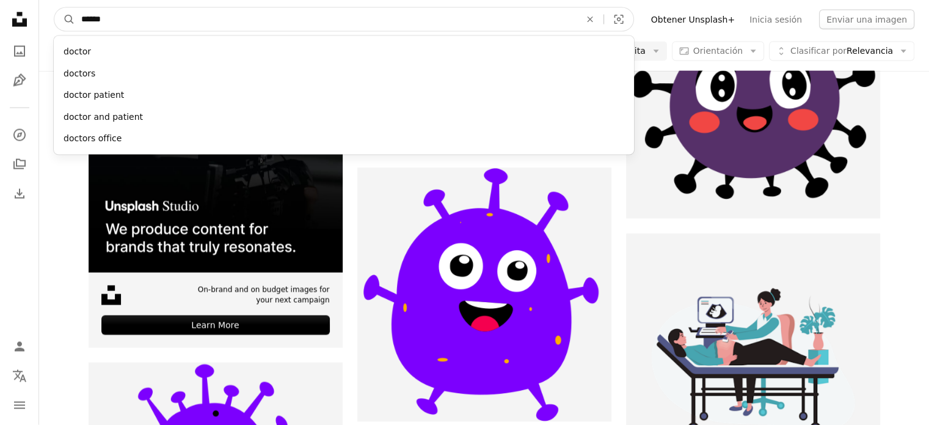
type input "******"
click at [54, 8] on button "A magnifying glass" at bounding box center [64, 19] width 21 height 23
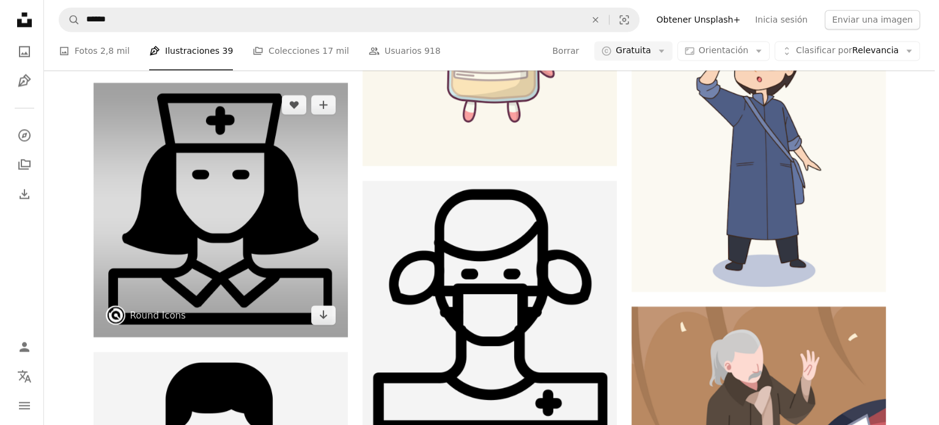
scroll to position [2017, 0]
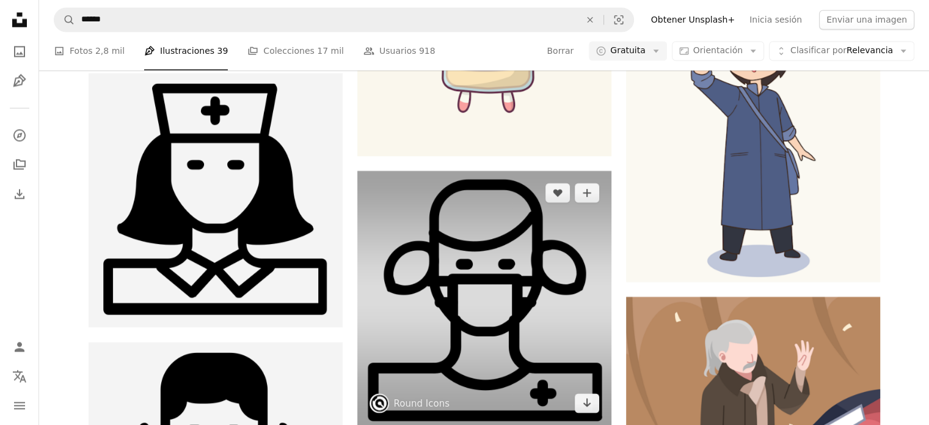
click at [367, 262] on img at bounding box center [484, 297] width 254 height 254
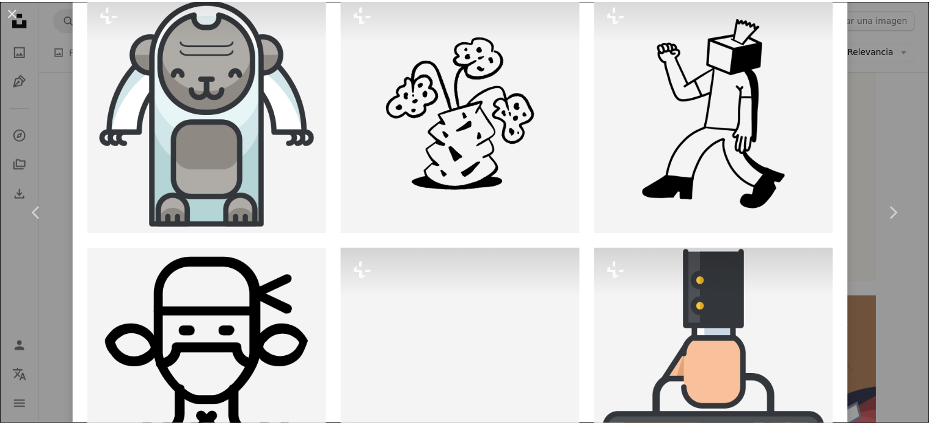
scroll to position [860, 0]
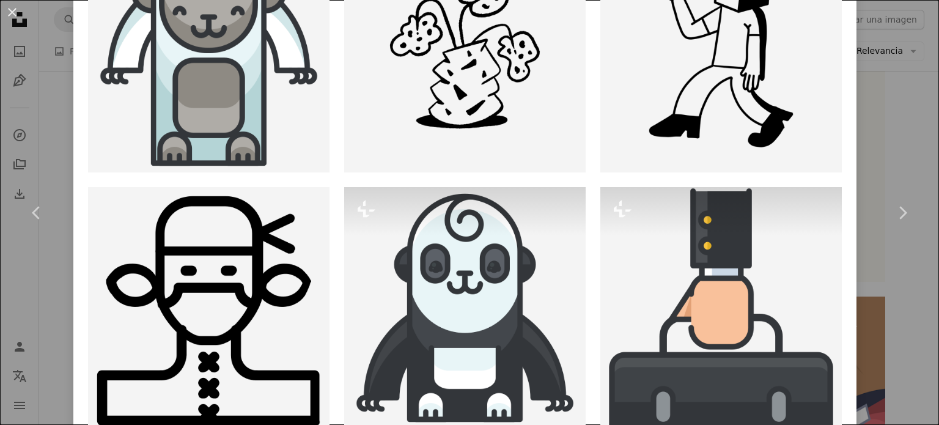
click at [900, 90] on div "An X shape Chevron left Chevron right Round Icons roundicons A heart A plus sig…" at bounding box center [469, 212] width 939 height 425
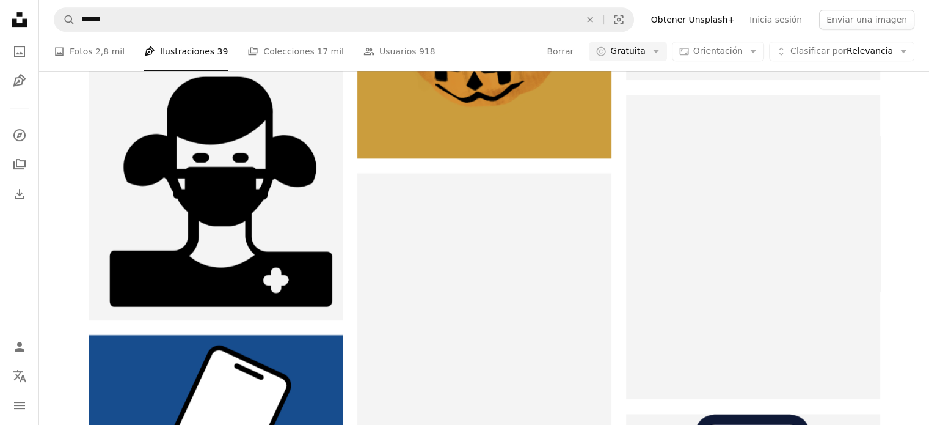
scroll to position [5317, 0]
